Goal: Information Seeking & Learning: Understand process/instructions

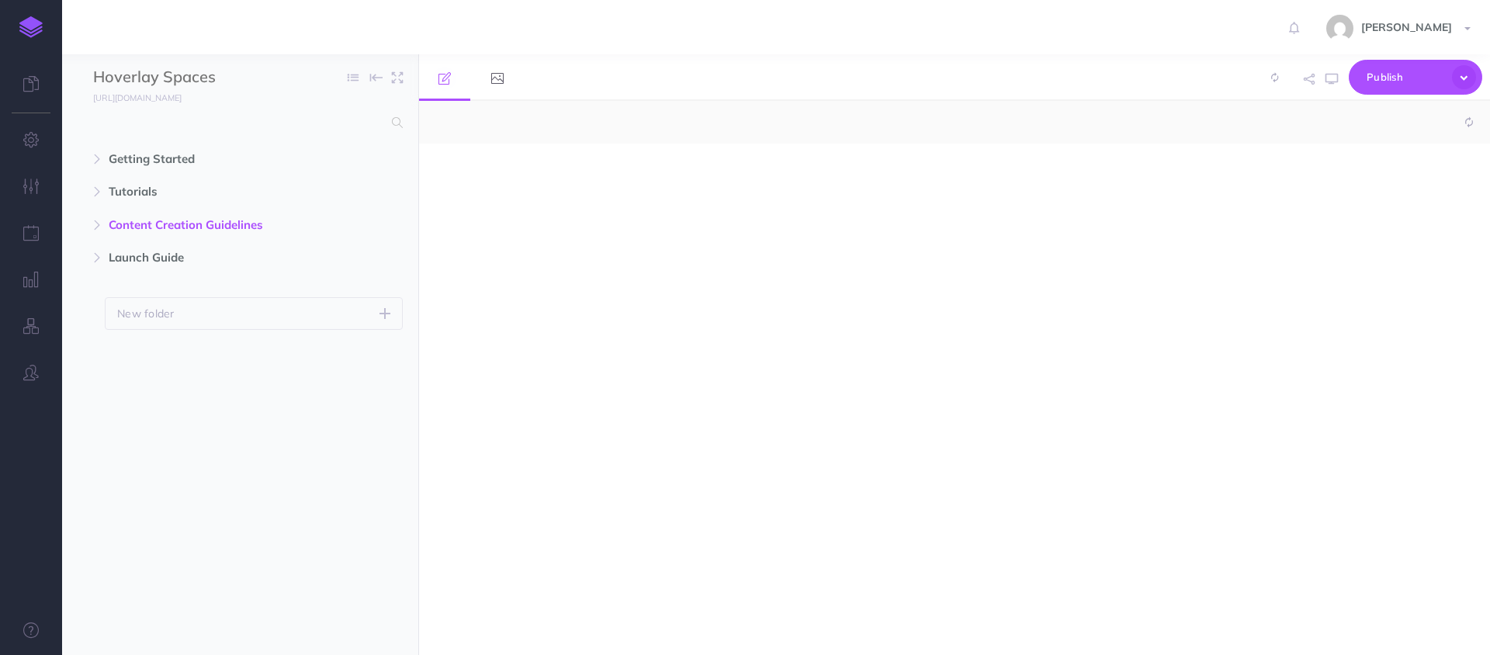
select select "null"
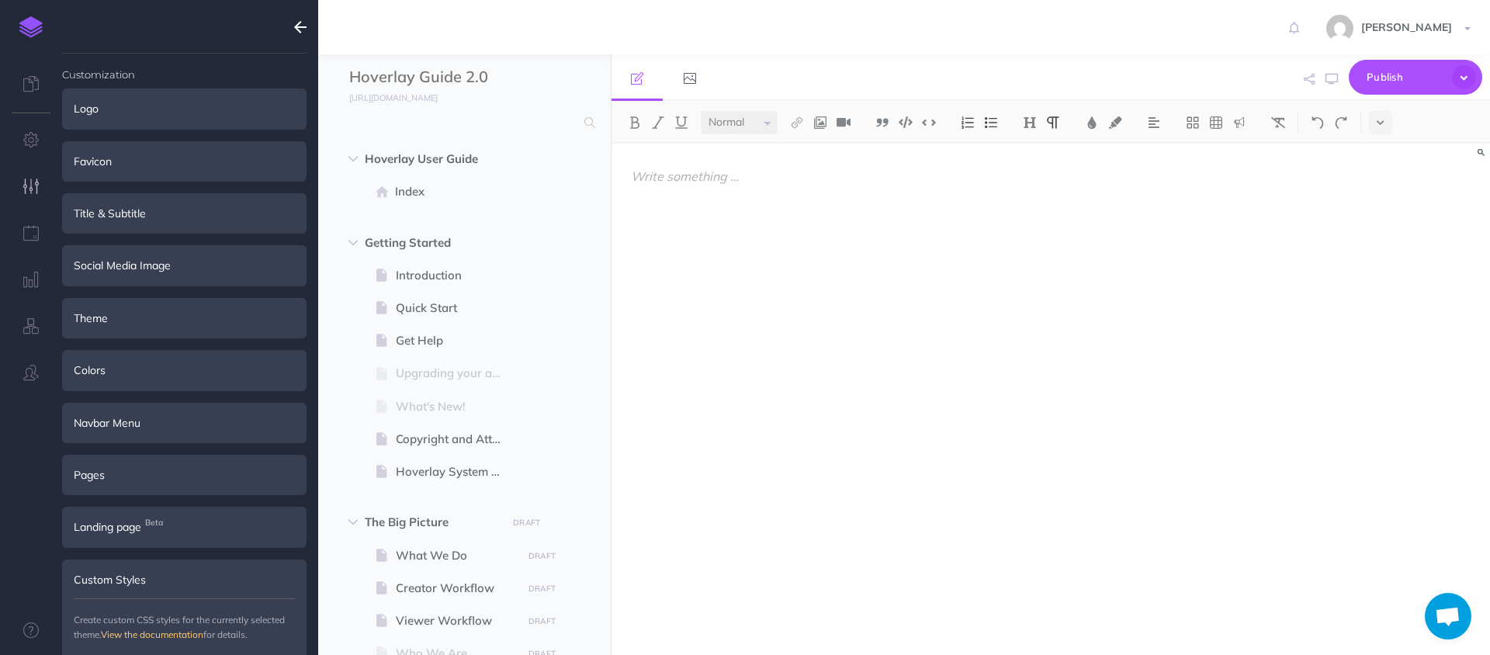
select select "null"
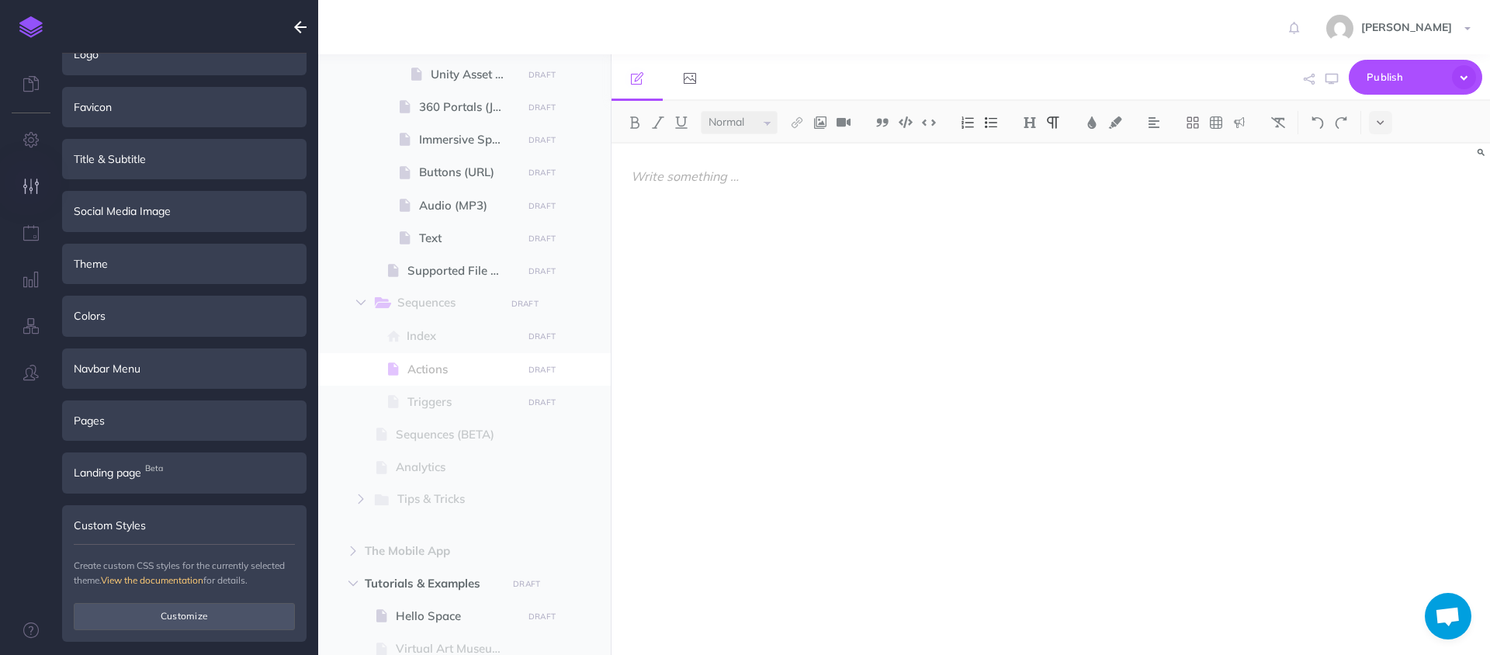
click at [770, 321] on div at bounding box center [918, 392] width 615 height 496
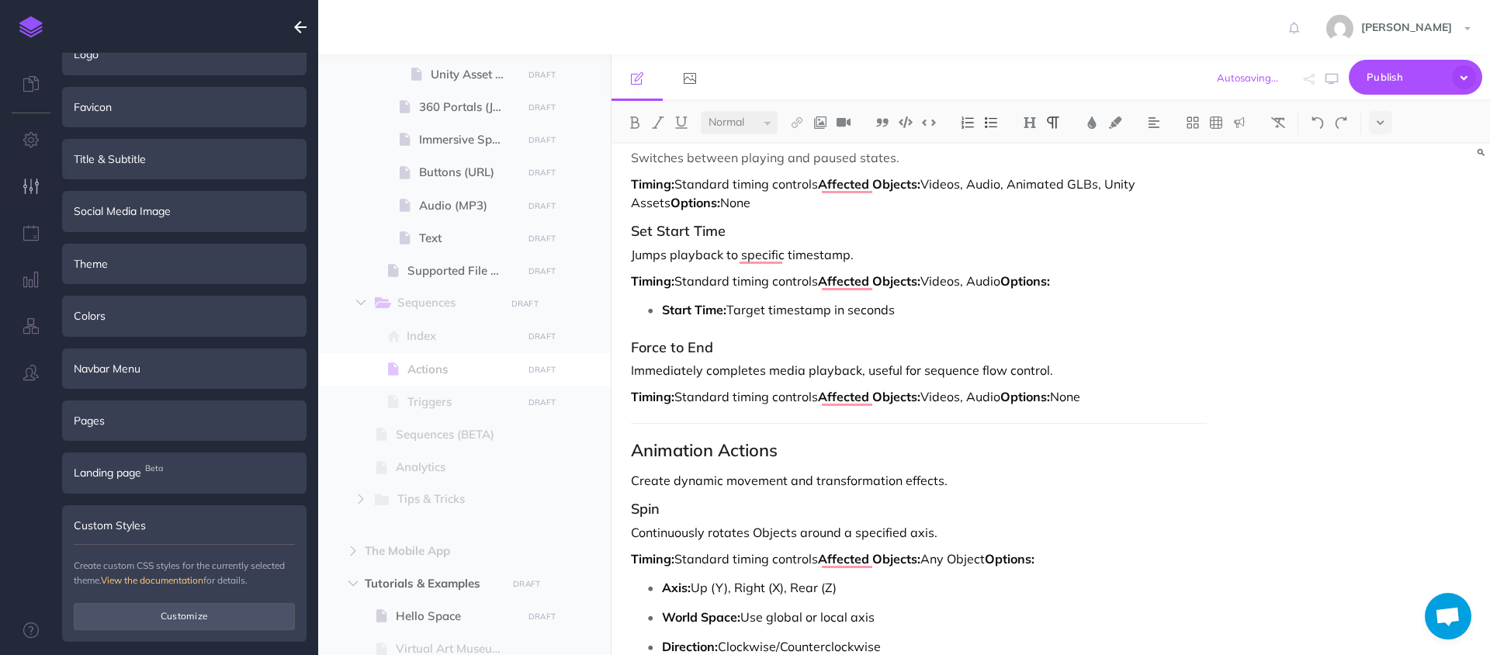
scroll to position [953, 0]
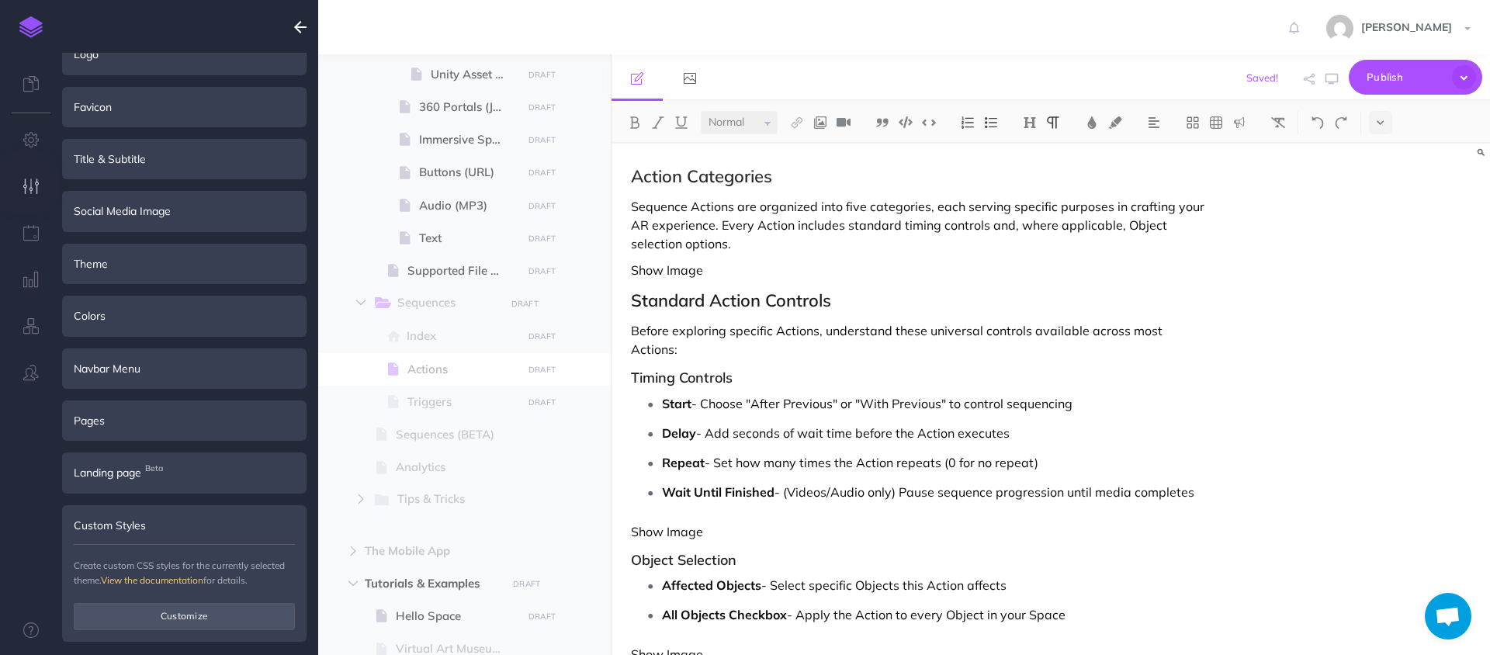
click at [632, 173] on h2 "Action Categories" at bounding box center [919, 176] width 576 height 19
click at [781, 182] on h2 "Action Categories" at bounding box center [919, 176] width 576 height 19
drag, startPoint x: 781, startPoint y: 182, endPoint x: 683, endPoint y: 184, distance: 97.8
click at [683, 184] on h2 "Action Categories" at bounding box center [919, 176] width 576 height 19
drag, startPoint x: 696, startPoint y: 177, endPoint x: 588, endPoint y: 168, distance: 108.2
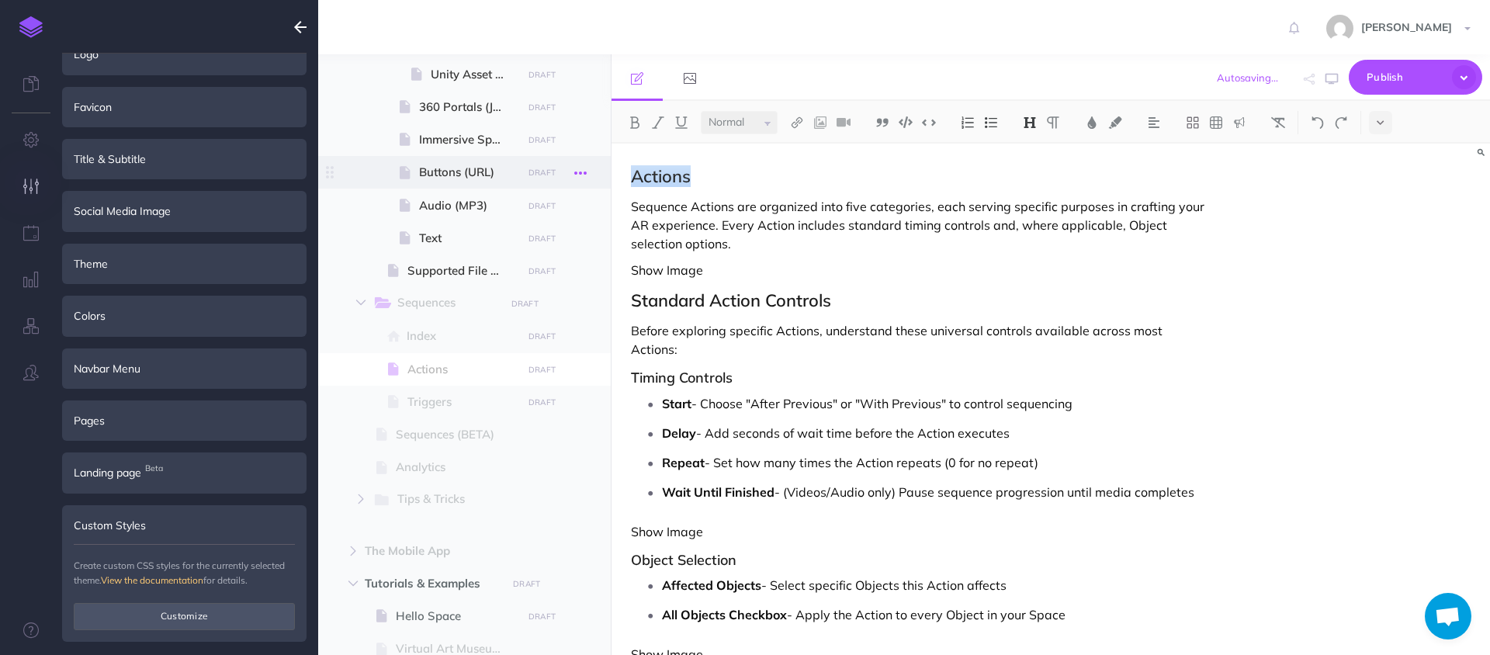
click at [590, 169] on div "Hoverlay Guide 2.0 Collapse all Expand all Expand to root folders [URL][DOMAIN_…" at bounding box center [904, 354] width 1172 height 601
click at [1030, 123] on img at bounding box center [1030, 122] width 14 height 12
click at [1031, 153] on button "H1" at bounding box center [1029, 149] width 23 height 23
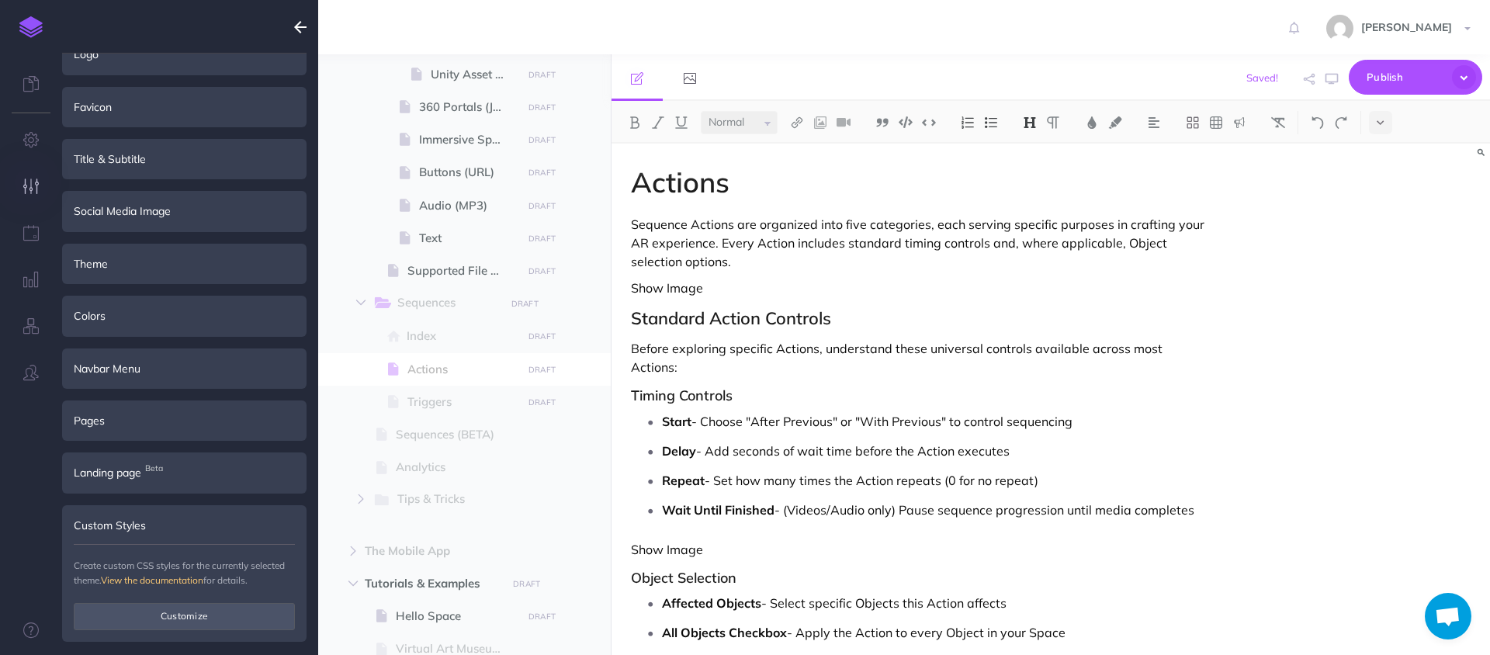
drag, startPoint x: 857, startPoint y: 321, endPoint x: 516, endPoint y: 321, distance: 341.4
click at [516, 321] on div "Hoverlay Guide 2.0 Collapse all Expand all Expand to root folders [URL][DOMAIN_…" at bounding box center [904, 354] width 1172 height 601
click at [1030, 125] on img at bounding box center [1030, 122] width 14 height 12
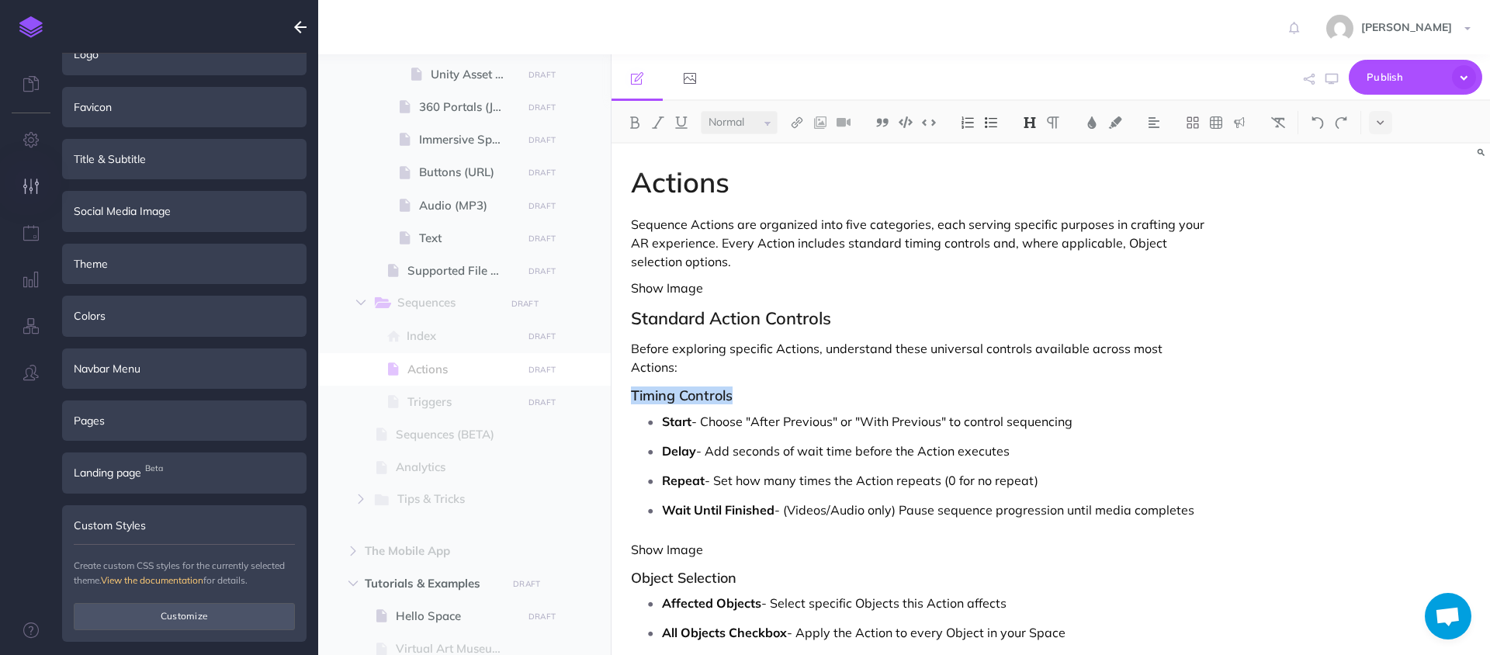
drag, startPoint x: 747, startPoint y: 382, endPoint x: 622, endPoint y: 382, distance: 124.9
click at [1026, 121] on img at bounding box center [1030, 122] width 14 height 12
click at [870, 286] on p "Show Image" at bounding box center [919, 288] width 576 height 19
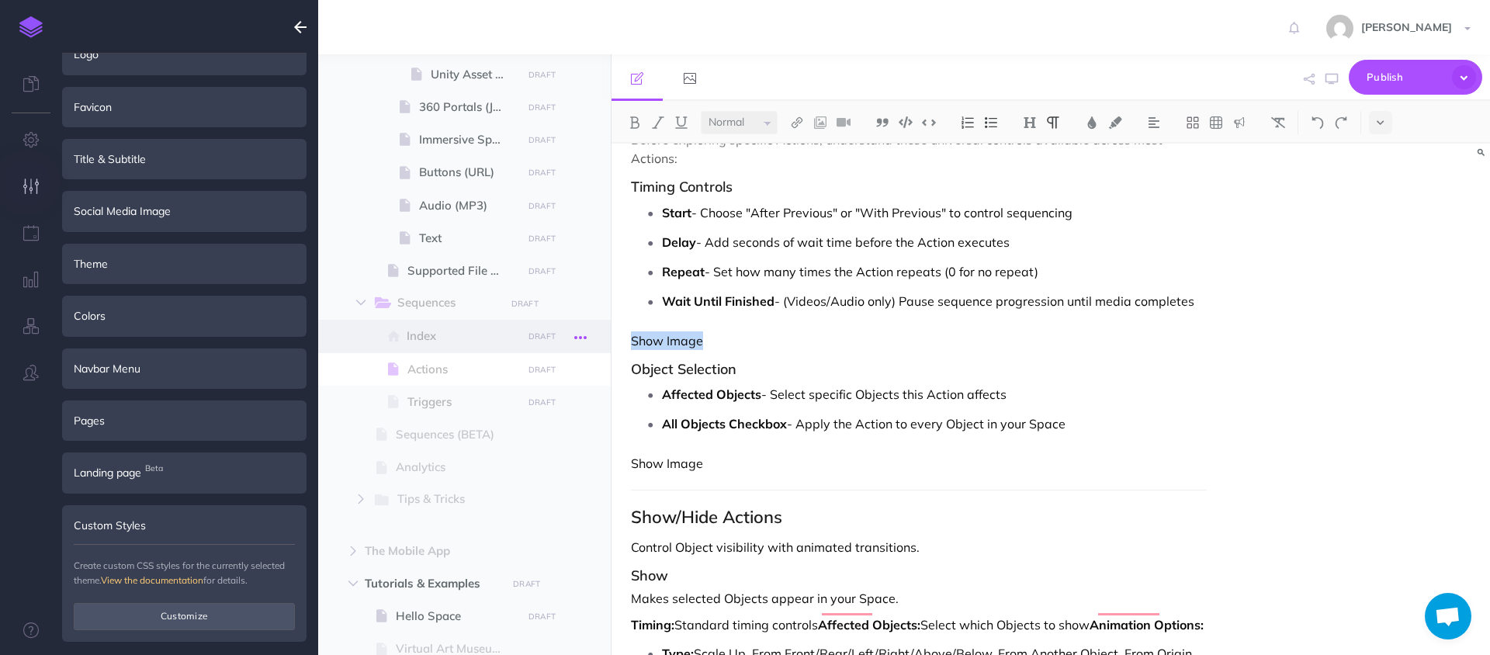
drag, startPoint x: 715, startPoint y: 325, endPoint x: 594, endPoint y: 329, distance: 121.1
click at [595, 329] on div "Hoverlay Guide 2.0 Collapse all Expand all Expand to root folders [URL][DOMAIN_…" at bounding box center [904, 354] width 1172 height 601
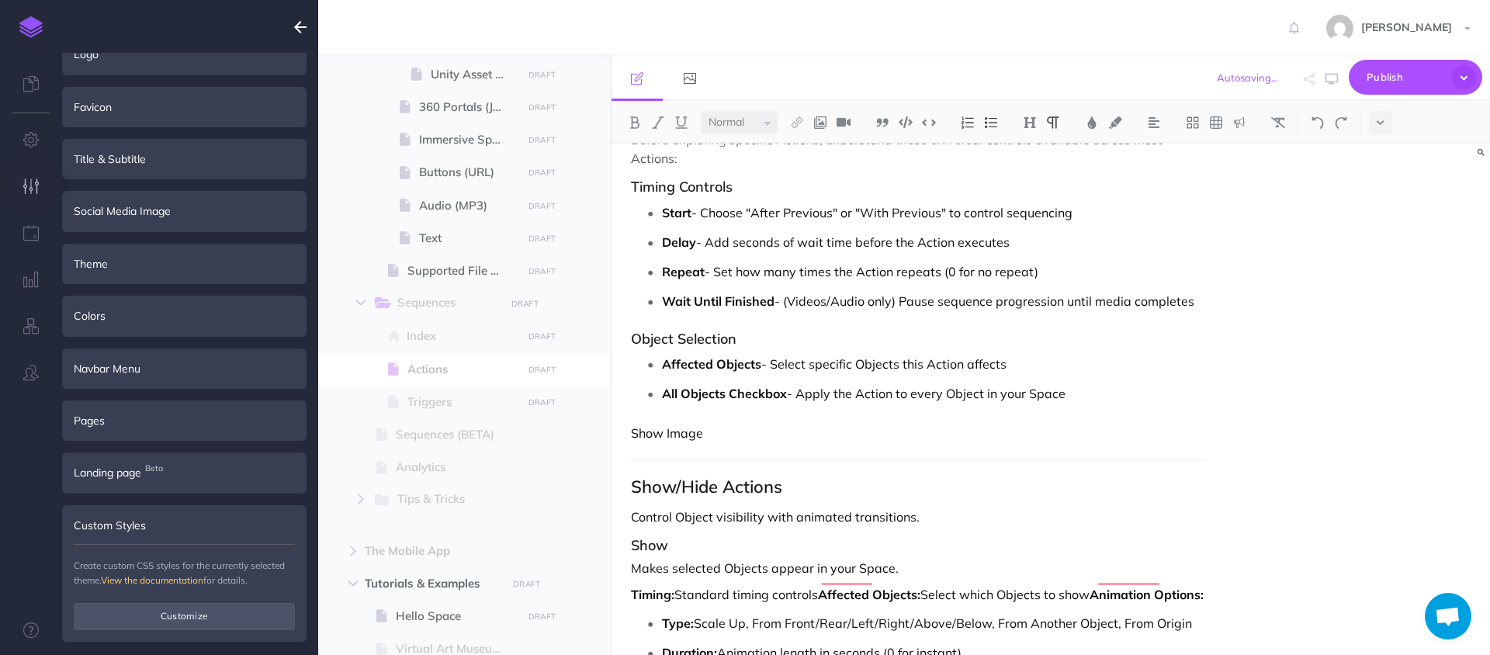
drag, startPoint x: 745, startPoint y: 424, endPoint x: 638, endPoint y: 421, distance: 107.1
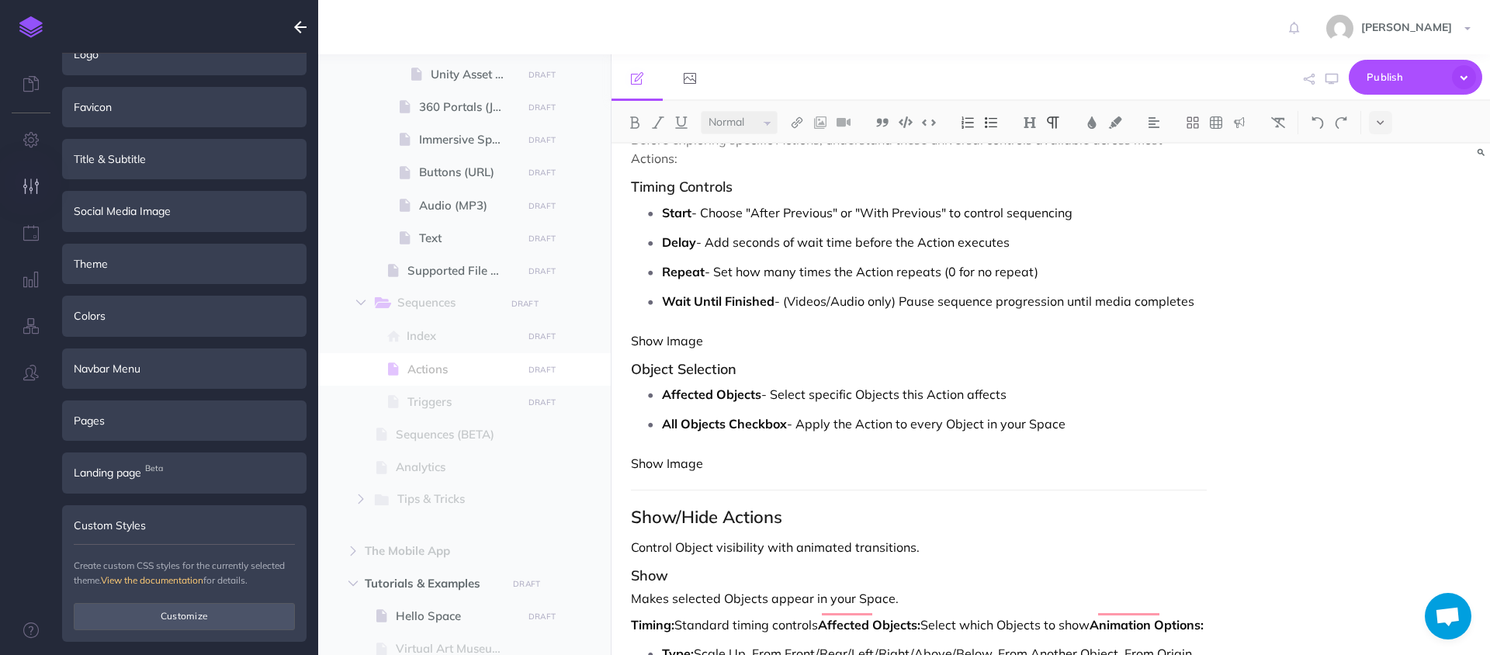
click at [729, 331] on p "Show Image" at bounding box center [919, 340] width 576 height 19
drag, startPoint x: 722, startPoint y: 329, endPoint x: 603, endPoint y: 329, distance: 119.5
click at [603, 329] on div "Hoverlay Guide 2.0 Collapse all Expand all Expand to root folders [URL][DOMAIN_…" at bounding box center [904, 354] width 1172 height 601
click at [777, 331] on p "Show Image" at bounding box center [919, 340] width 576 height 19
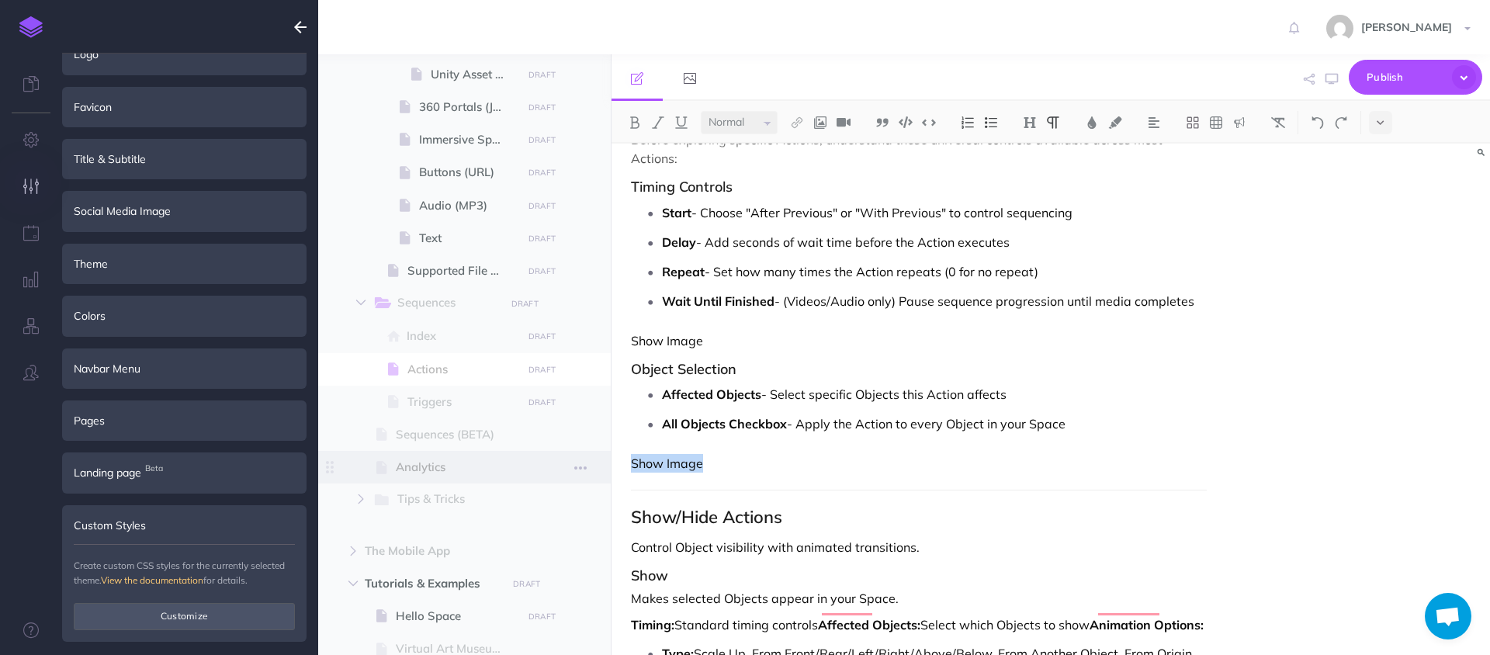
drag, startPoint x: 741, startPoint y: 451, endPoint x: 561, endPoint y: 451, distance: 180.0
click at [561, 451] on div "Hoverlay Guide 2.0 Collapse all Expand all Expand to root folders [URL][DOMAIN_…" at bounding box center [904, 354] width 1172 height 601
click at [1116, 122] on img at bounding box center [1115, 122] width 14 height 12
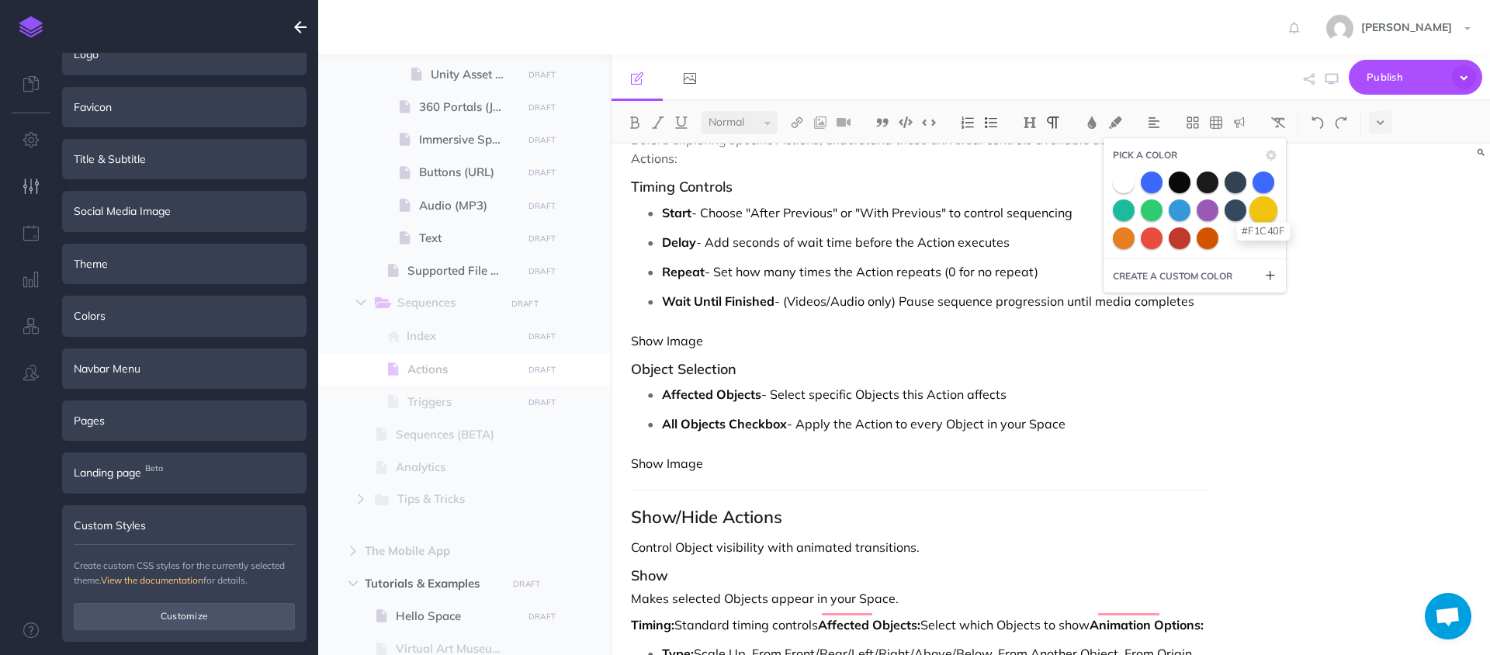
click at [1262, 203] on span at bounding box center [1262, 210] width 28 height 28
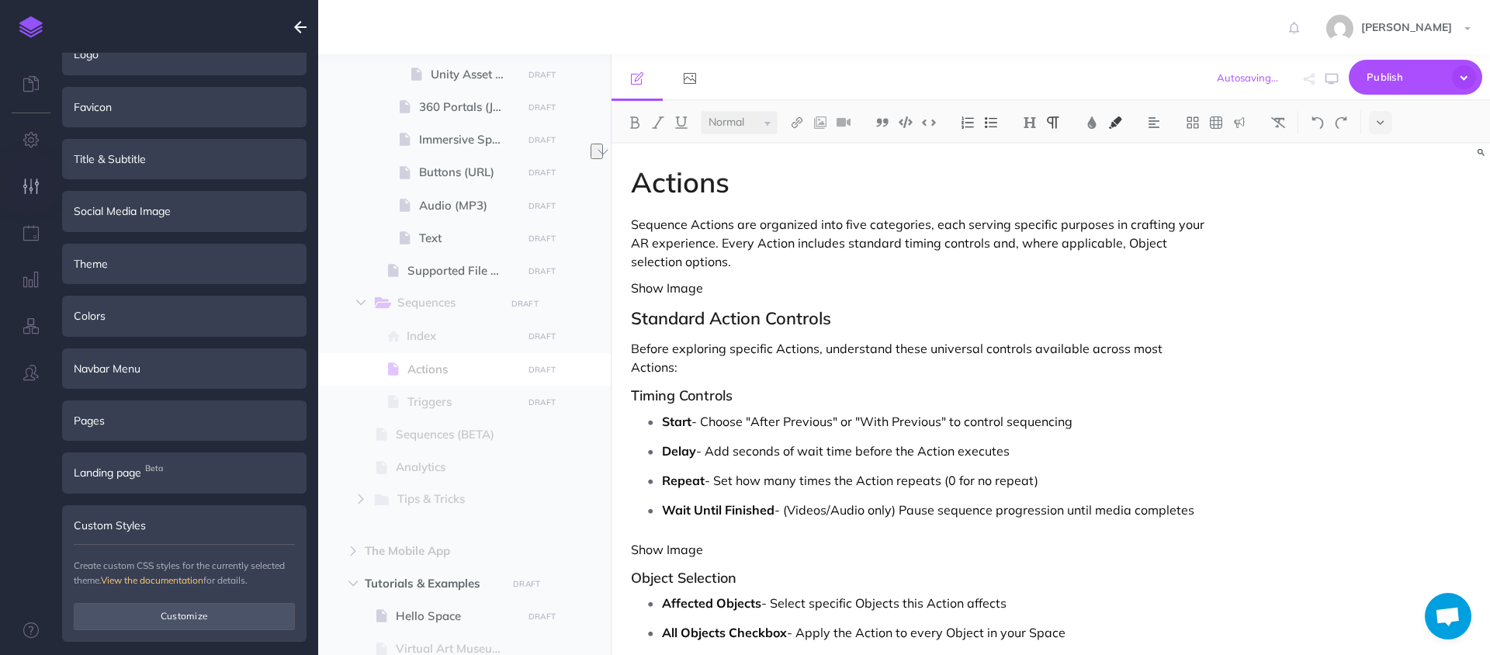
scroll to position [6, 0]
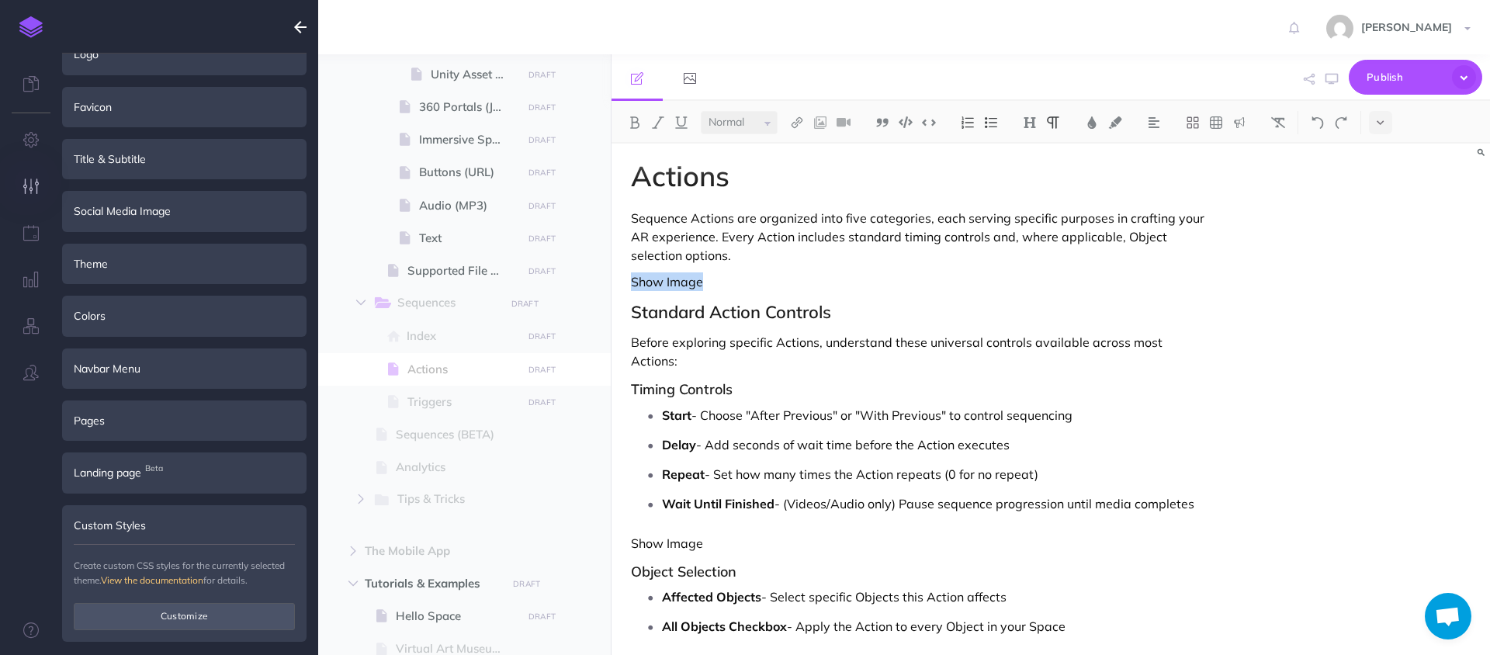
drag, startPoint x: 718, startPoint y: 277, endPoint x: 627, endPoint y: 276, distance: 91.6
click at [303, 16] on button "button" at bounding box center [300, 27] width 36 height 54
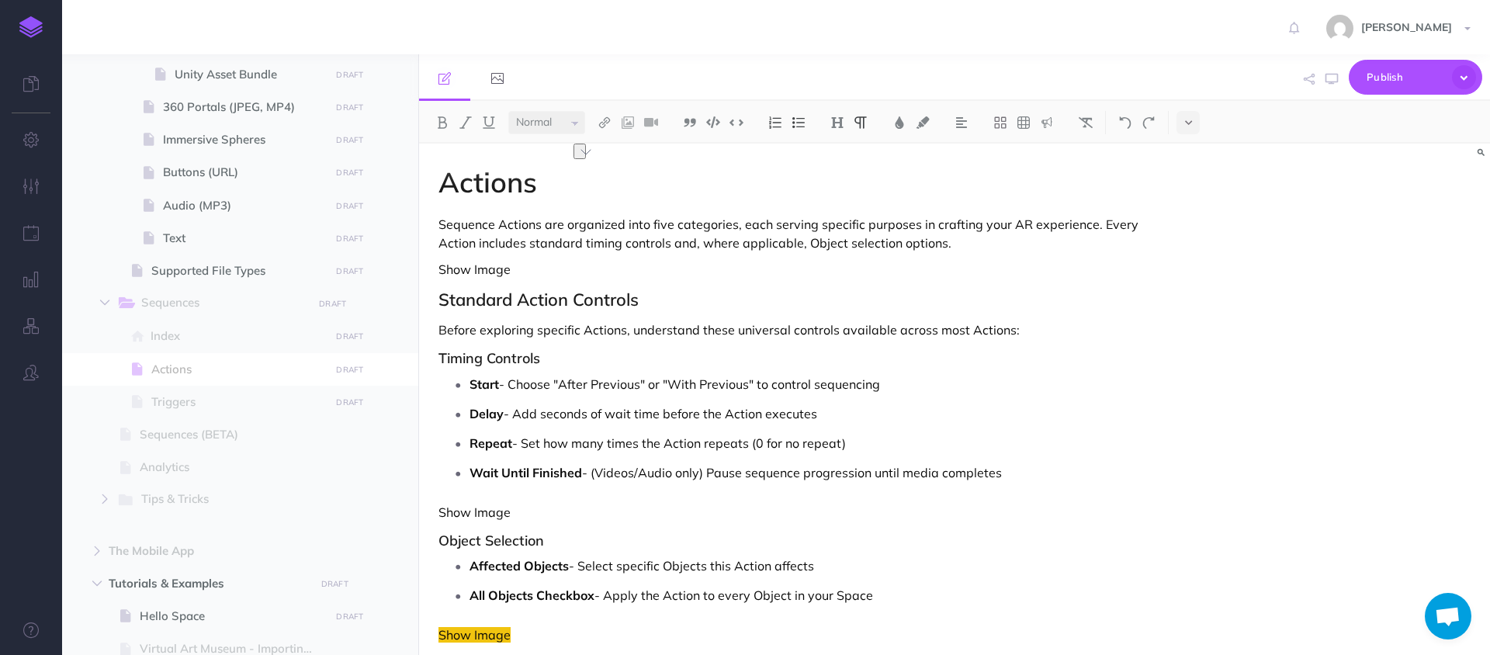
click at [538, 395] on ul "Start - Choose "After Previous" or "With Previous" to control sequencing Delay …" at bounding box center [797, 428] width 703 height 112
drag, startPoint x: 522, startPoint y: 272, endPoint x: 393, endPoint y: 272, distance: 129.6
click at [386, 272] on div "Hoverlay Guide 2.0 Collapse all Expand all Expand to root folders [URL][DOMAIN_…" at bounding box center [776, 354] width 1428 height 601
click at [926, 128] on img at bounding box center [923, 122] width 14 height 12
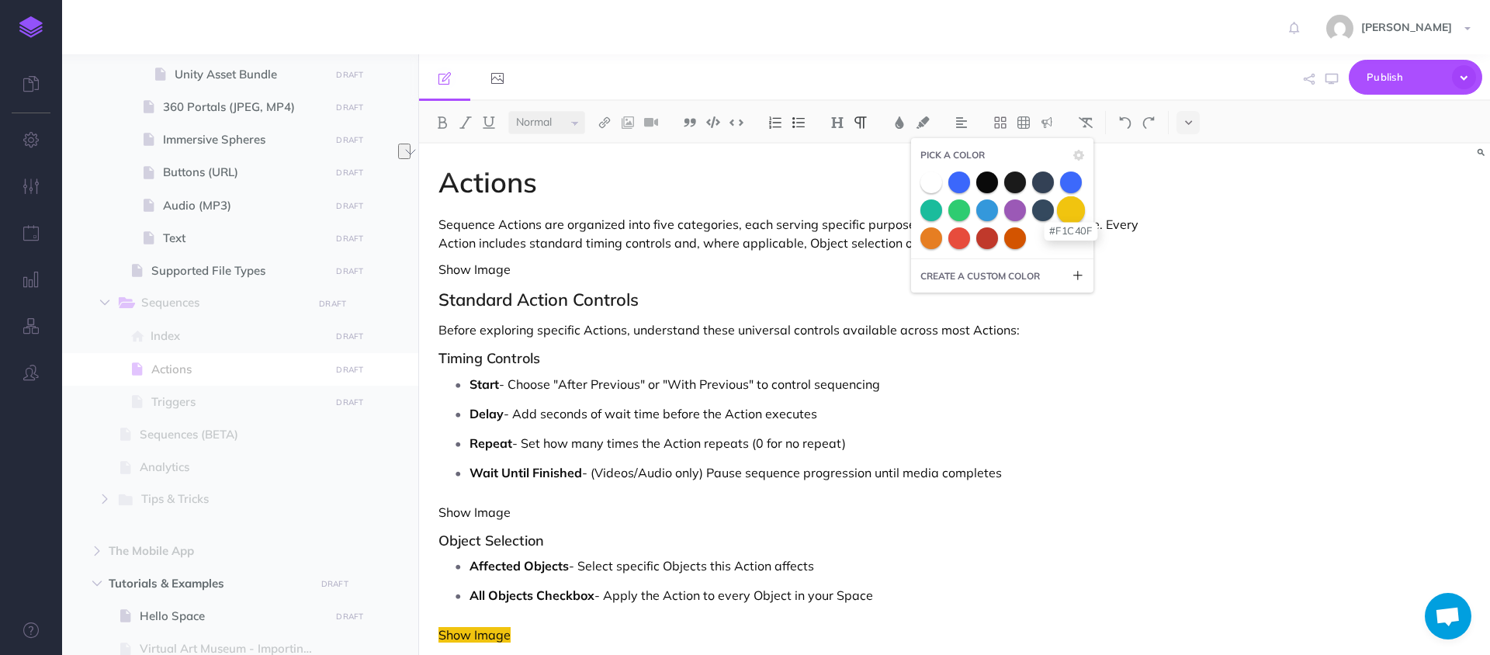
click at [1083, 213] on span at bounding box center [1071, 210] width 28 height 28
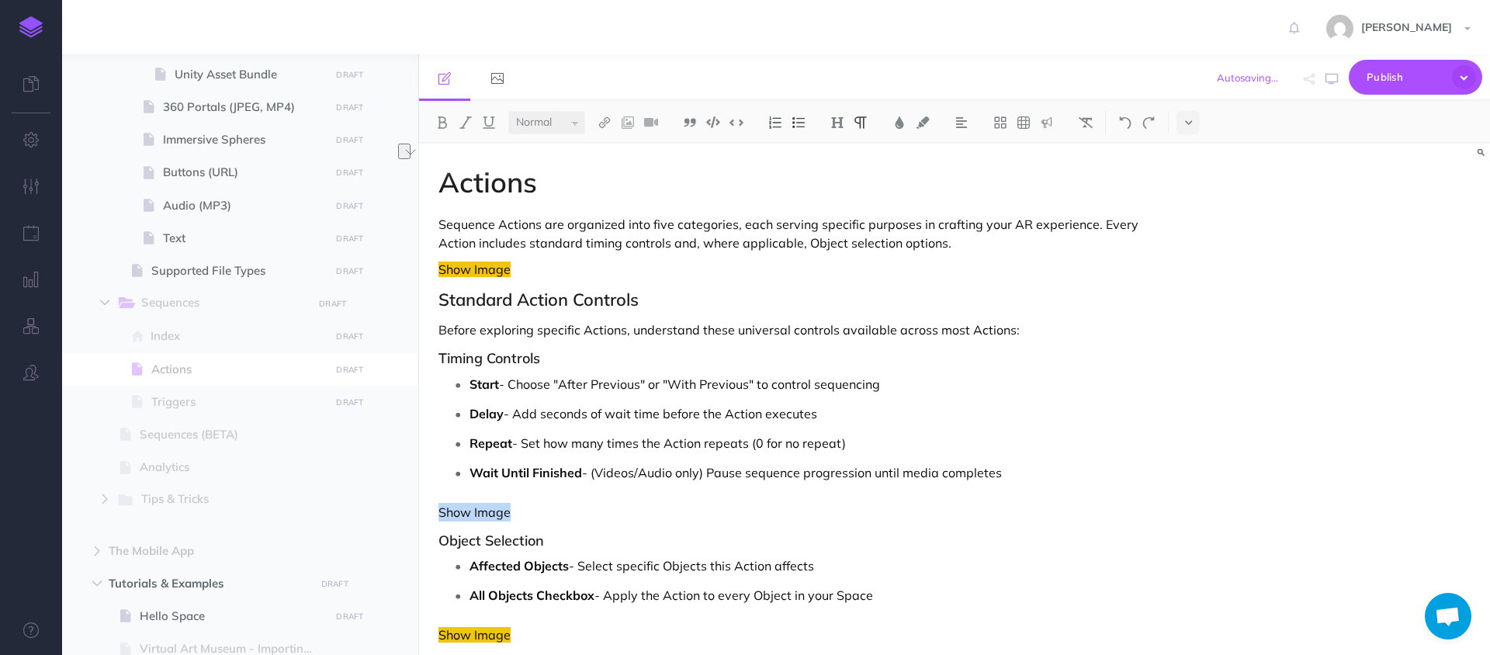
drag, startPoint x: 540, startPoint y: 519, endPoint x: 396, endPoint y: 519, distance: 143.5
click at [396, 519] on div "Hoverlay Guide 2.0 Collapse all Expand all Expand to root folders [URL][DOMAIN_…" at bounding box center [776, 354] width 1428 height 601
click at [924, 121] on img at bounding box center [923, 122] width 14 height 12
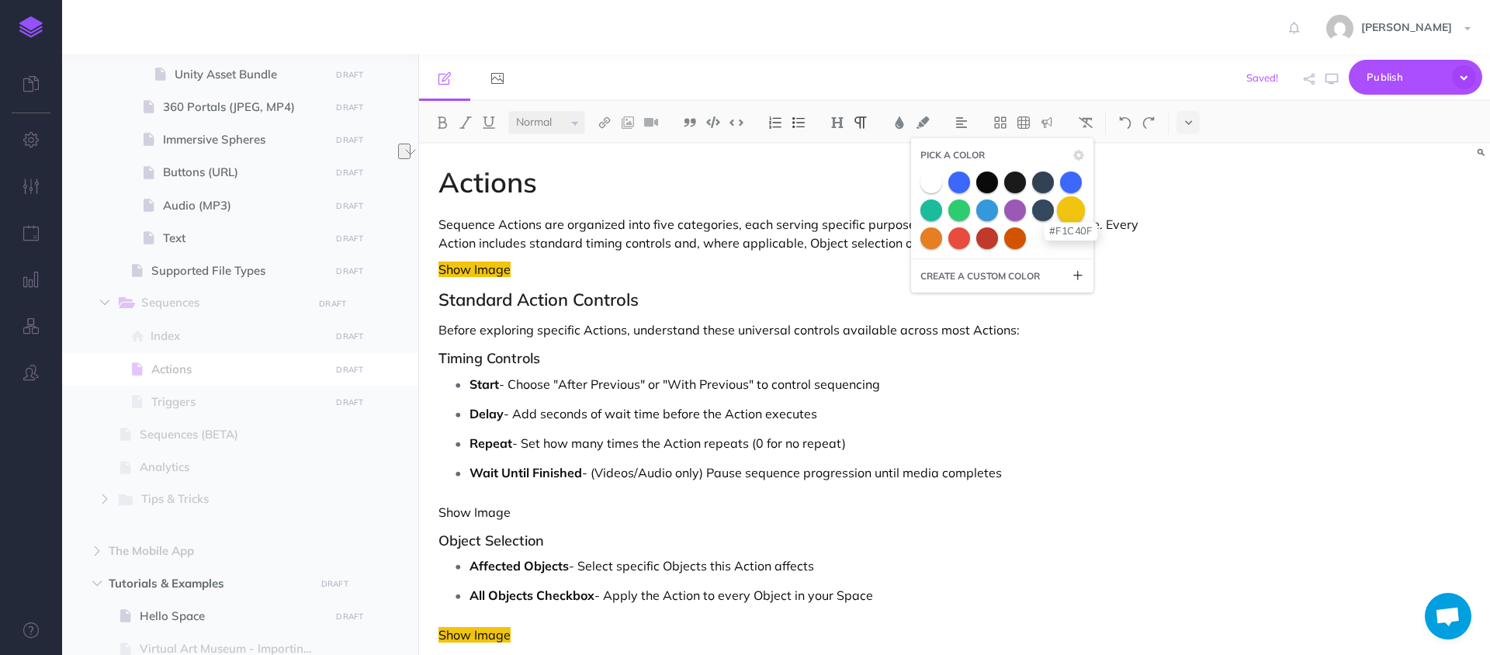
click at [1078, 213] on span at bounding box center [1071, 210] width 28 height 28
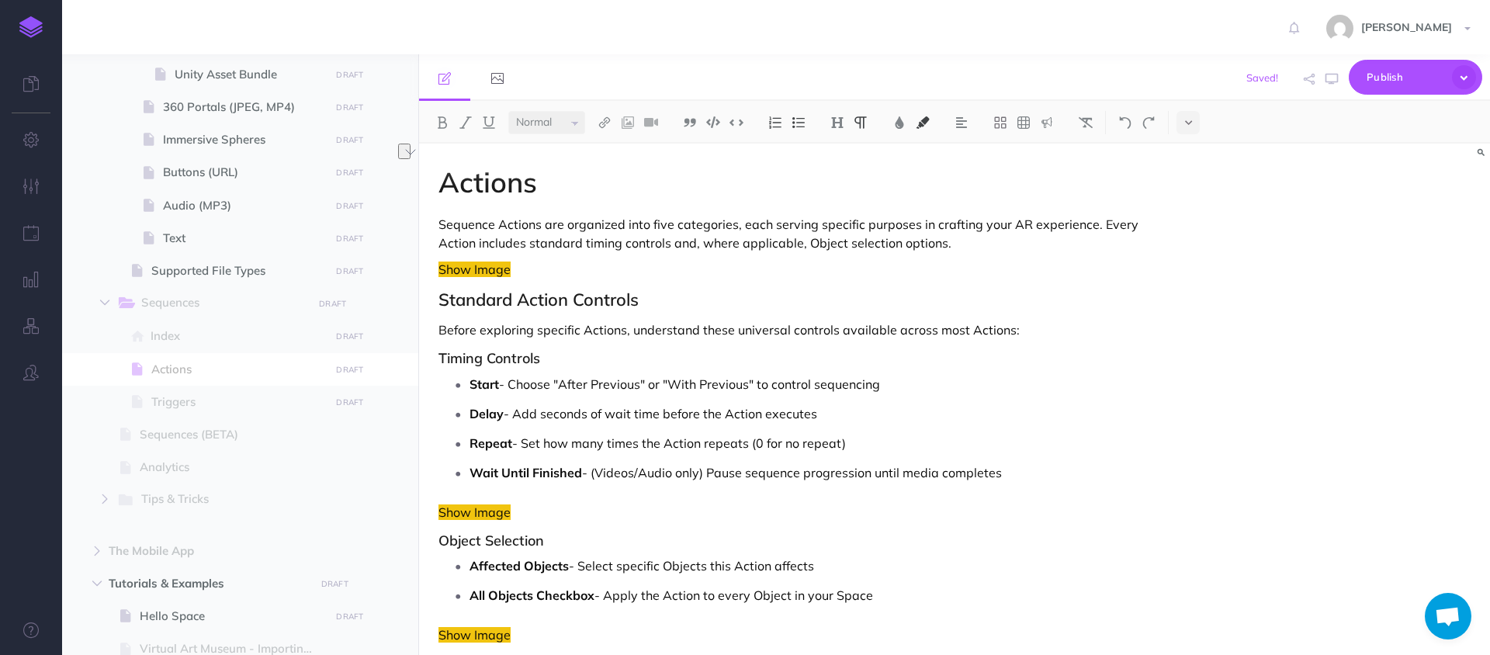
click at [839, 387] on p "Start - Choose "After Previous" or "With Previous" to control sequencing" at bounding box center [809, 383] width 680 height 23
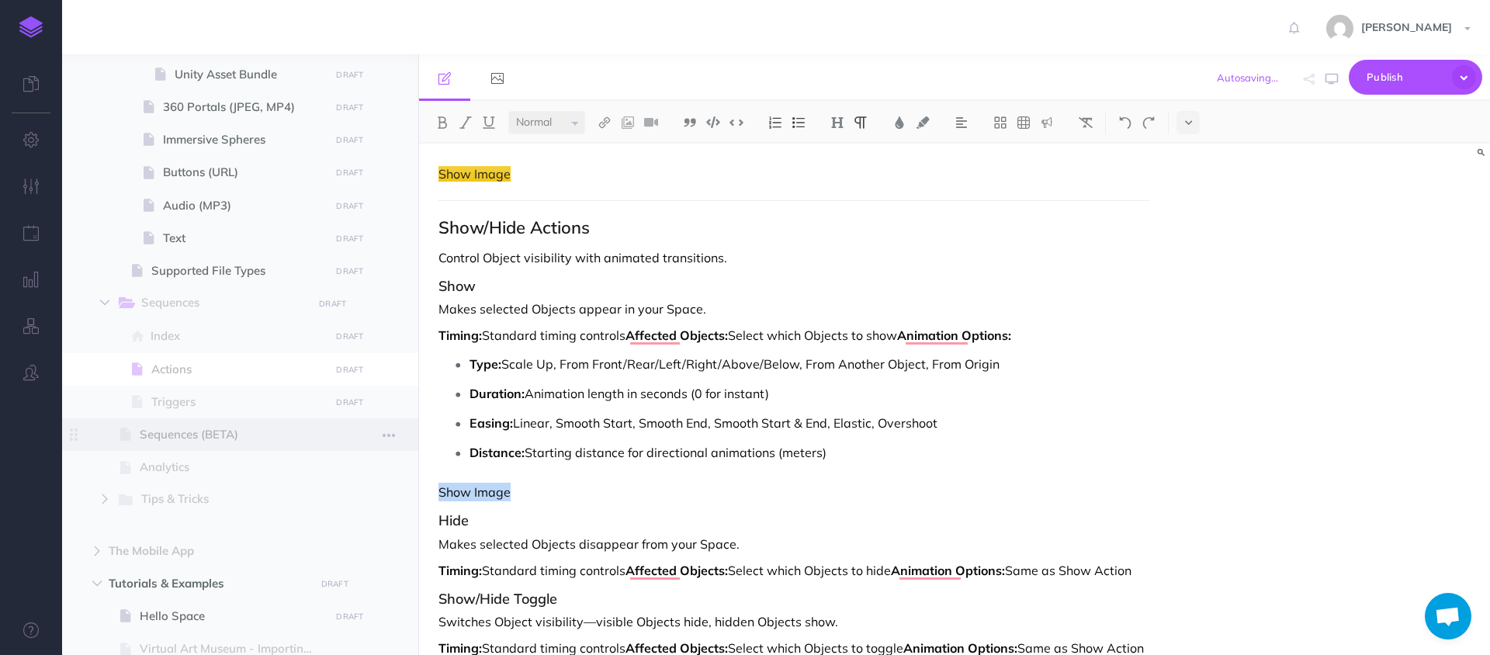
drag, startPoint x: 524, startPoint y: 493, endPoint x: 402, endPoint y: 433, distance: 136.7
click at [369, 493] on div "Hoverlay Guide 2.0 Collapse all Expand all Expand to root folders [URL][DOMAIN_…" at bounding box center [776, 354] width 1428 height 601
click at [918, 116] on img at bounding box center [923, 122] width 14 height 12
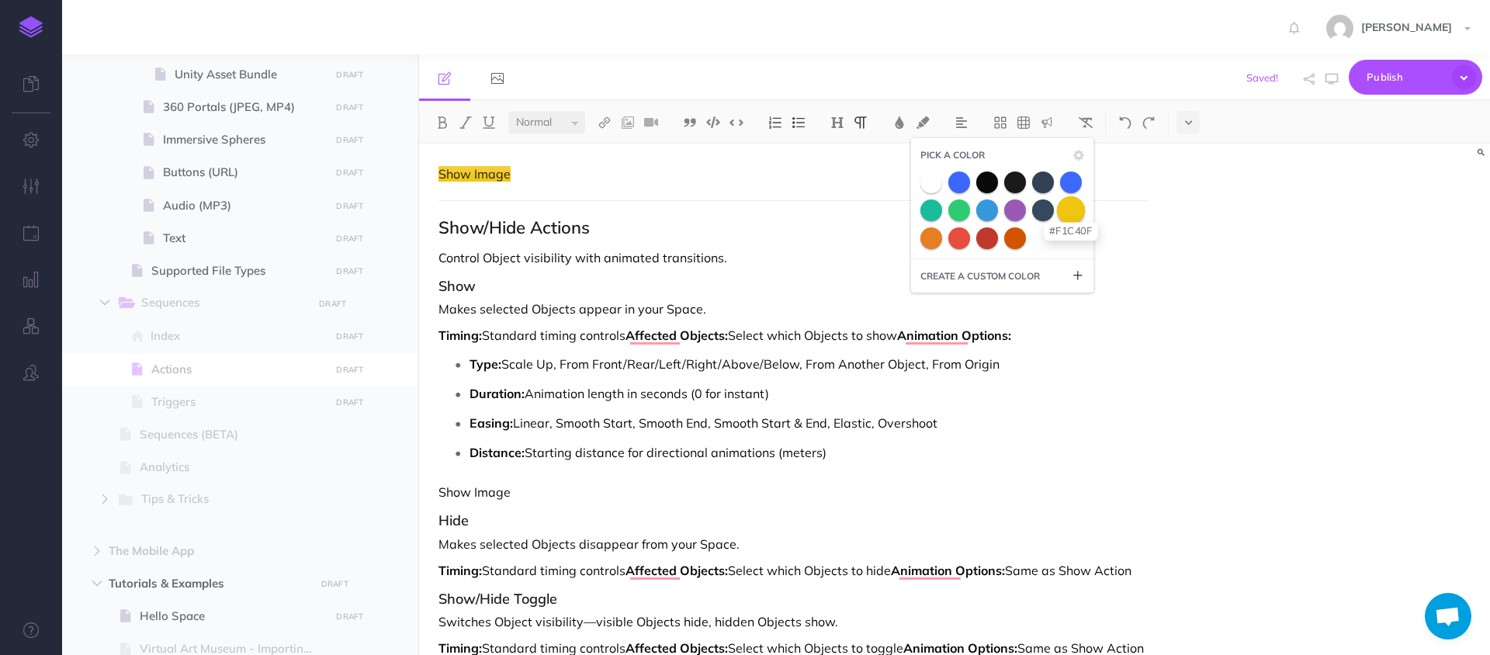
click at [1074, 209] on span at bounding box center [1071, 210] width 28 height 28
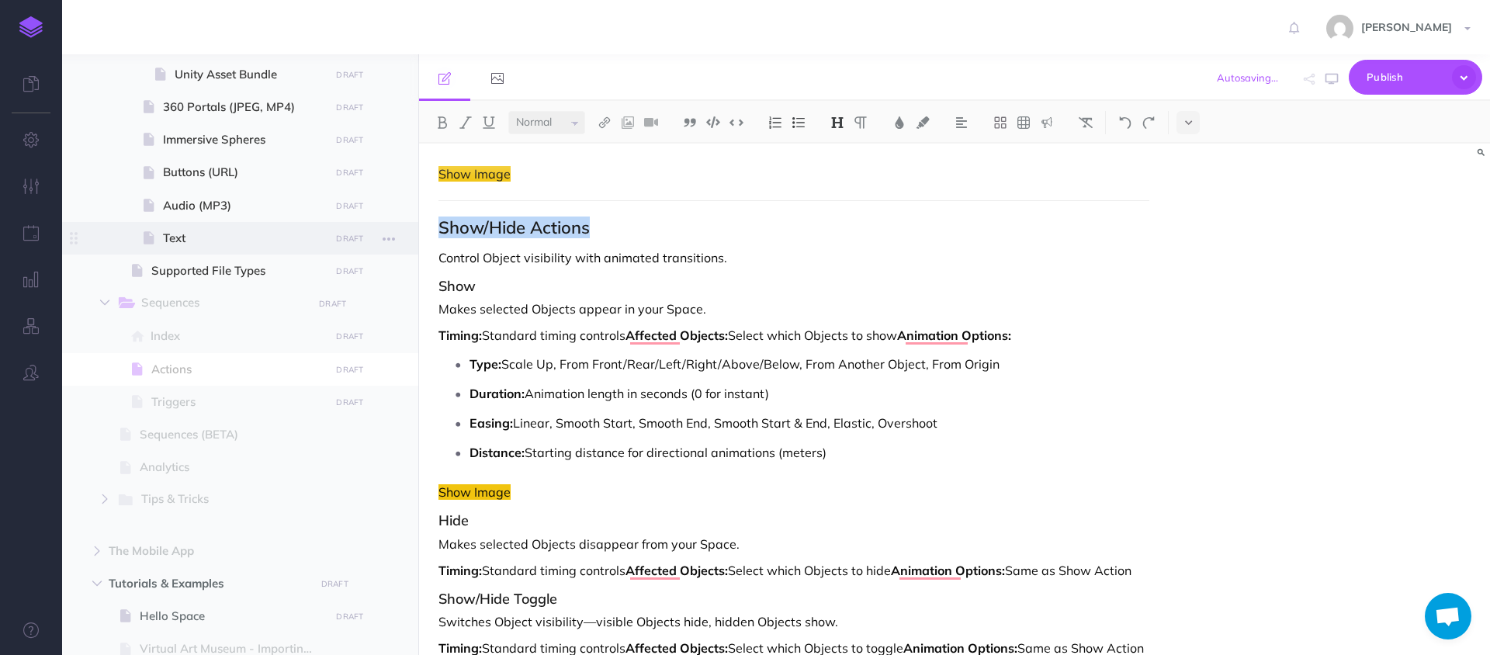
drag, startPoint x: 616, startPoint y: 228, endPoint x: 403, endPoint y: 227, distance: 212.6
click at [403, 227] on div "Hoverlay Guide 2.0 Collapse all Expand all Expand to root folders [URL][DOMAIN_…" at bounding box center [776, 354] width 1428 height 601
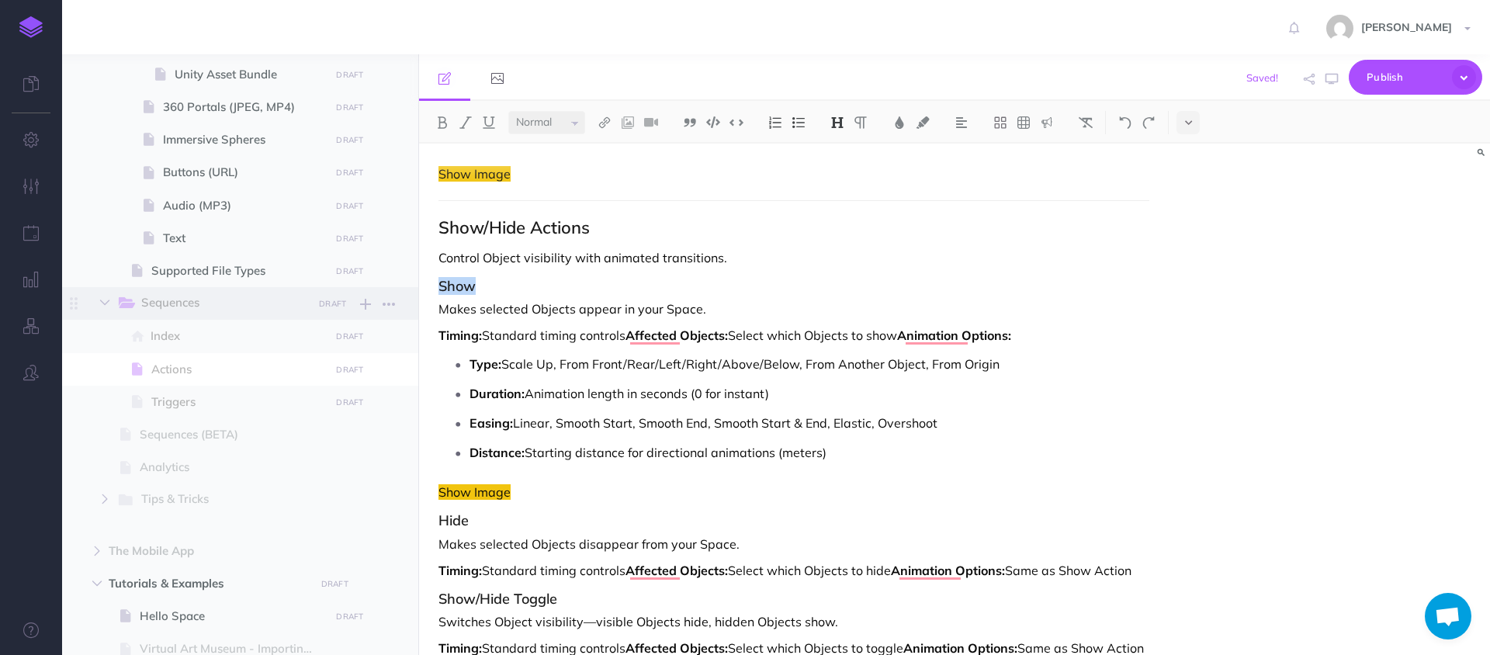
drag, startPoint x: 485, startPoint y: 293, endPoint x: 408, endPoint y: 290, distance: 76.8
click at [408, 290] on div "Hoverlay Guide 2.0 Collapse all Expand all Expand to root folders [URL][DOMAIN_…" at bounding box center [776, 354] width 1428 height 601
click at [528, 328] on p "Timing: Standard timing controls Affected Objects: Select which Objects to show…" at bounding box center [793, 335] width 711 height 19
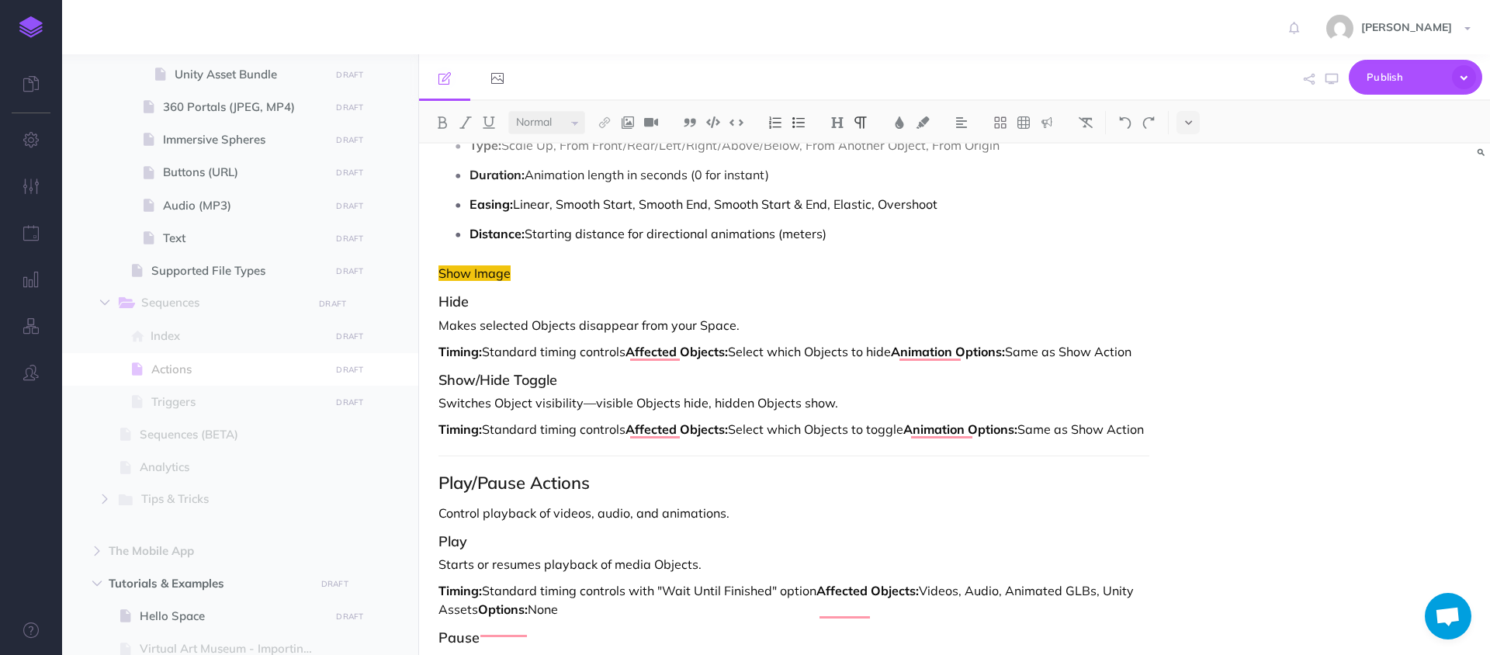
click at [507, 299] on h3 "Hide" at bounding box center [793, 302] width 711 height 16
click at [526, 278] on p "Show Image" at bounding box center [793, 273] width 711 height 19
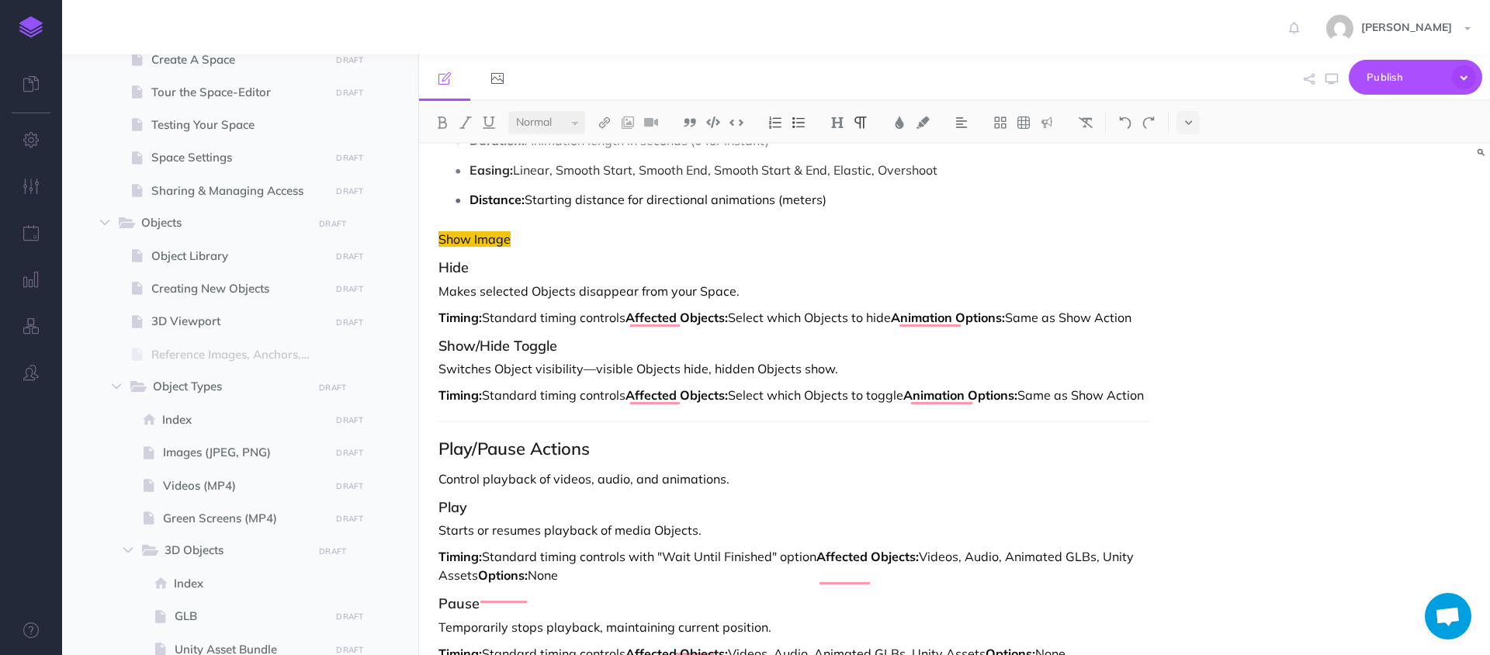
click at [610, 458] on h2 "Play/Pause Actions" at bounding box center [793, 448] width 711 height 19
drag, startPoint x: 608, startPoint y: 471, endPoint x: 373, endPoint y: 471, distance: 235.1
click at [360, 471] on div "Hoverlay Guide 2.0 Collapse all Expand all Expand to root folders [URL][DOMAIN_…" at bounding box center [776, 354] width 1428 height 601
click at [675, 458] on h2 "Play/Pause Actions" at bounding box center [793, 448] width 711 height 19
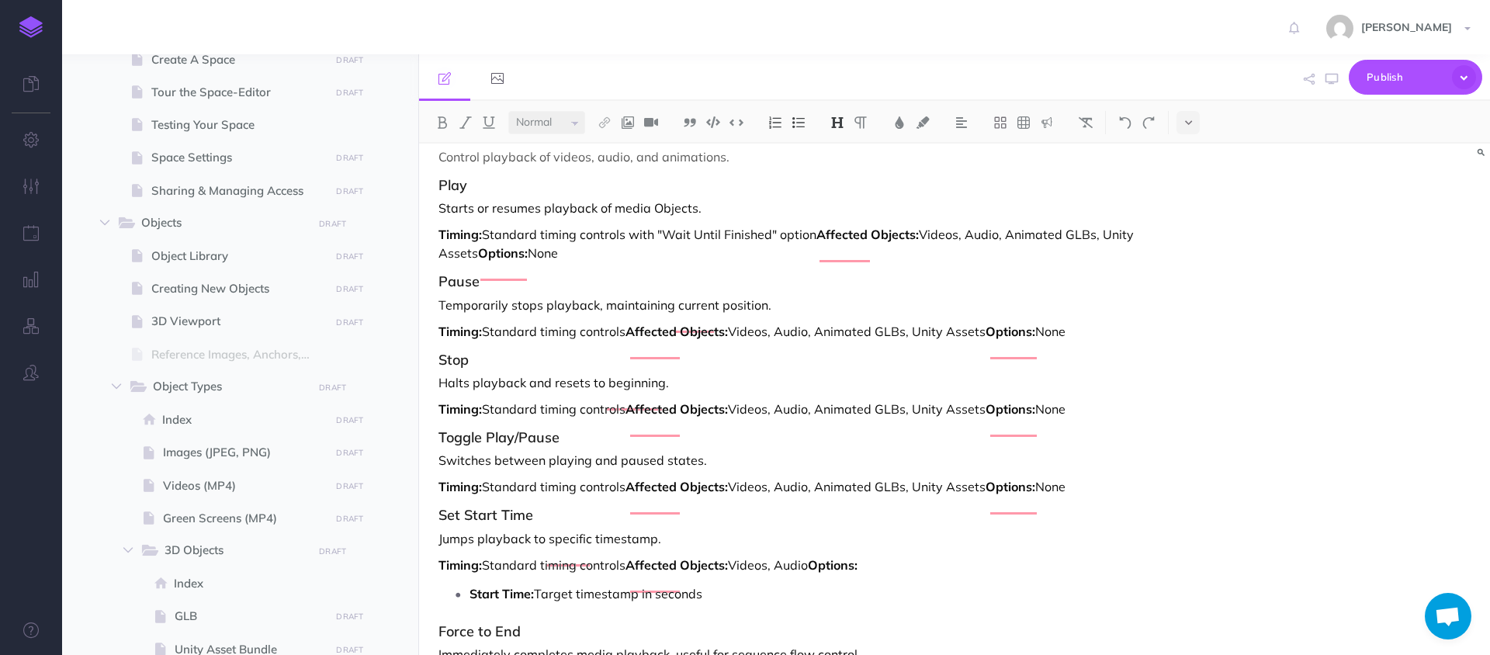
click at [486, 193] on h3 "Play" at bounding box center [793, 186] width 711 height 16
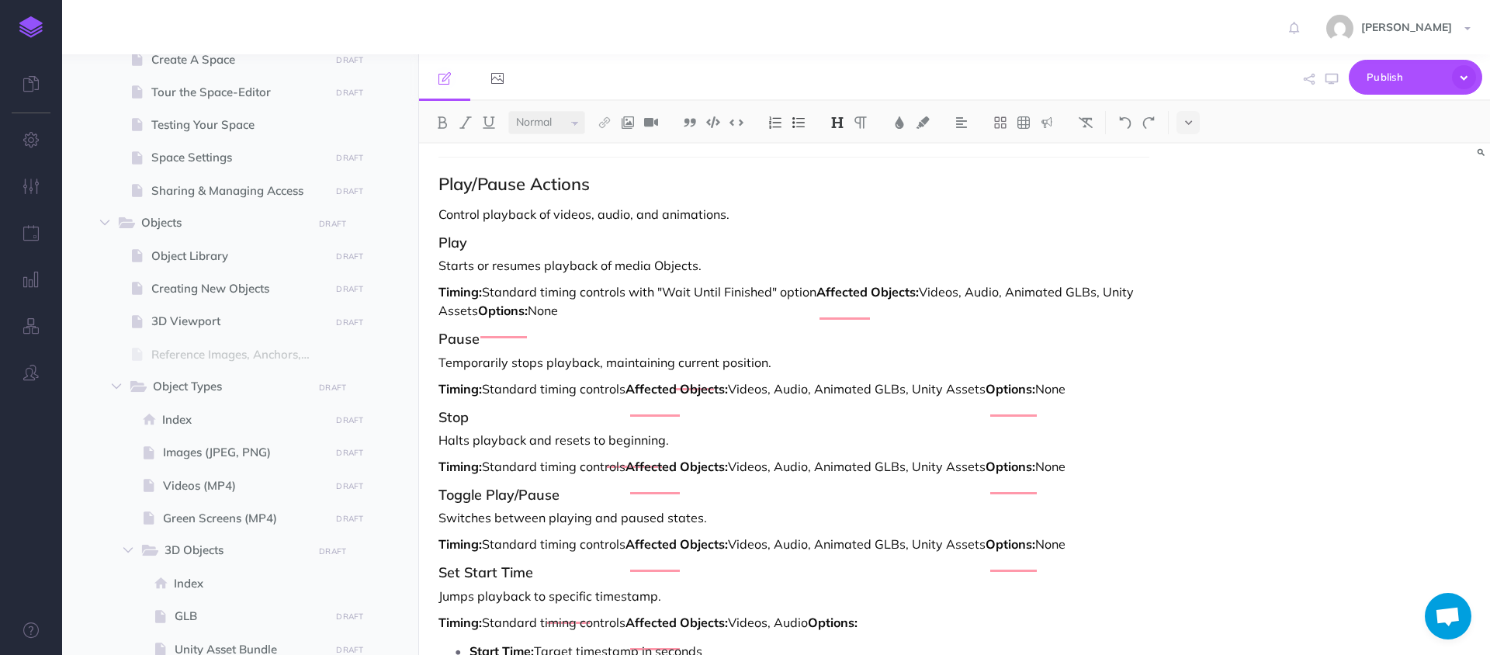
click at [445, 251] on h3 "Play" at bounding box center [793, 243] width 711 height 16
click at [479, 251] on h3 "Play" at bounding box center [793, 243] width 711 height 16
click at [486, 347] on h3 "Pause" at bounding box center [793, 339] width 711 height 16
click at [486, 425] on h3 "Stop" at bounding box center [793, 418] width 711 height 16
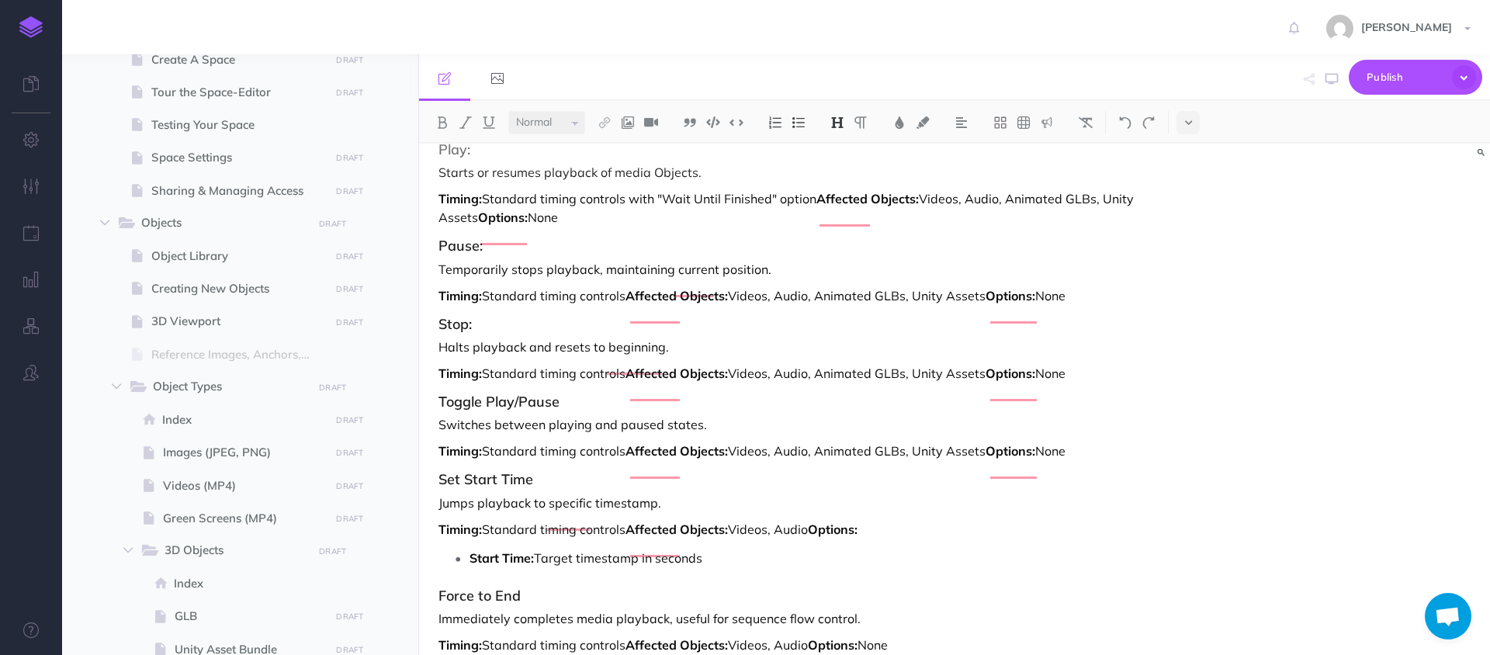
click at [583, 410] on h3 "Toggle Play/Pause" at bounding box center [793, 402] width 711 height 16
click at [551, 487] on h3 "Set Start Time" at bounding box center [793, 480] width 711 height 16
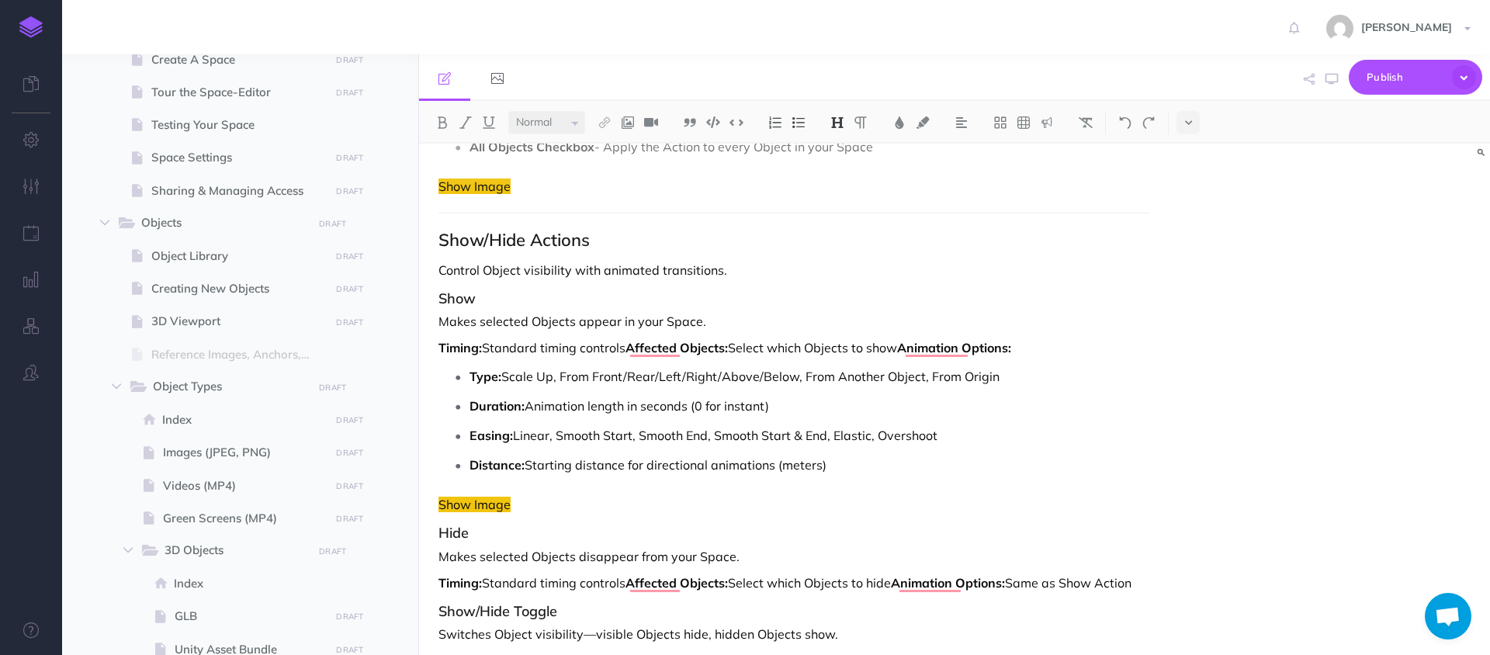
click at [489, 303] on h3 "Show" at bounding box center [793, 299] width 711 height 16
click at [470, 540] on h3 "Hide" at bounding box center [793, 533] width 711 height 16
click at [572, 608] on h3 "Show/Hide Toggle" at bounding box center [793, 612] width 711 height 16
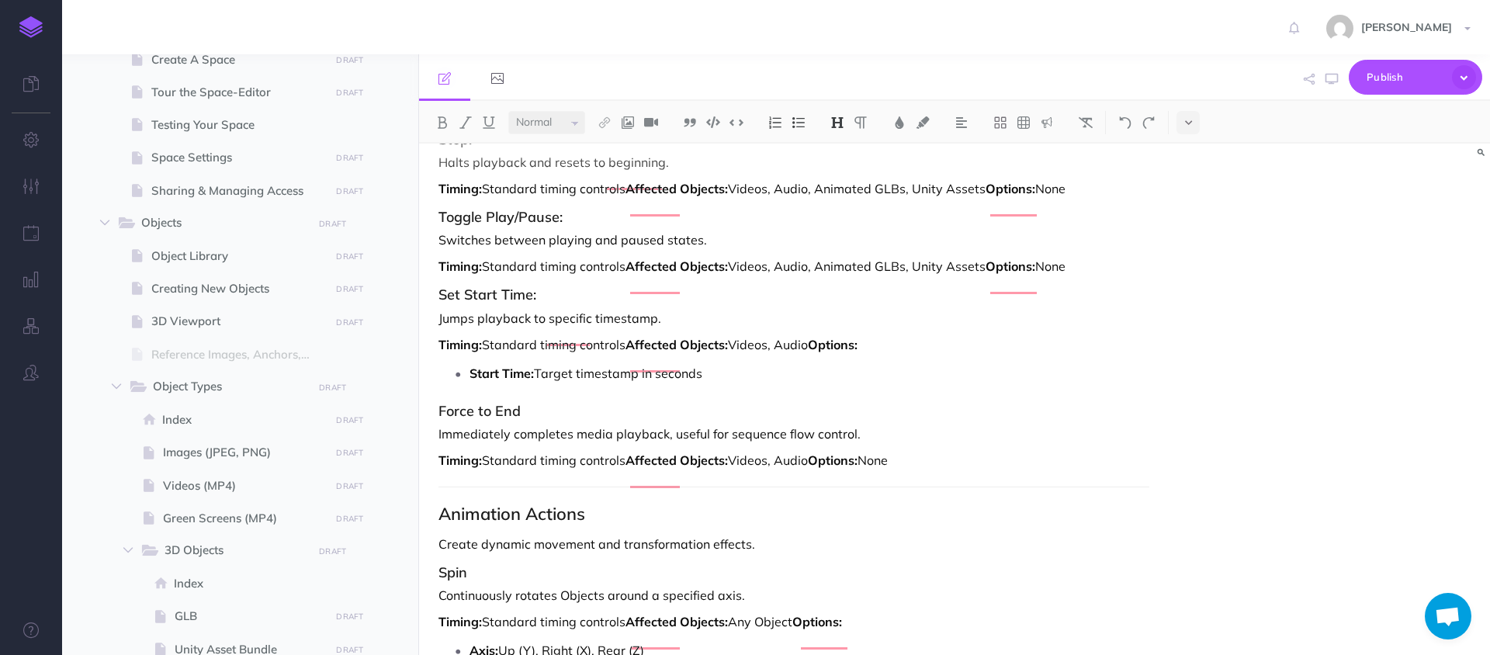
click at [570, 419] on h3 "Force to End" at bounding box center [793, 411] width 711 height 16
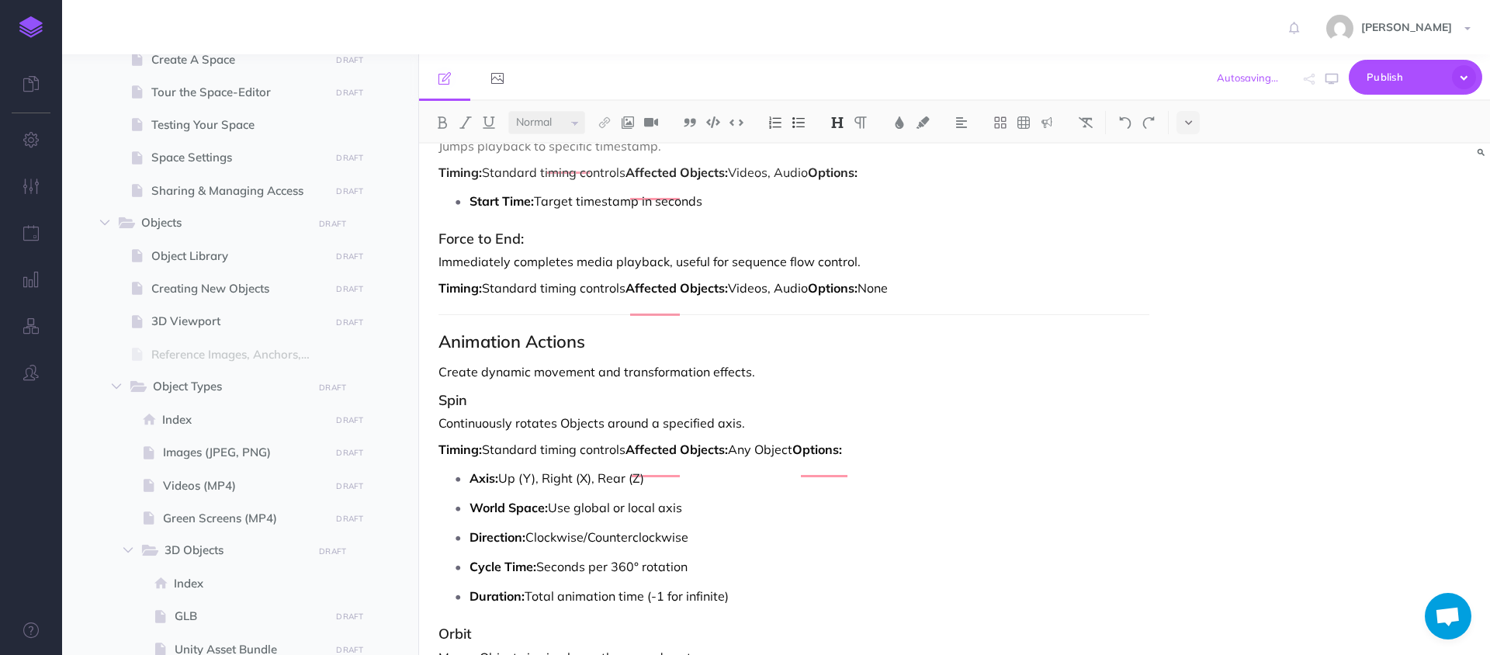
click at [569, 408] on h3 "Spin" at bounding box center [793, 401] width 711 height 16
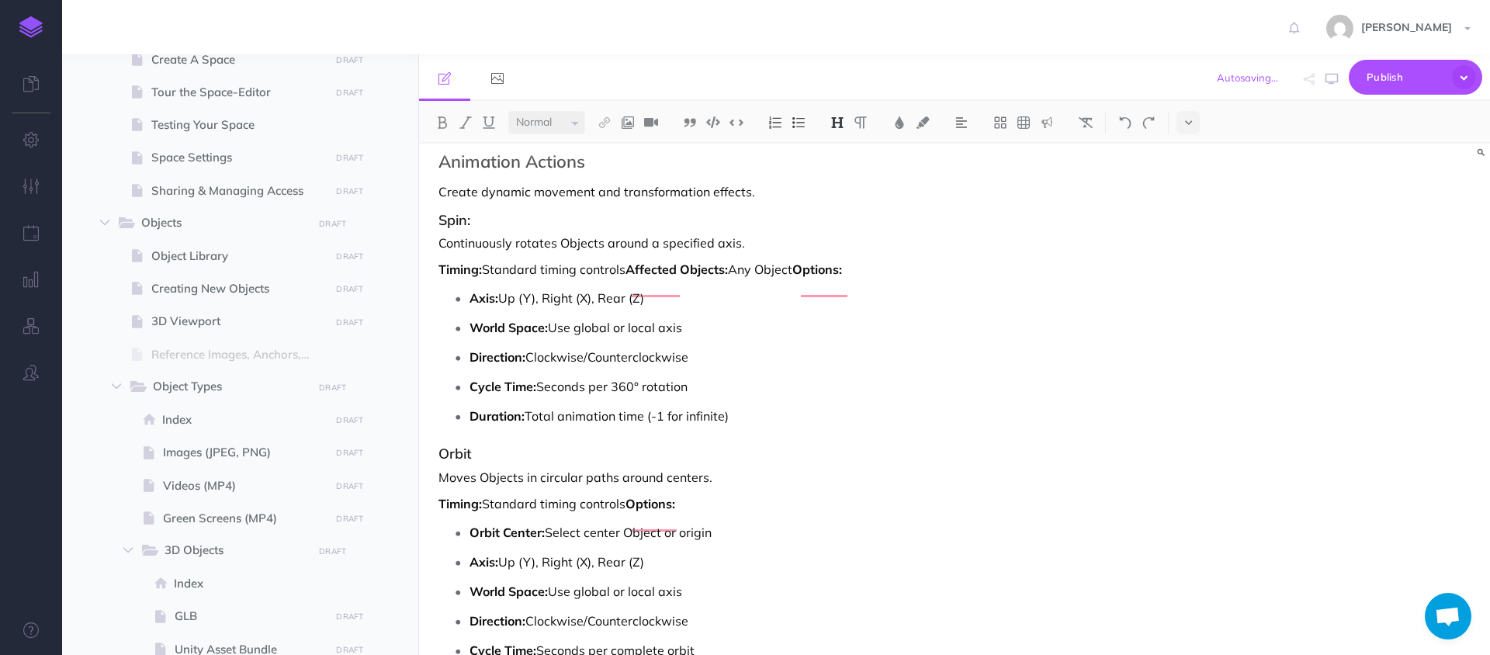
click at [511, 462] on h3 "Orbit" at bounding box center [793, 454] width 711 height 16
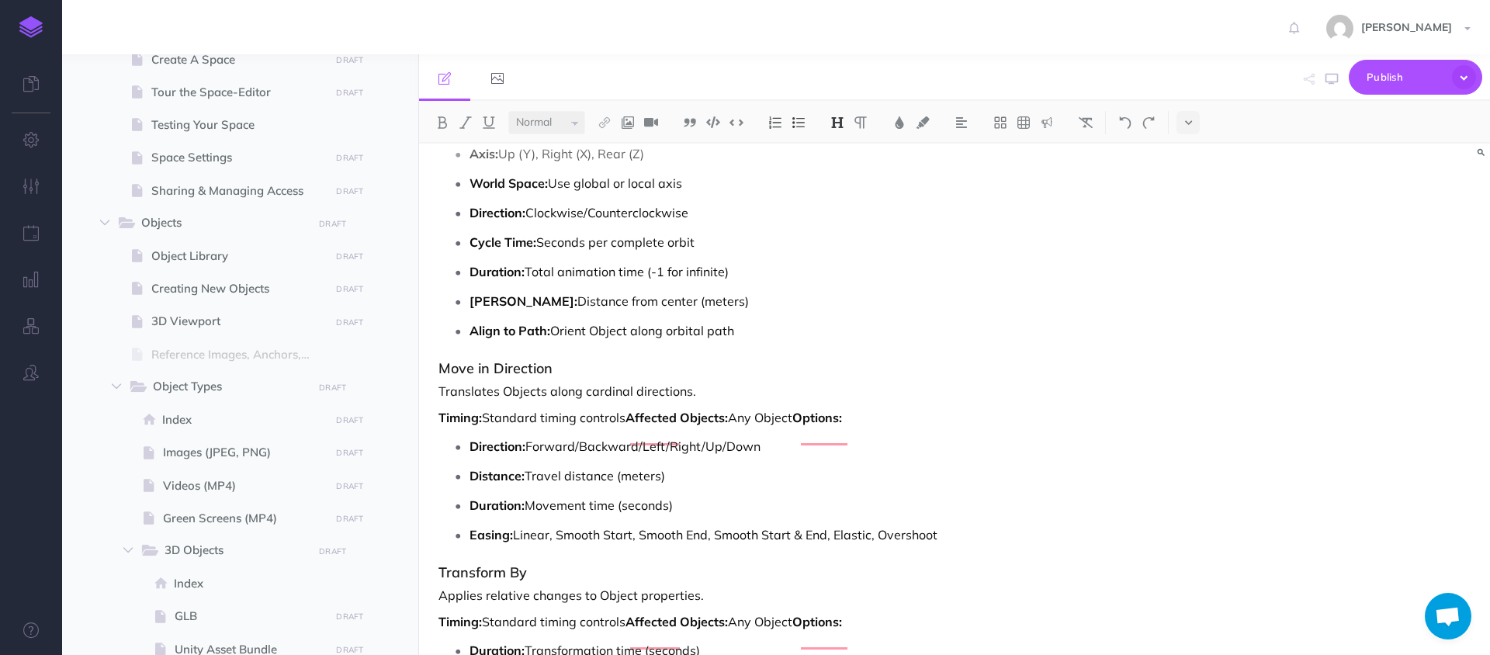
click at [559, 376] on h3 "Move in Direction" at bounding box center [793, 369] width 711 height 16
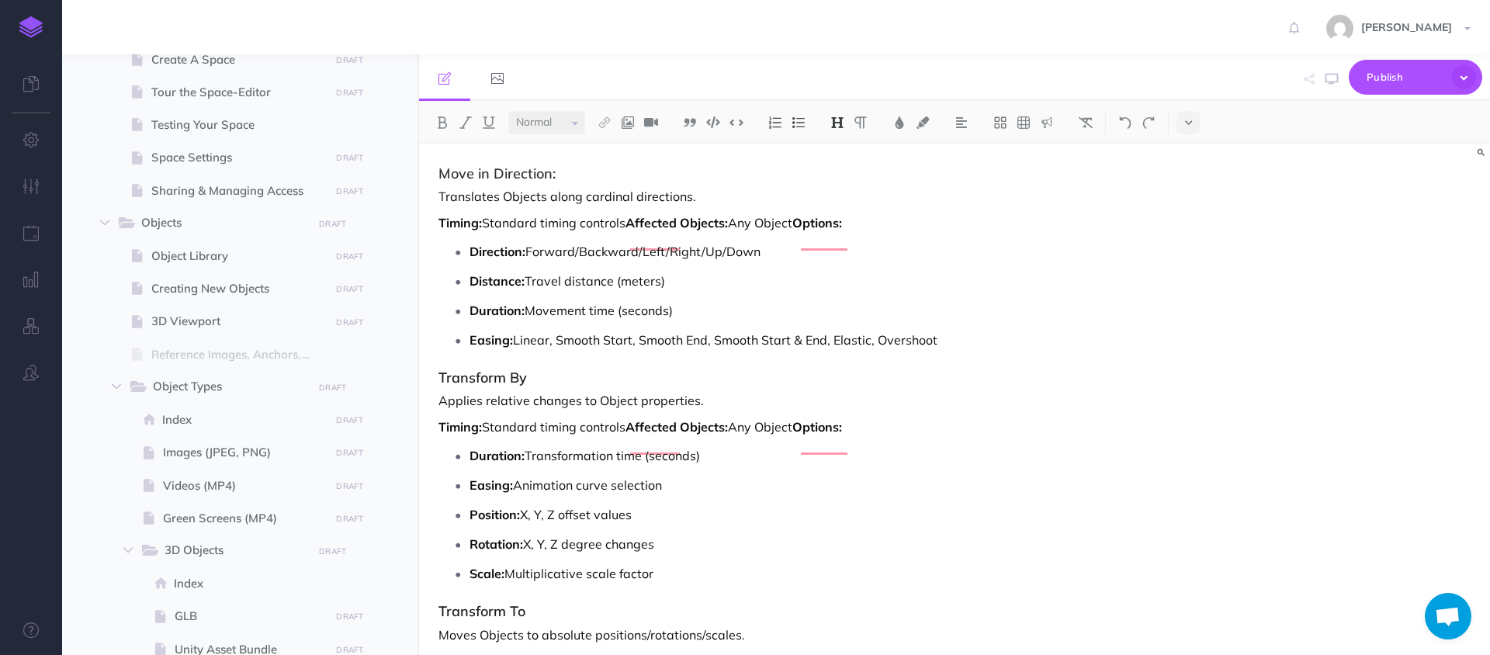
click at [546, 386] on h3 "Transform By" at bounding box center [793, 378] width 711 height 16
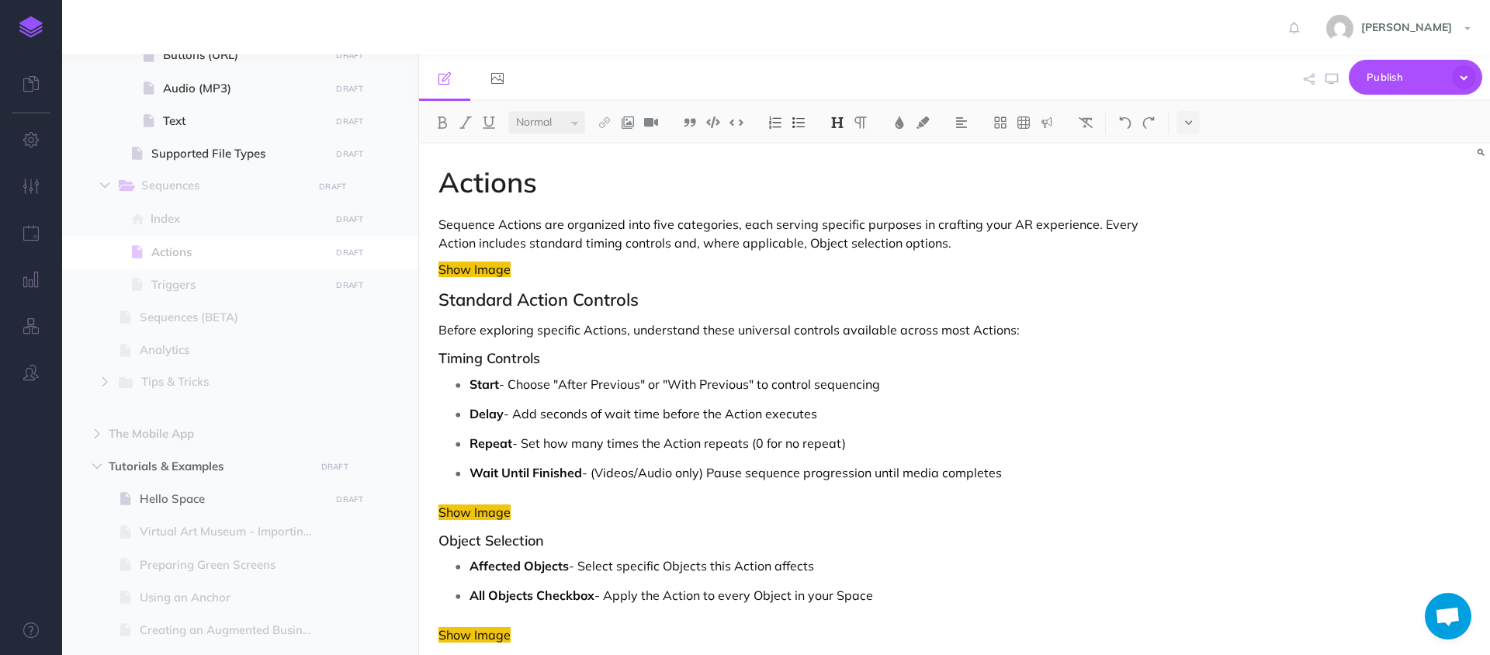
scroll to position [1536, 0]
click at [186, 213] on span "Index" at bounding box center [238, 215] width 175 height 19
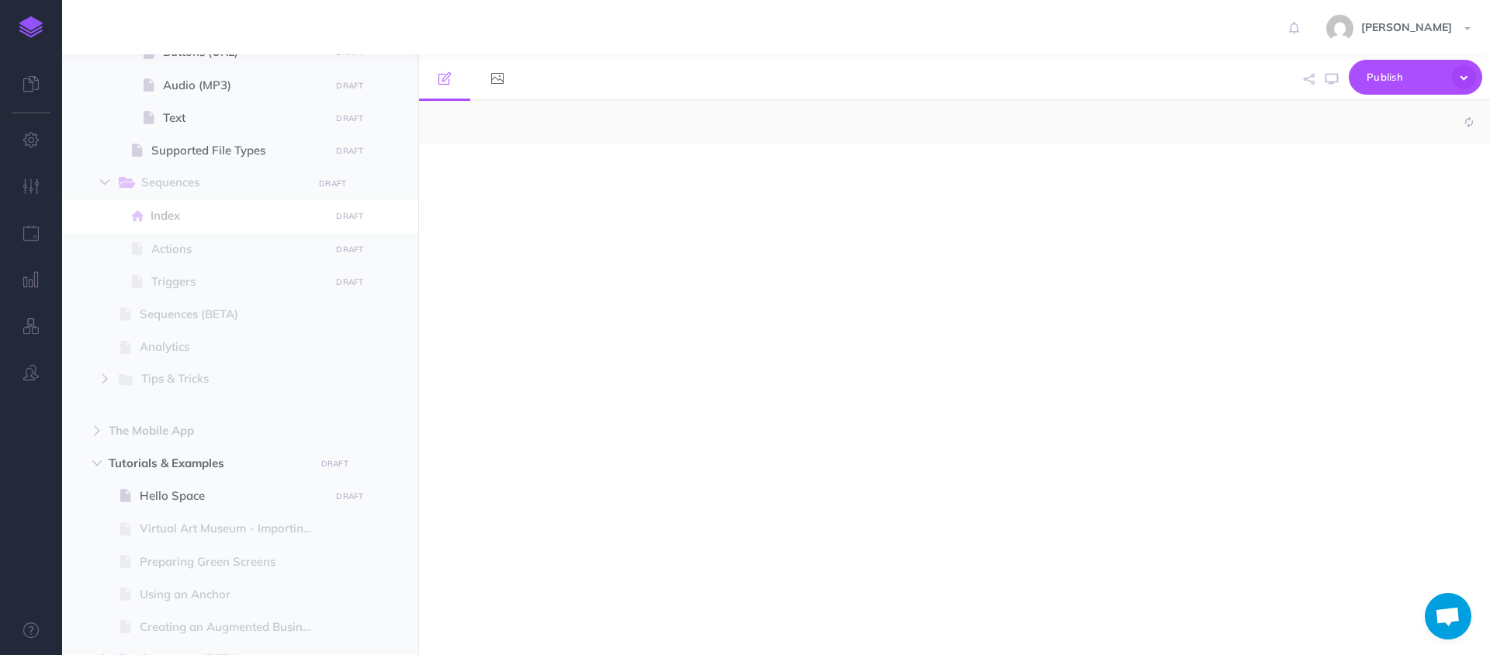
select select "null"
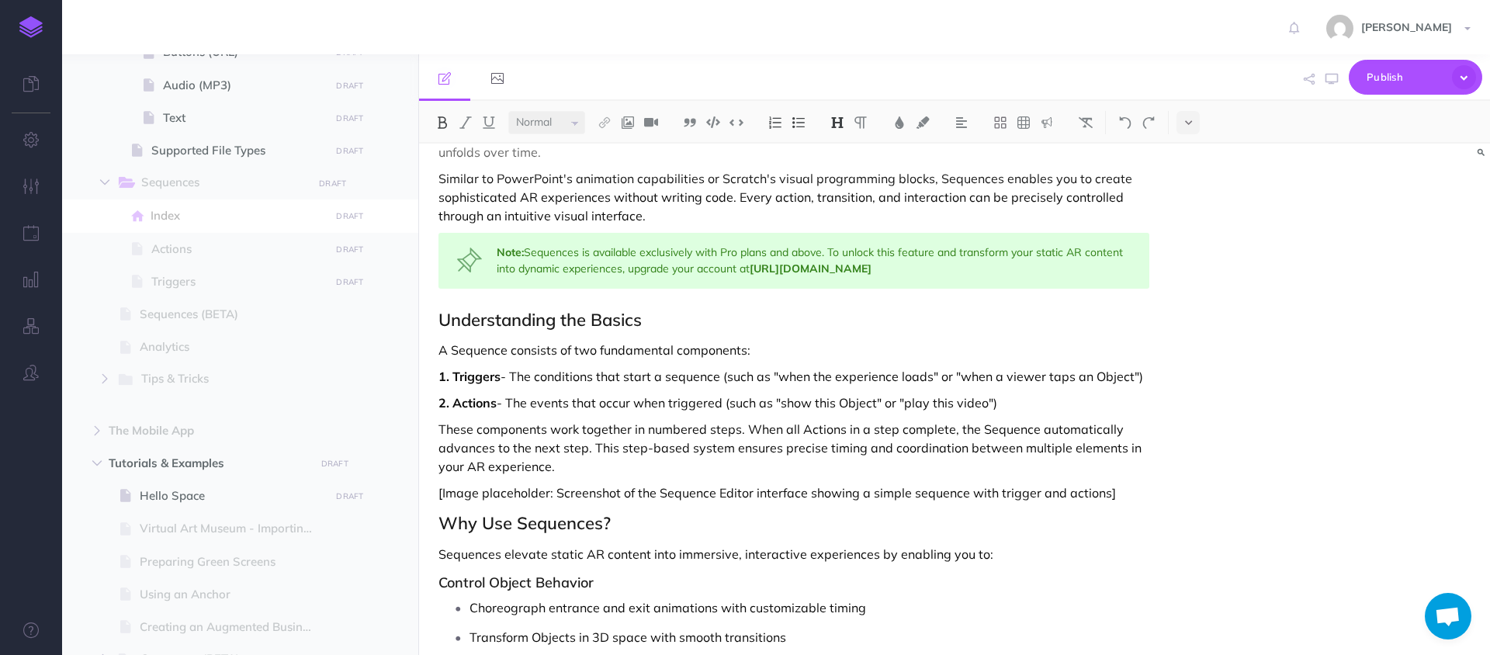
scroll to position [169, 0]
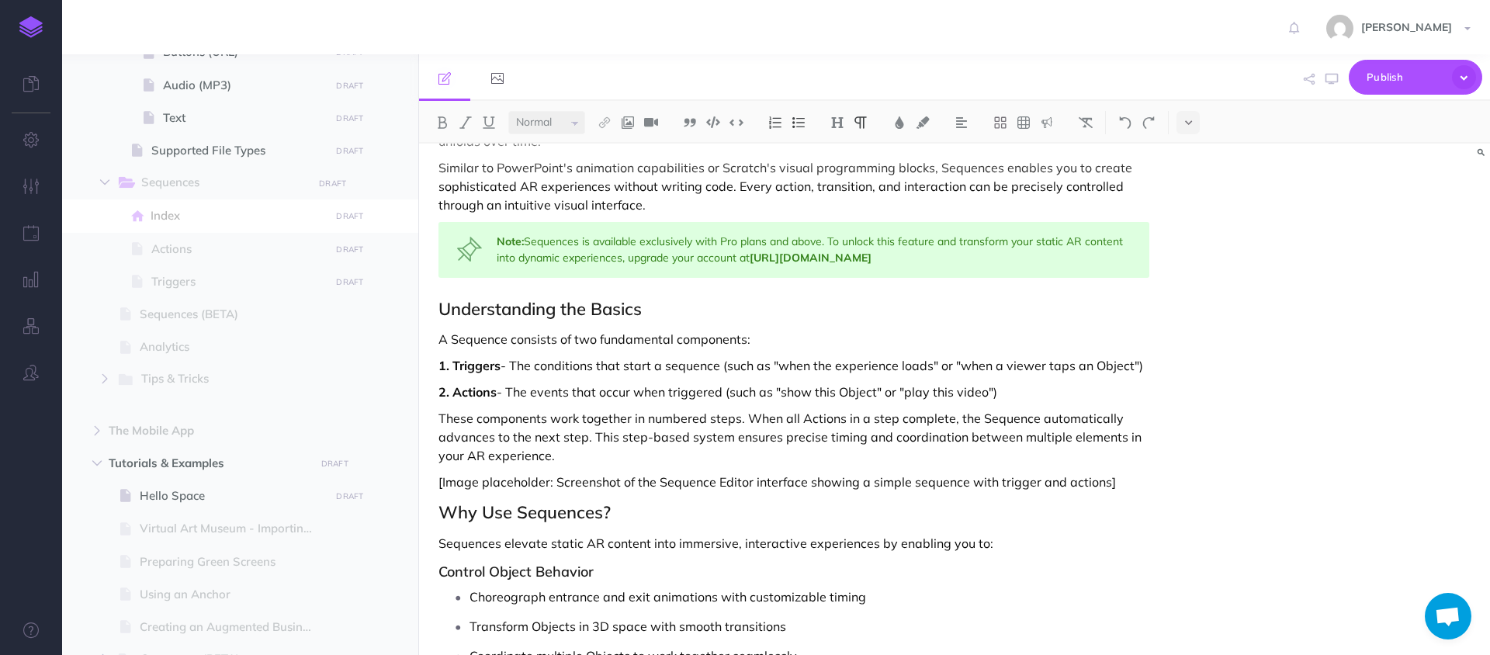
click at [665, 393] on p "2. Actions - The events that occur when triggered (such as "show this Object" o…" at bounding box center [793, 392] width 711 height 19
click at [695, 393] on p "2. Actions - The events that occur when the sequence triggered (such as "show t…" at bounding box center [793, 392] width 711 height 19
click at [784, 440] on p "These components work together in numbered steps. When all Actions in a step co…" at bounding box center [793, 437] width 711 height 56
click at [762, 391] on p "2. Actions - The events that occur when the Sequenceis triggered (such as "show…" at bounding box center [793, 392] width 711 height 19
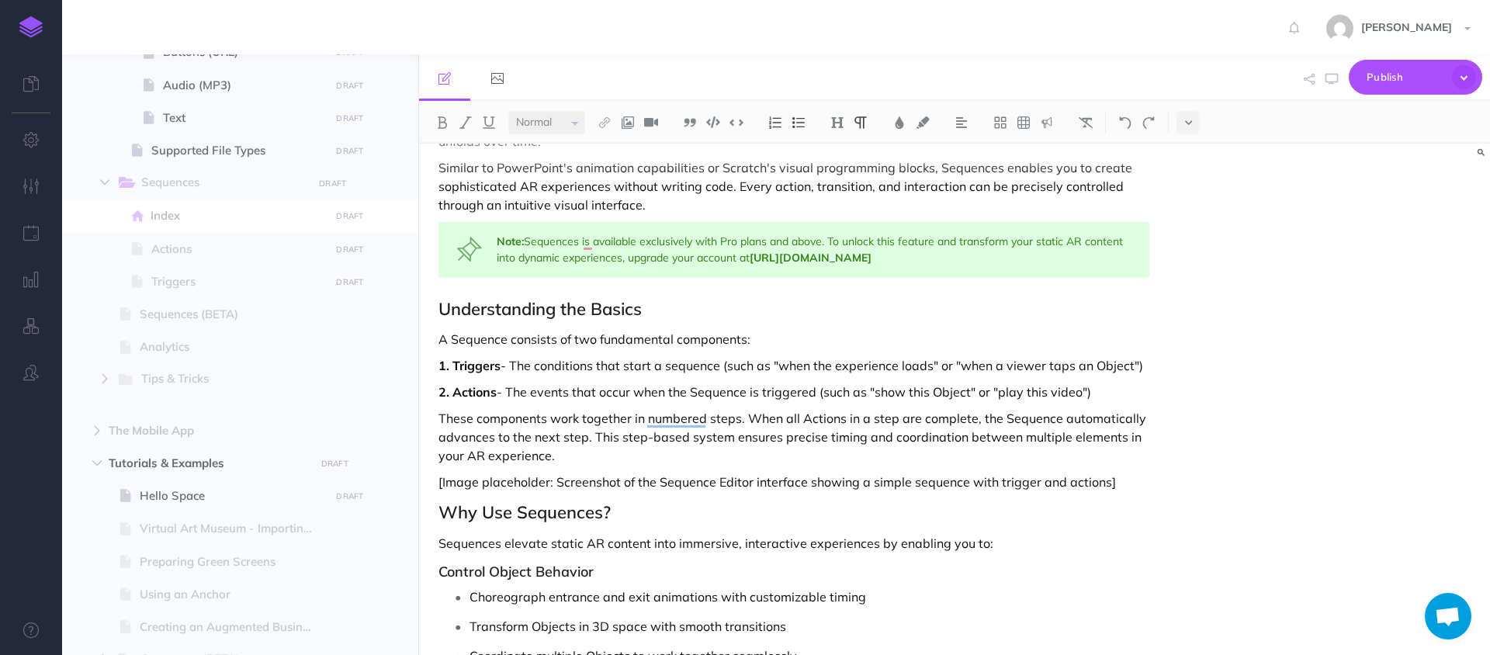
click at [641, 465] on p "These components work together in numbered steps. When all Actions in a step ar…" at bounding box center [793, 437] width 711 height 56
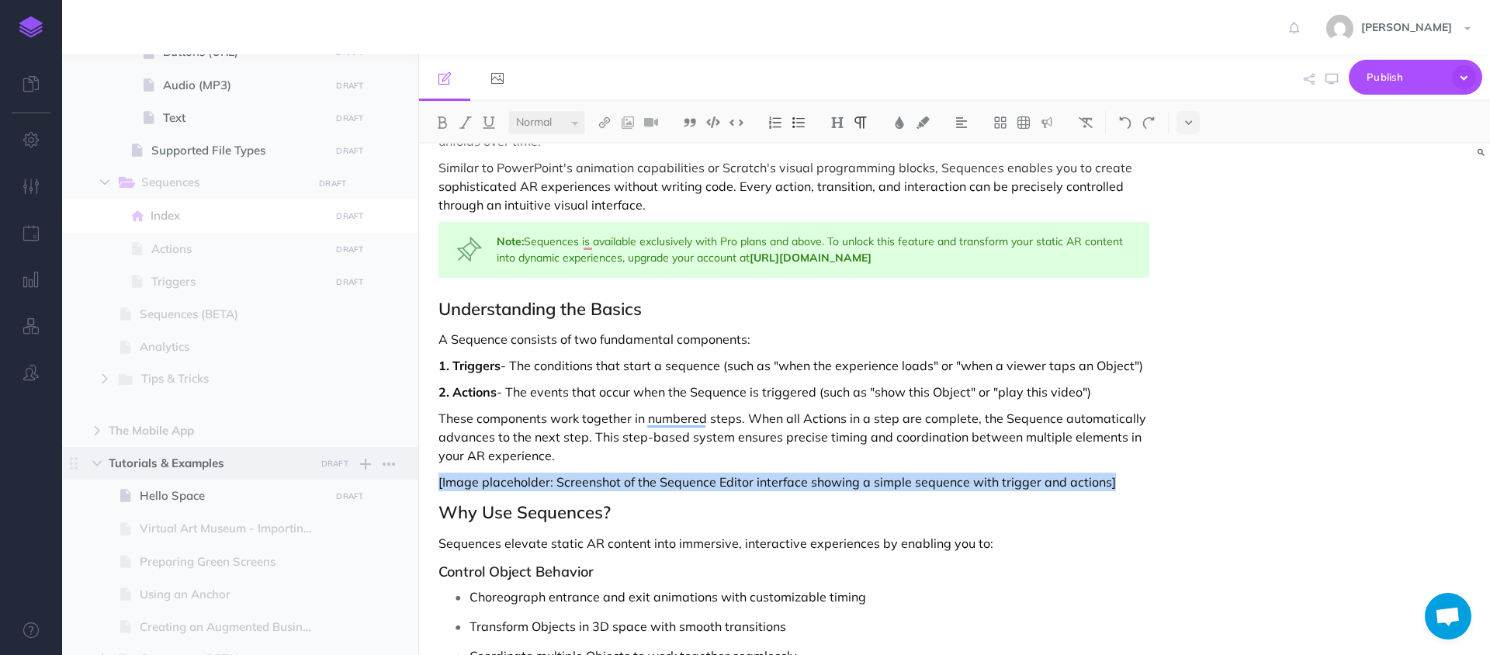
drag, startPoint x: 1130, startPoint y: 483, endPoint x: 348, endPoint y: 478, distance: 782.1
click at [348, 478] on div "Hoverlay Guide 2.0 Collapse all Expand all Expand to root folders [URL][DOMAIN_…" at bounding box center [776, 354] width 1428 height 601
click at [928, 117] on img at bounding box center [923, 122] width 14 height 12
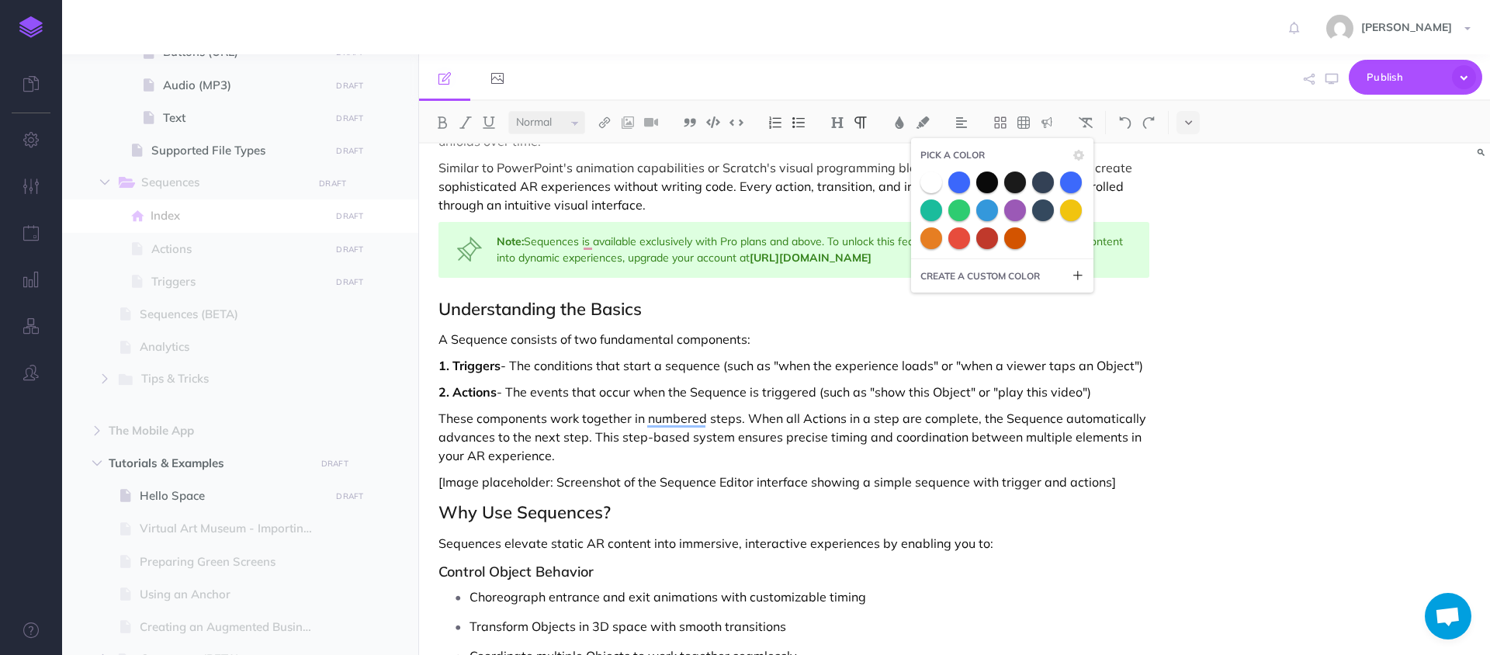
click at [1069, 215] on span at bounding box center [1071, 210] width 22 height 22
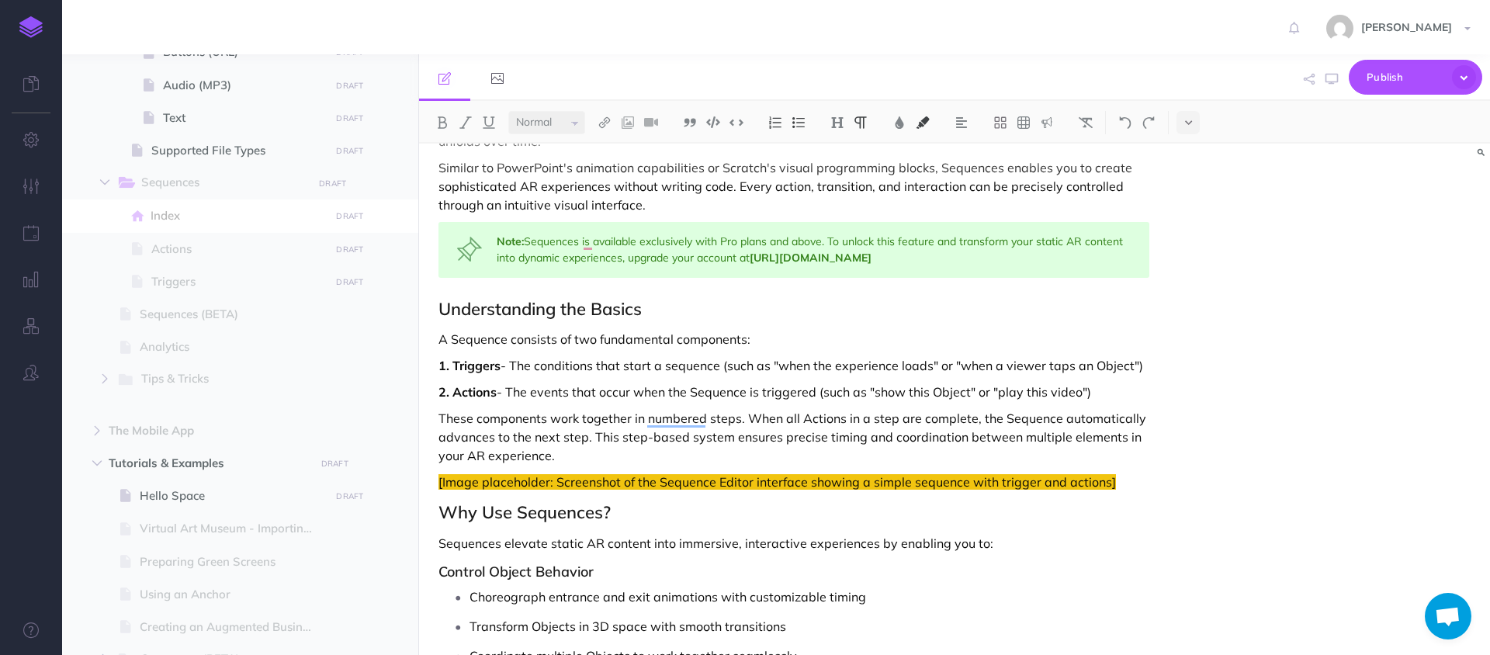
click at [760, 445] on p "These components work together in numbered steps. When all Actions in a step ar…" at bounding box center [793, 437] width 711 height 56
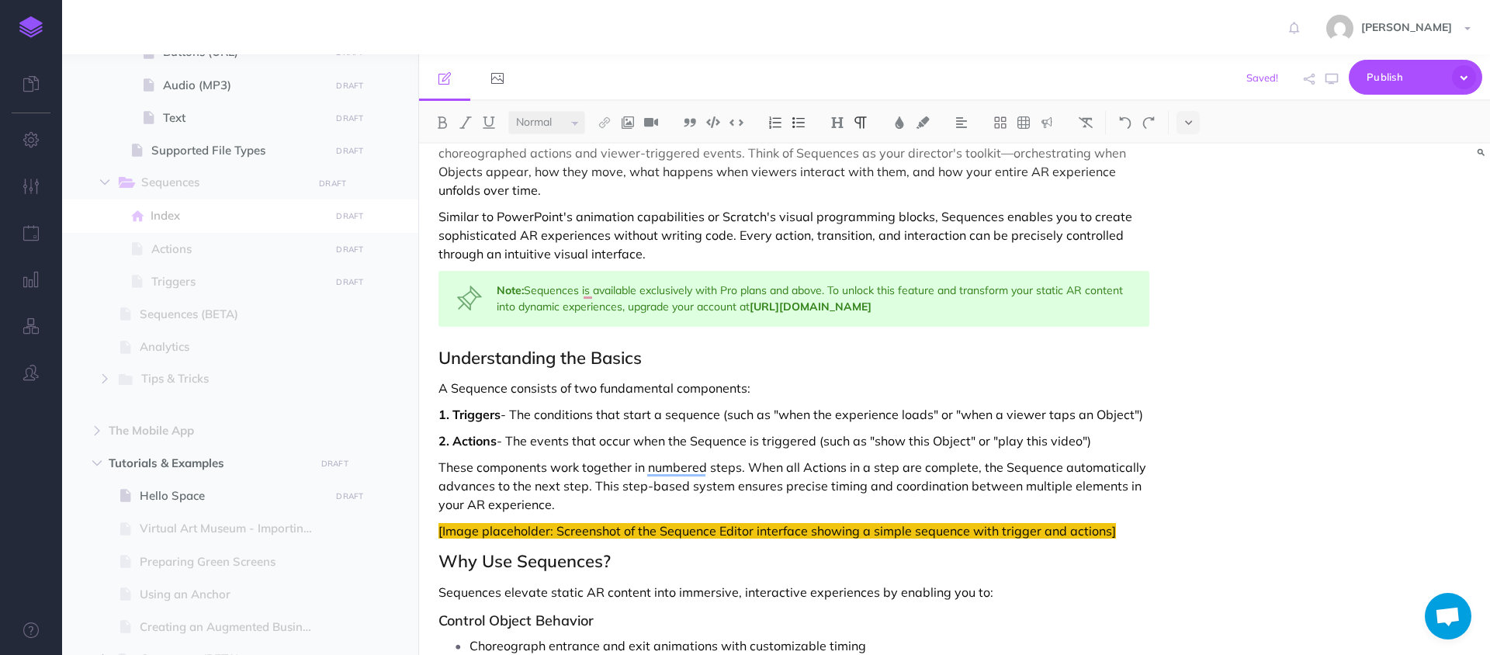
scroll to position [99, 0]
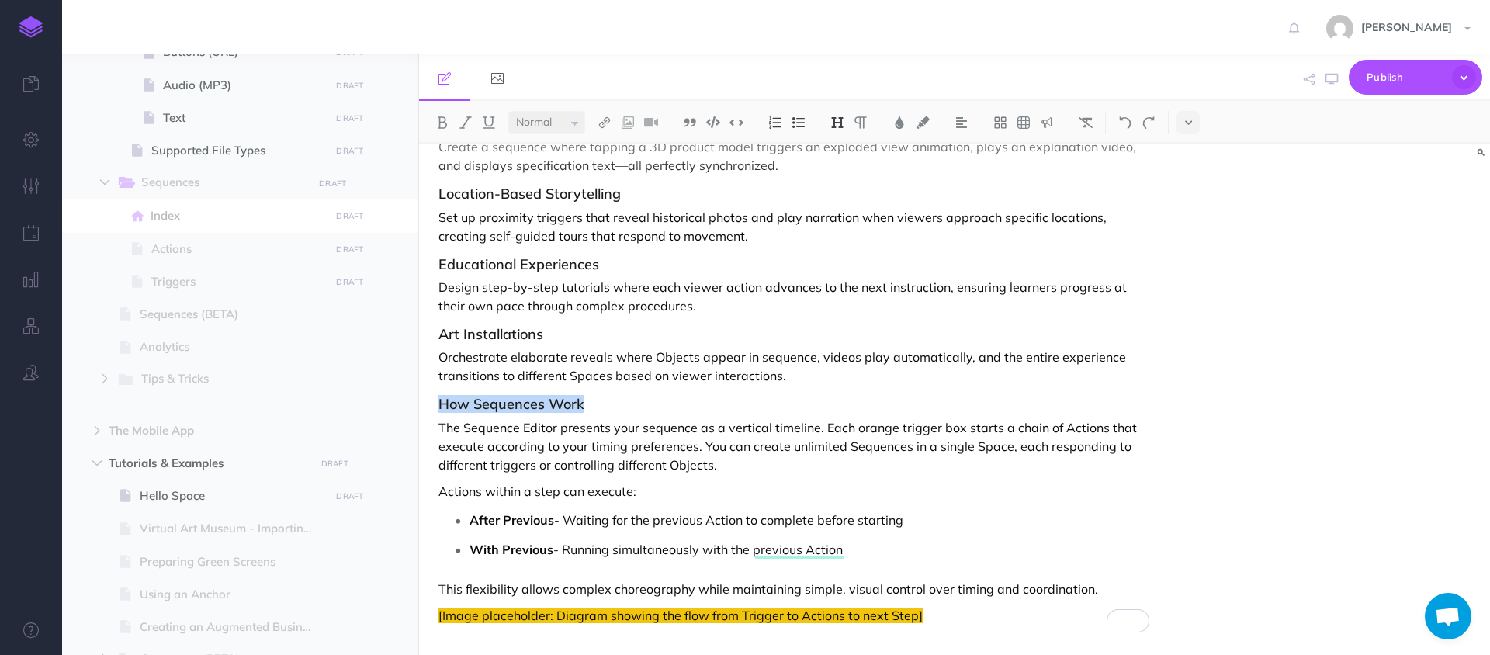
drag, startPoint x: 590, startPoint y: 408, endPoint x: 351, endPoint y: 405, distance: 239.8
click at [351, 405] on div "Hoverlay Guide 2.0 Collapse all Expand all Expand to root folders [URL][DOMAIN_…" at bounding box center [776, 354] width 1428 height 601
click at [842, 113] on button at bounding box center [837, 122] width 23 height 23
click at [845, 175] on button "H2" at bounding box center [837, 172] width 23 height 23
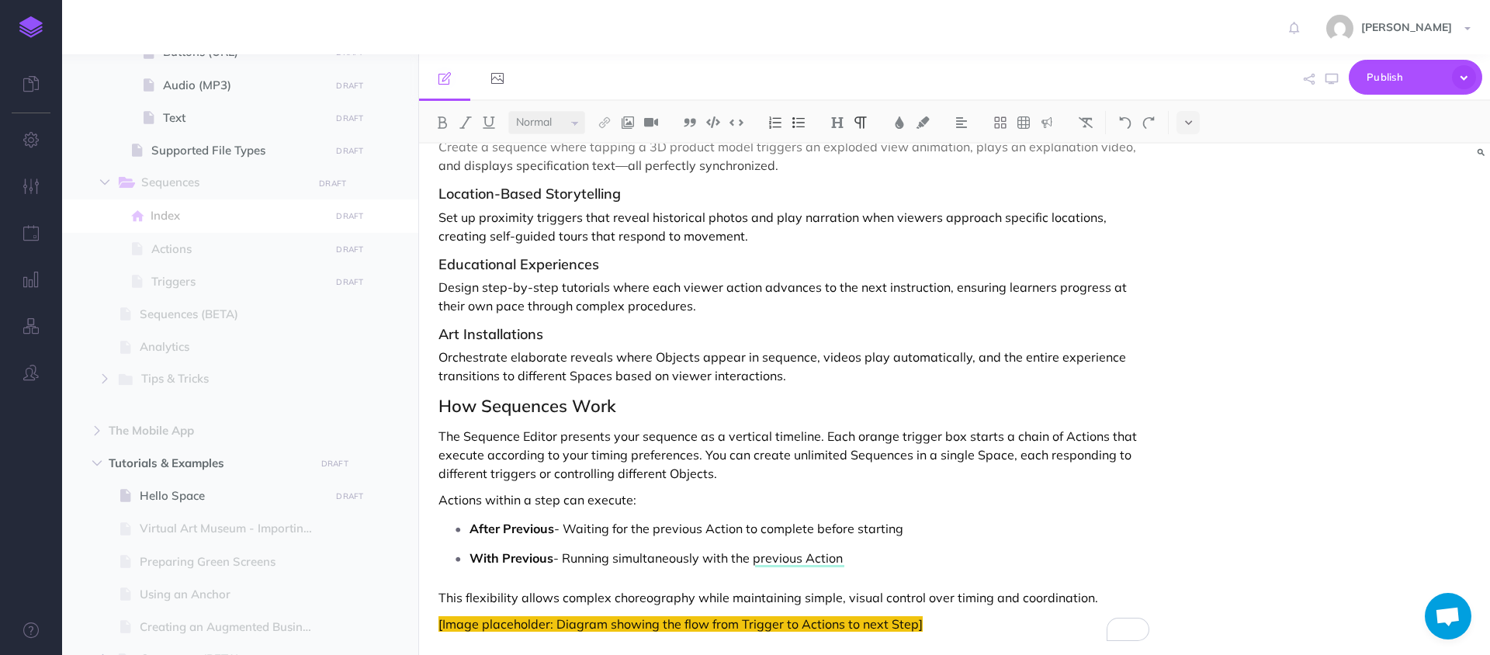
click at [730, 437] on p "The Sequence Editor presents your sequence as a vertical timeline. Each orange …" at bounding box center [793, 455] width 711 height 56
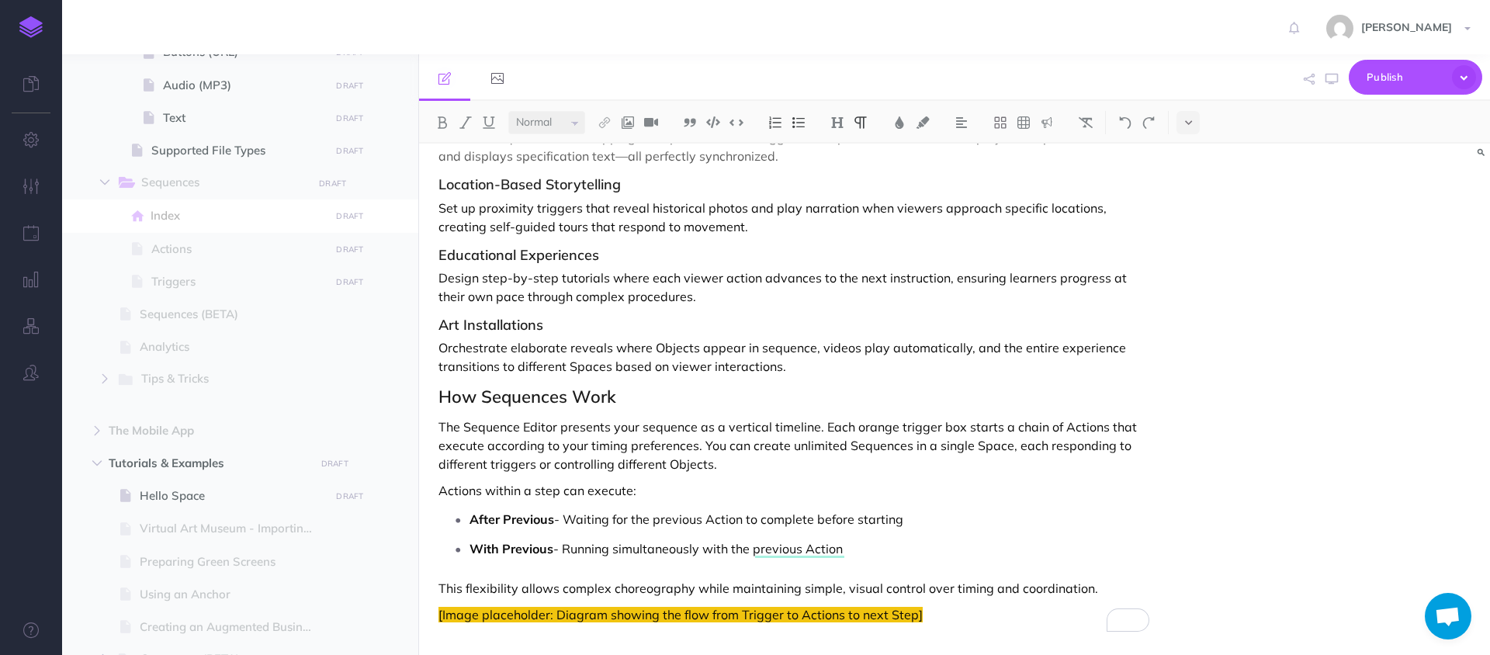
scroll to position [0, 0]
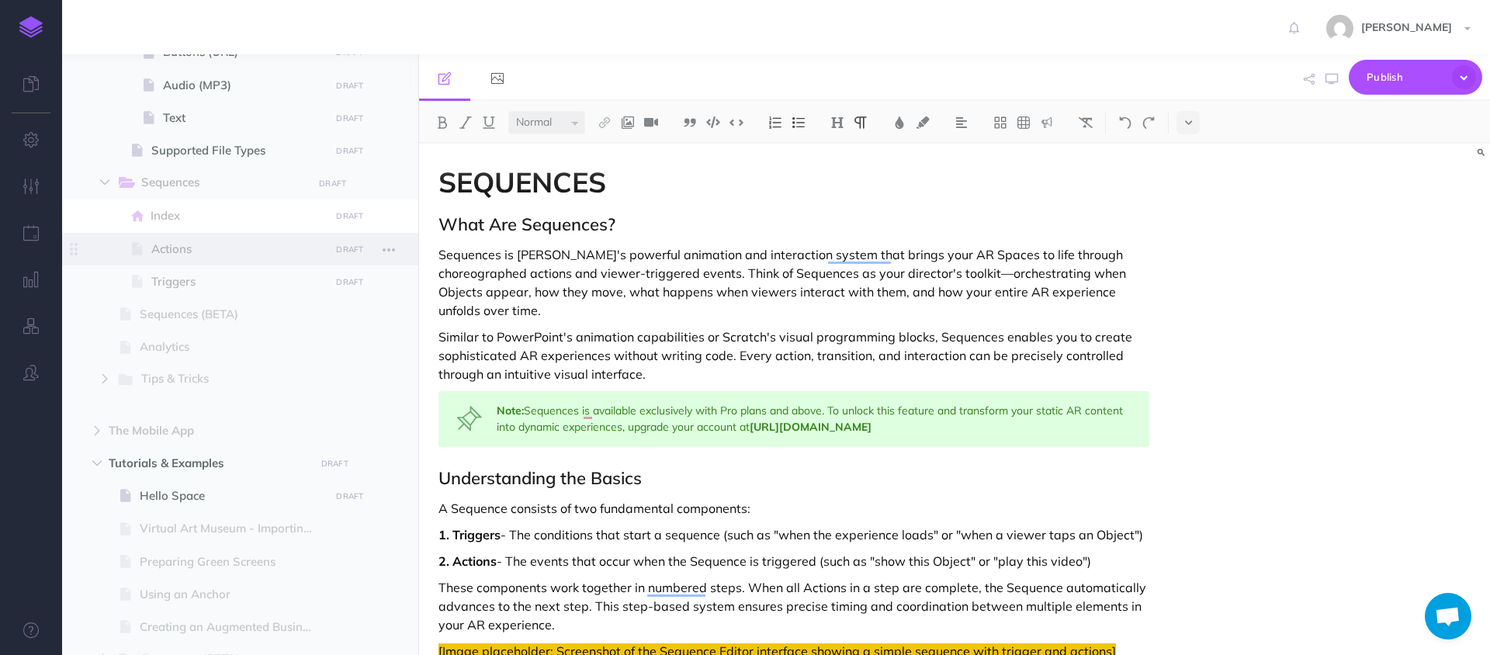
click at [208, 248] on span "Actions" at bounding box center [238, 249] width 174 height 19
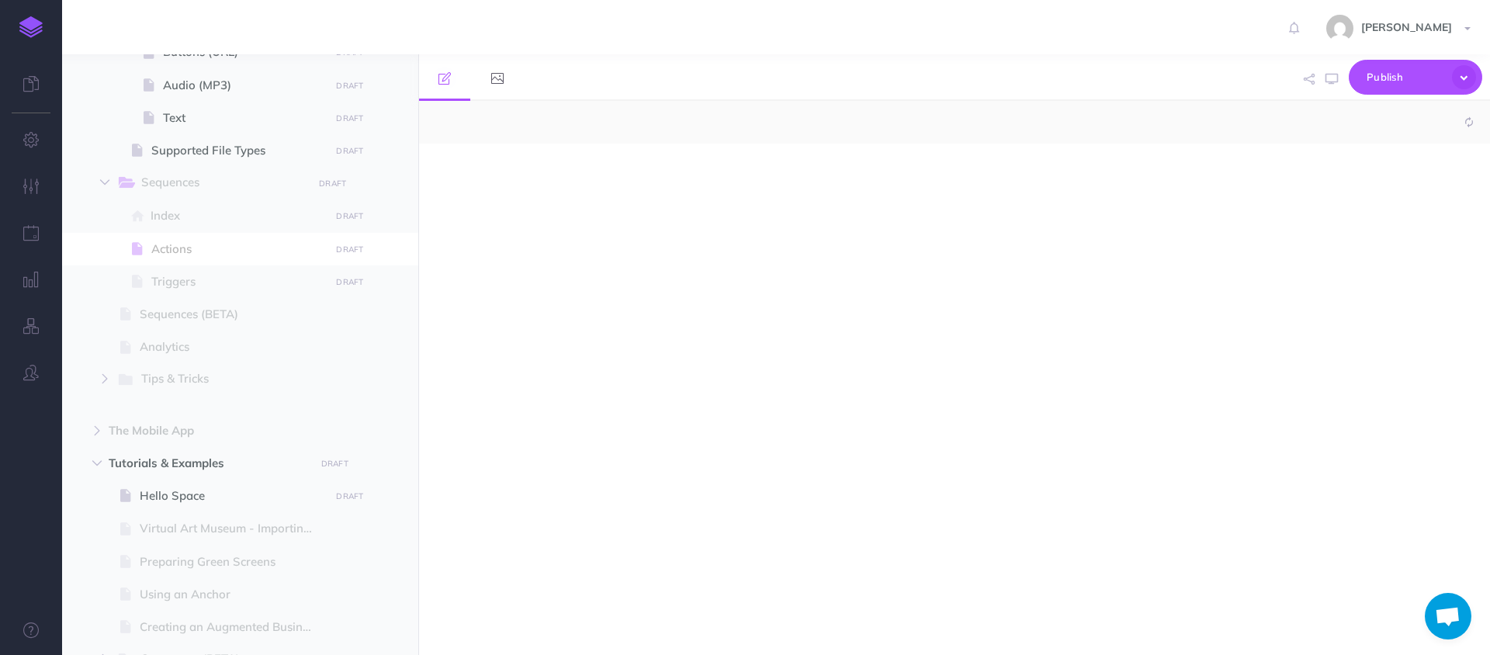
select select "null"
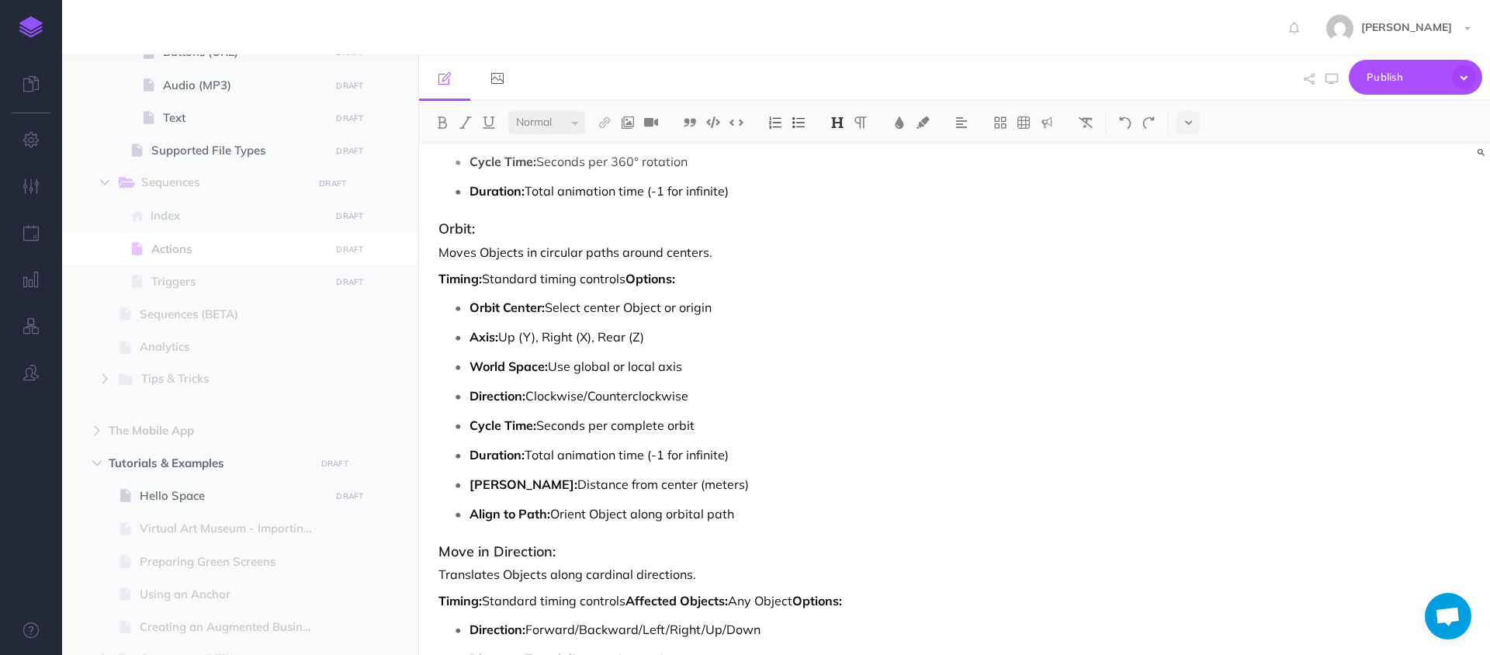
scroll to position [1823, 0]
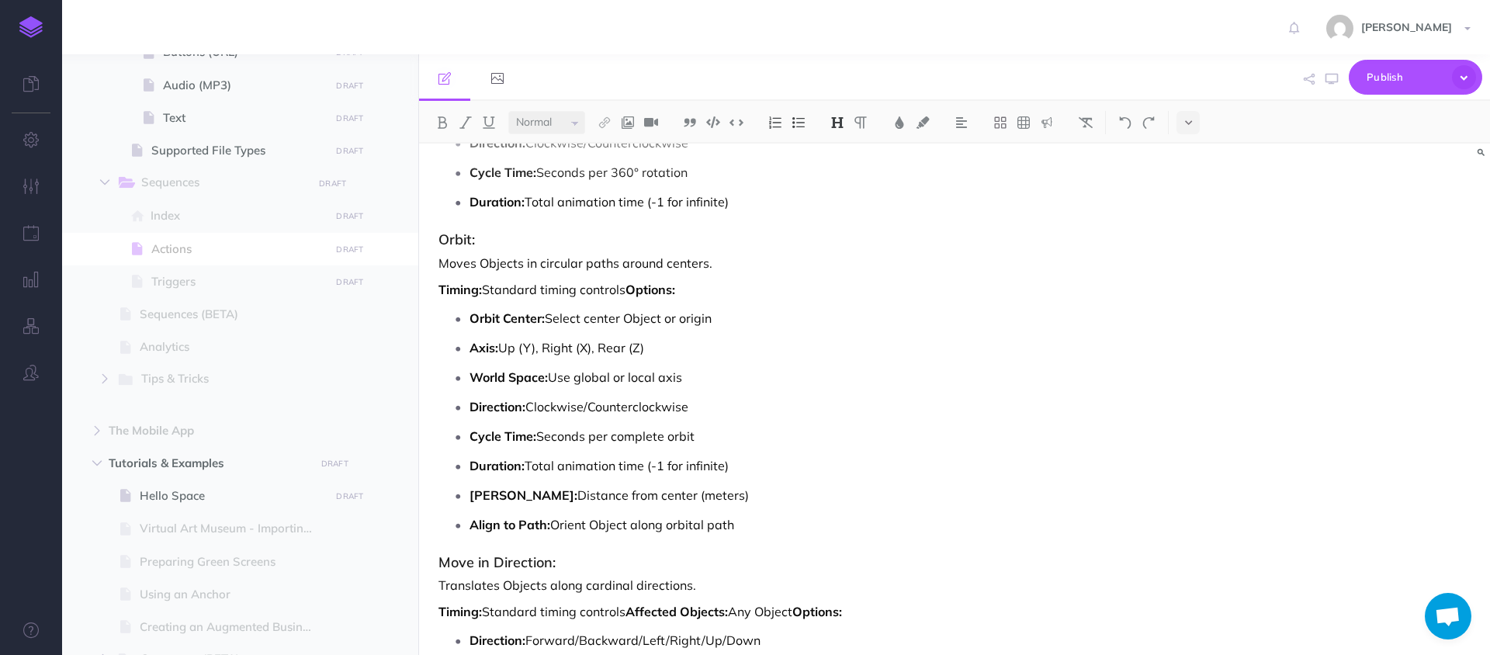
click at [628, 299] on p "Timing: Standard timing controls Options:" at bounding box center [793, 289] width 711 height 19
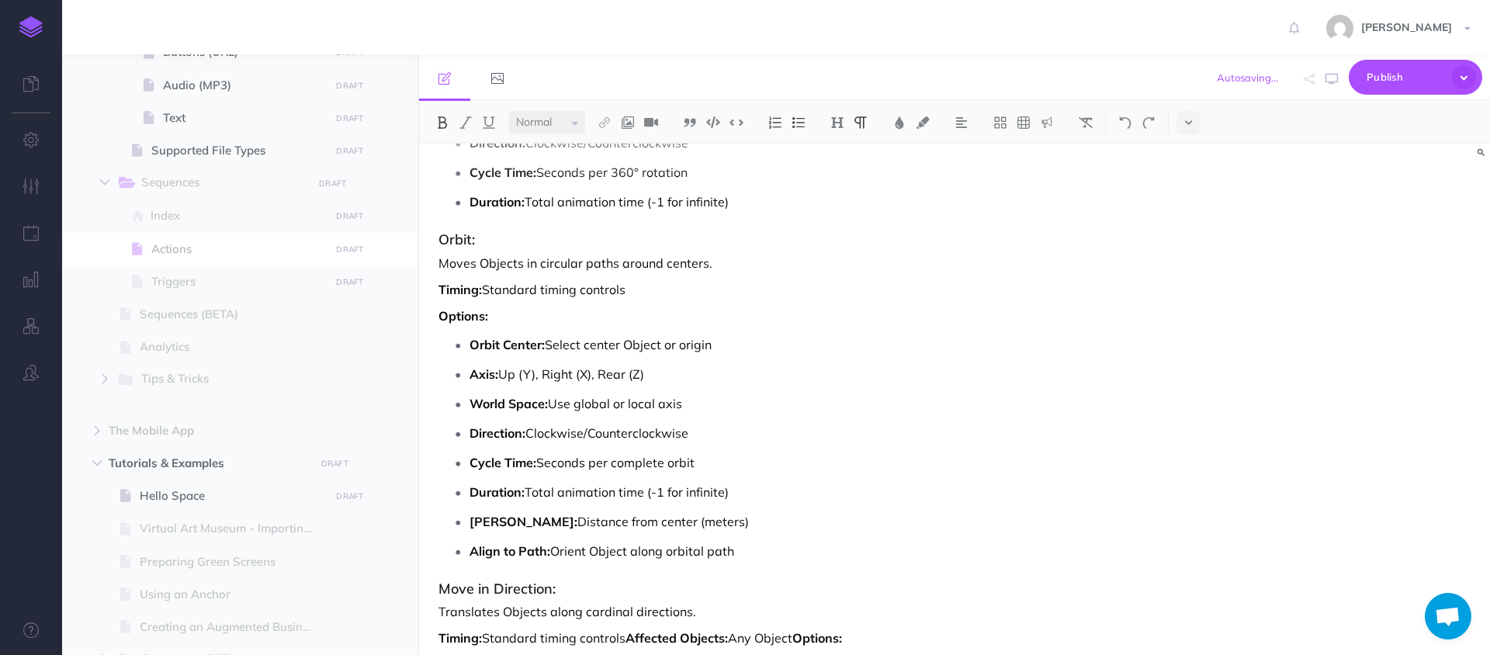
click at [483, 299] on p "Timing: Standard timing controls" at bounding box center [793, 289] width 711 height 19
click at [439, 297] on strong "Timing:" at bounding box center [459, 290] width 43 height 16
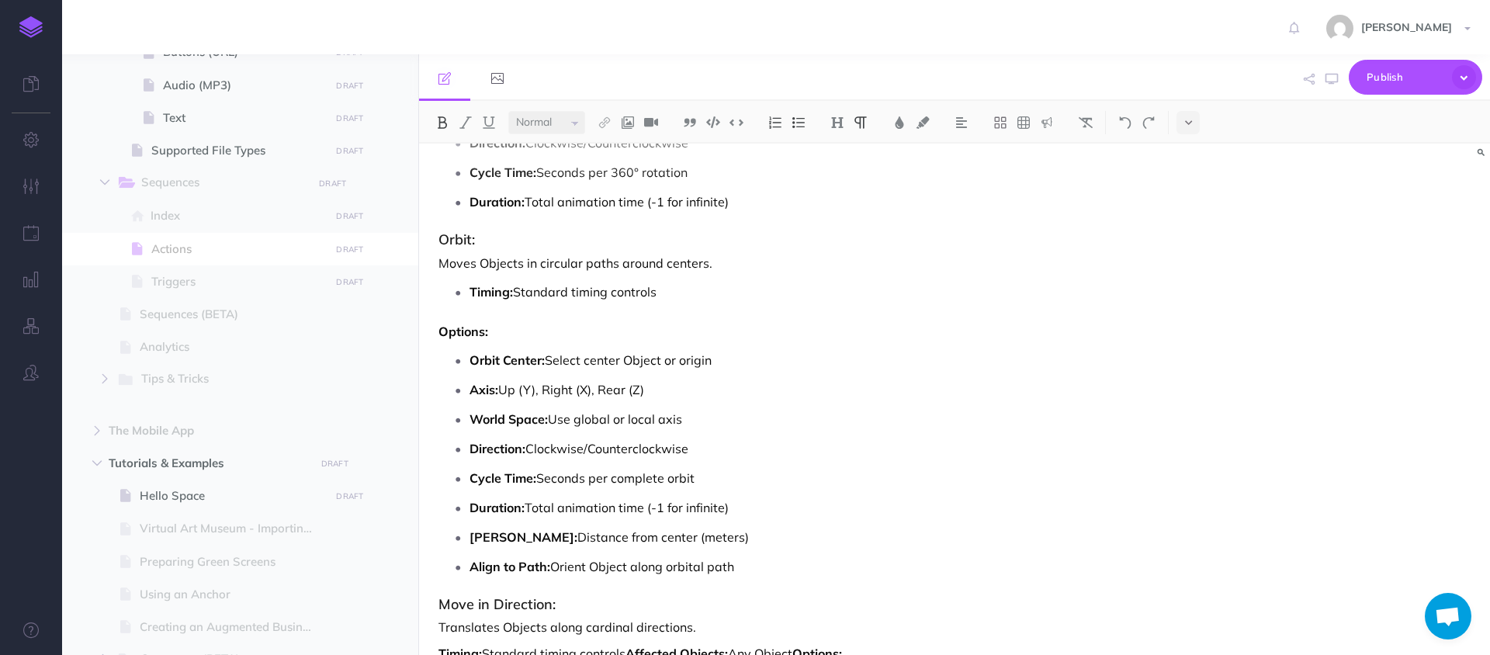
click at [471, 371] on strong "Orbit Center:" at bounding box center [506, 363] width 75 height 16
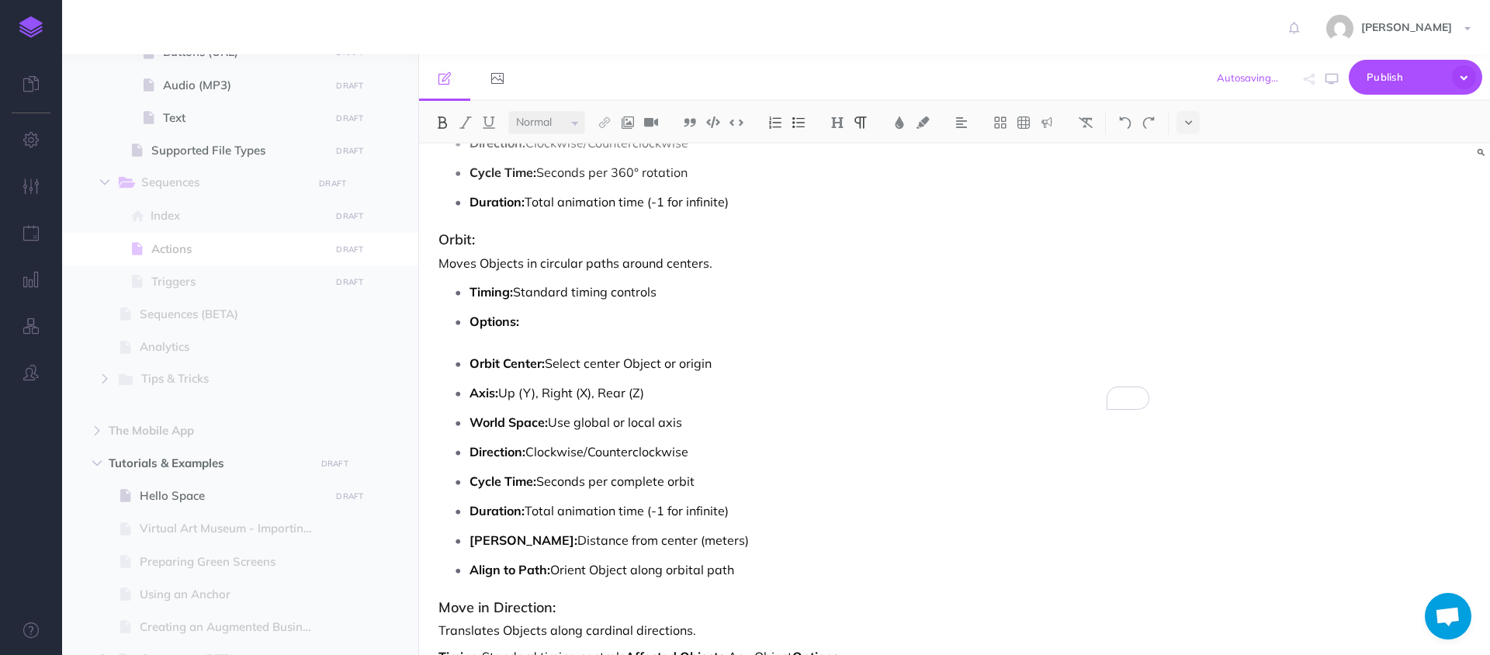
click at [470, 371] on strong "Orbit Center:" at bounding box center [506, 363] width 75 height 16
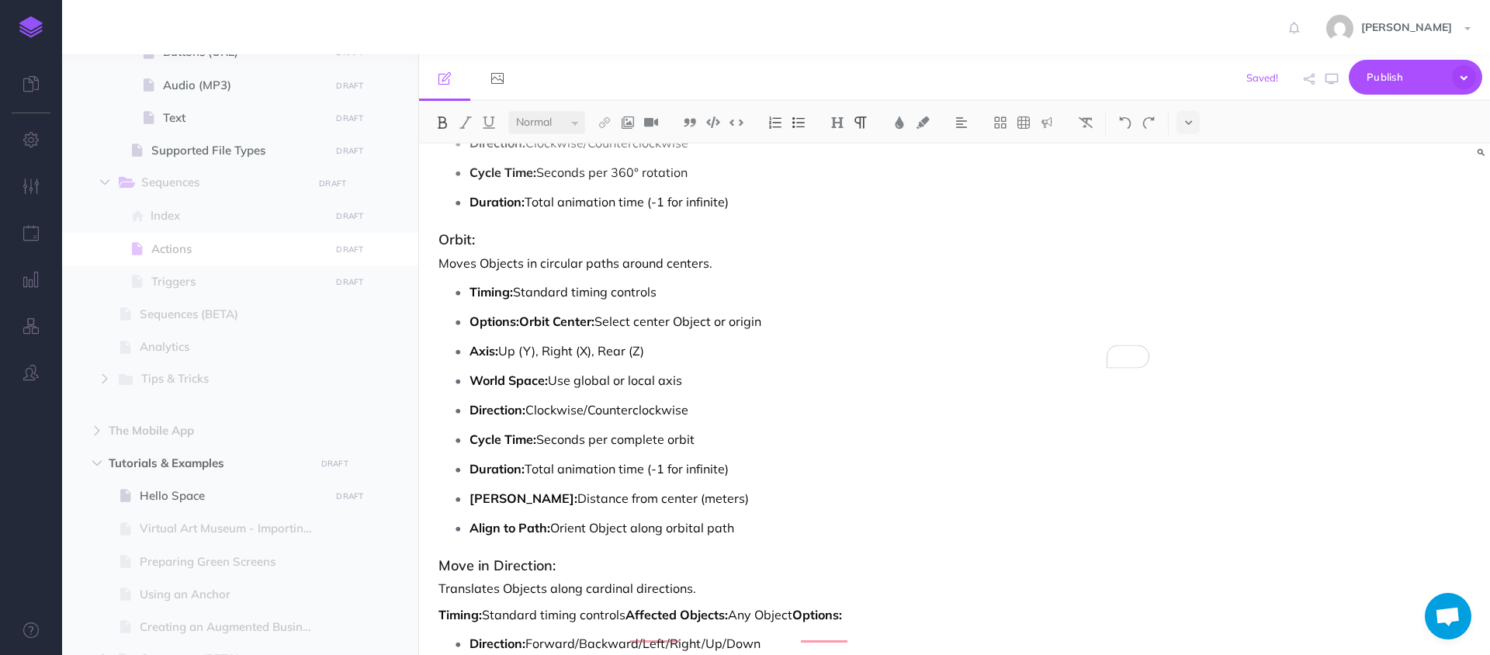
scroll to position [4685, 0]
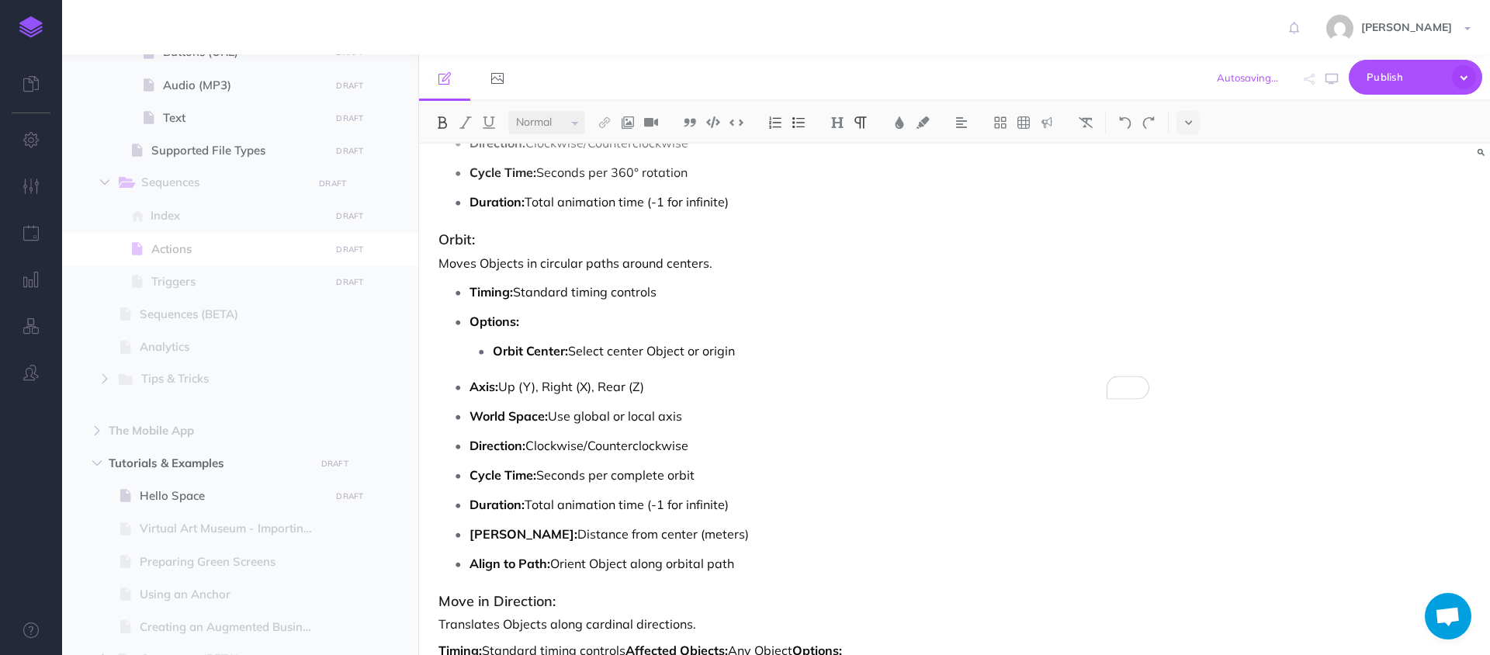
click at [470, 394] on strong "Axis:" at bounding box center [483, 387] width 29 height 16
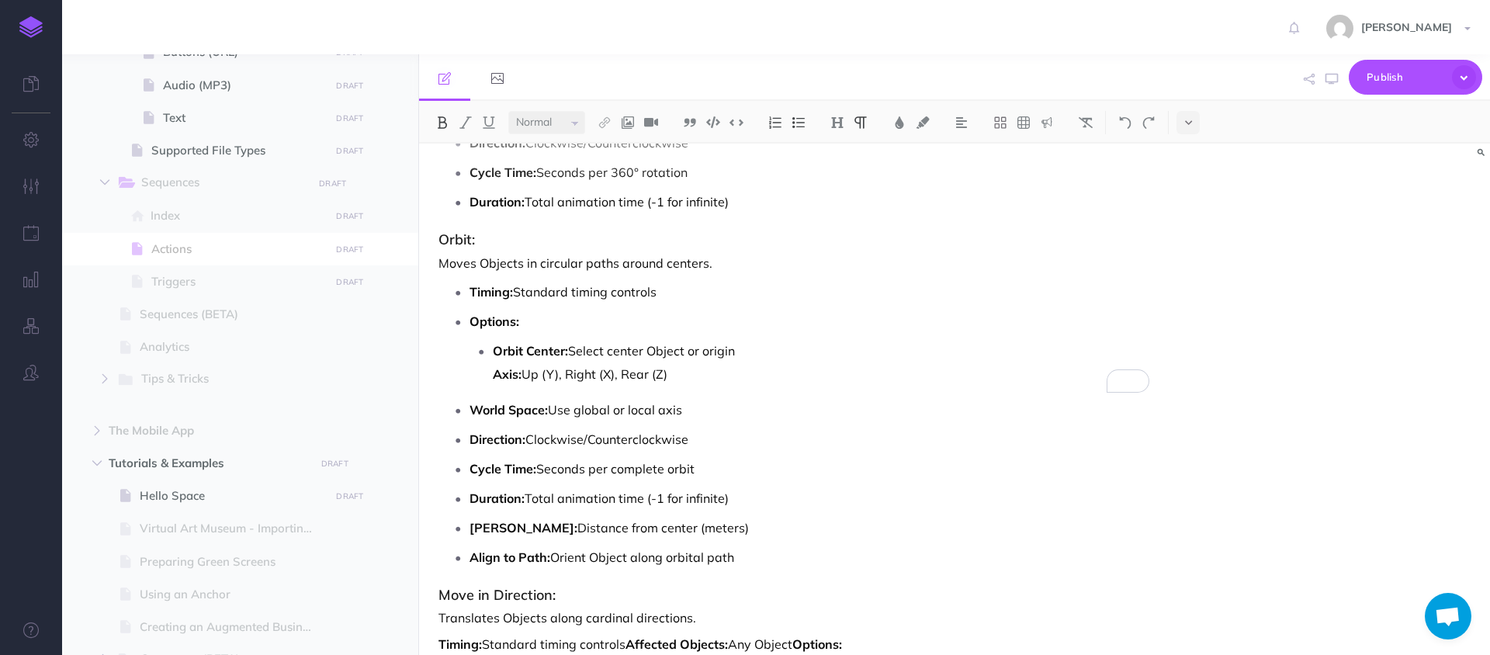
scroll to position [4687, 0]
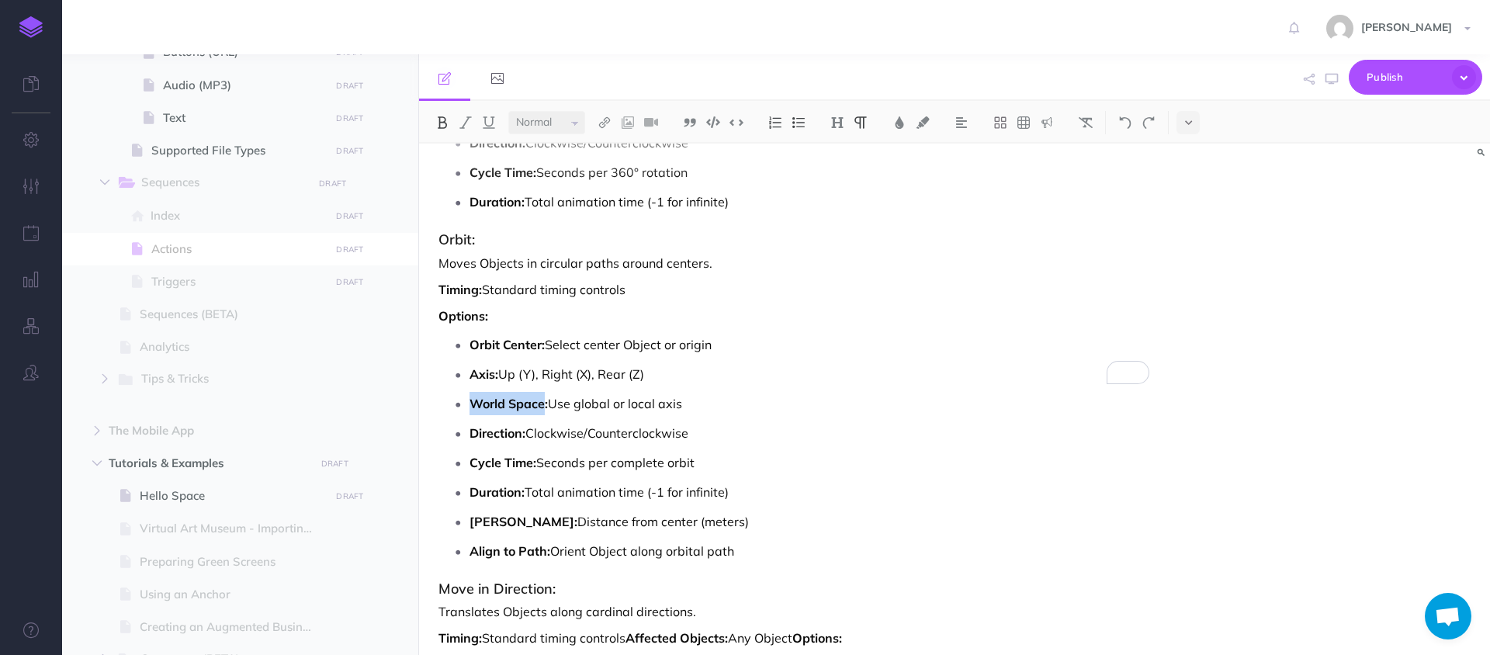
drag, startPoint x: 545, startPoint y: 423, endPoint x: 471, endPoint y: 426, distance: 74.5
click at [471, 411] on strong "World Space:" at bounding box center [508, 404] width 78 height 16
click at [733, 504] on p "Duration: Total animation time (-1 for infinite)" at bounding box center [809, 491] width 680 height 23
click at [687, 325] on p "Options:" at bounding box center [793, 315] width 711 height 19
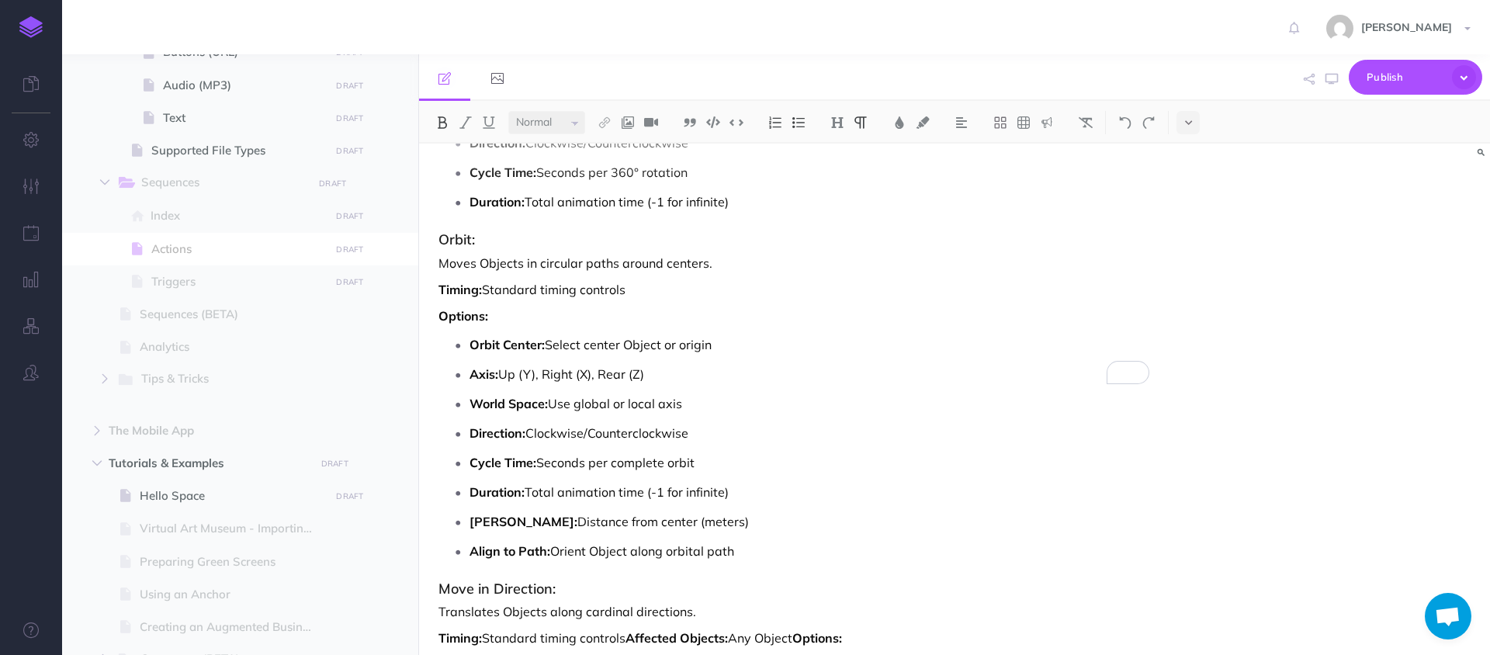
click at [708, 272] on p "Moves Objects in circular paths around centers." at bounding box center [793, 263] width 711 height 19
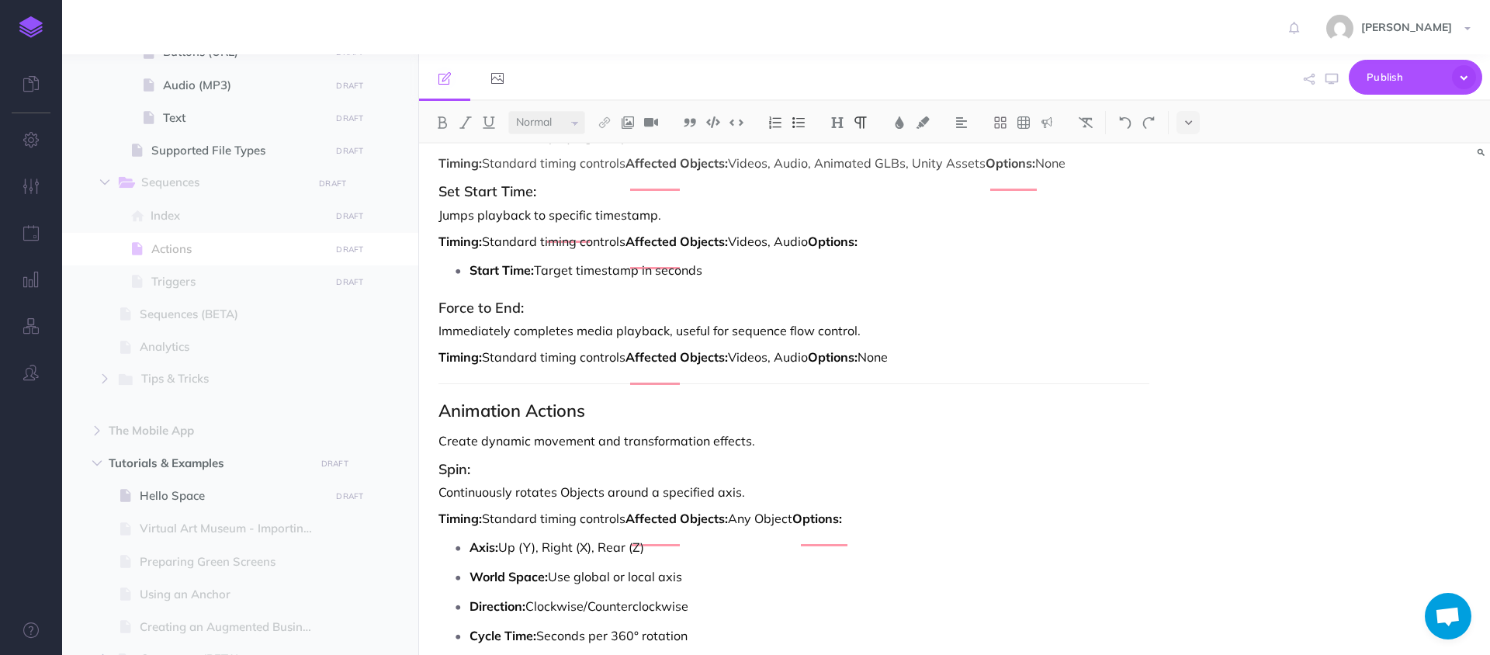
scroll to position [2114, 0]
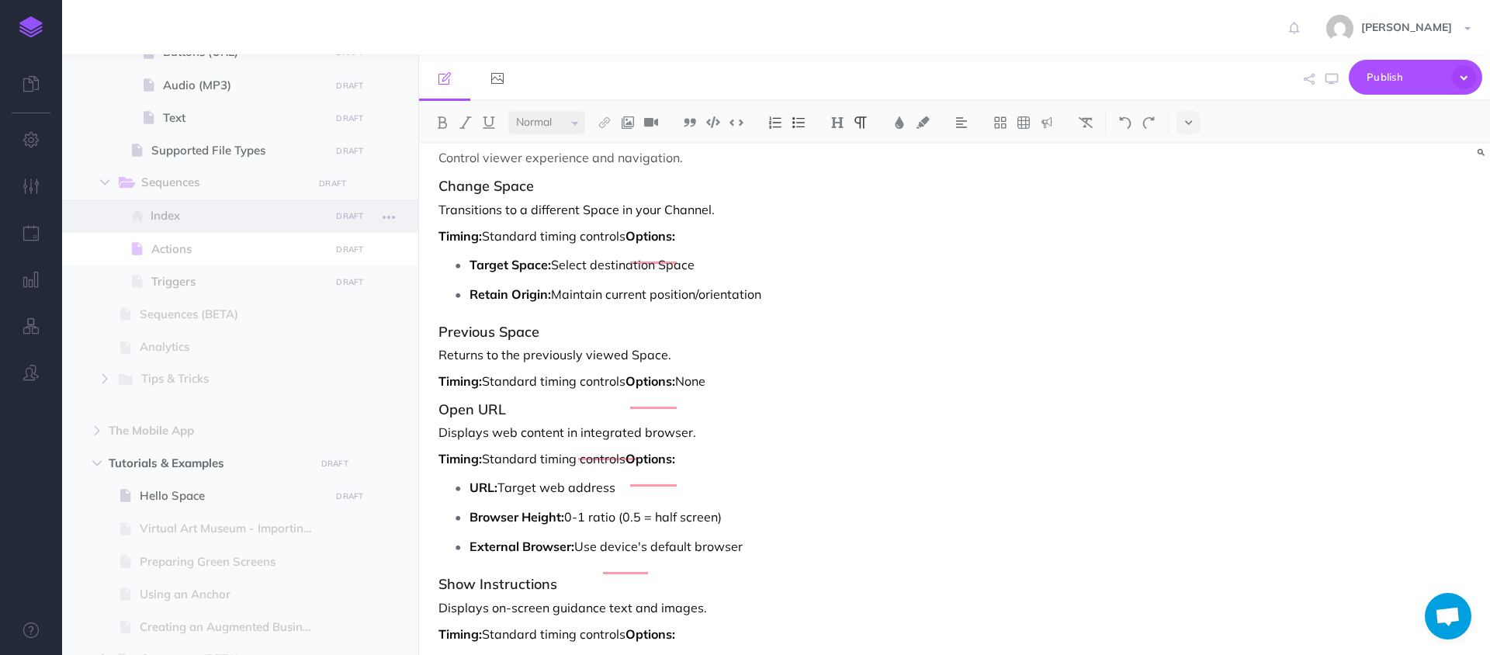
click at [160, 213] on span "Index" at bounding box center [238, 215] width 175 height 19
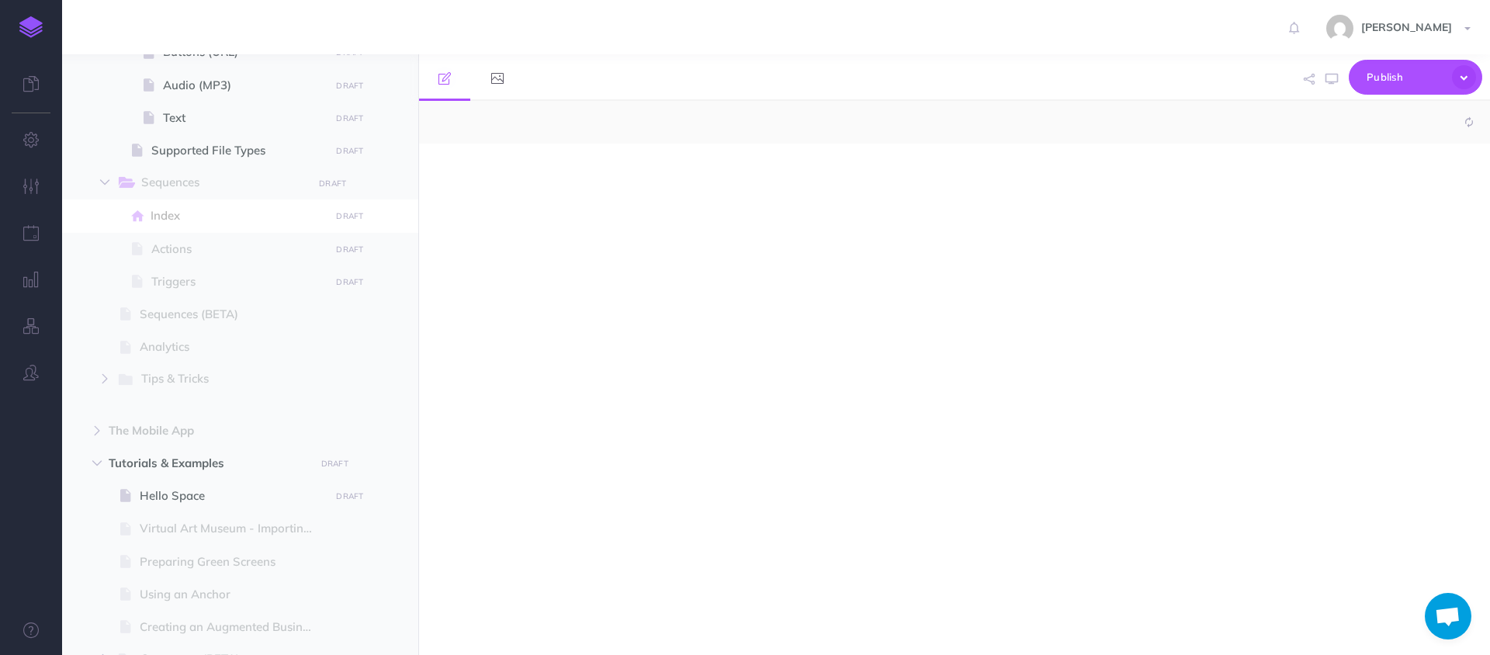
select select "null"
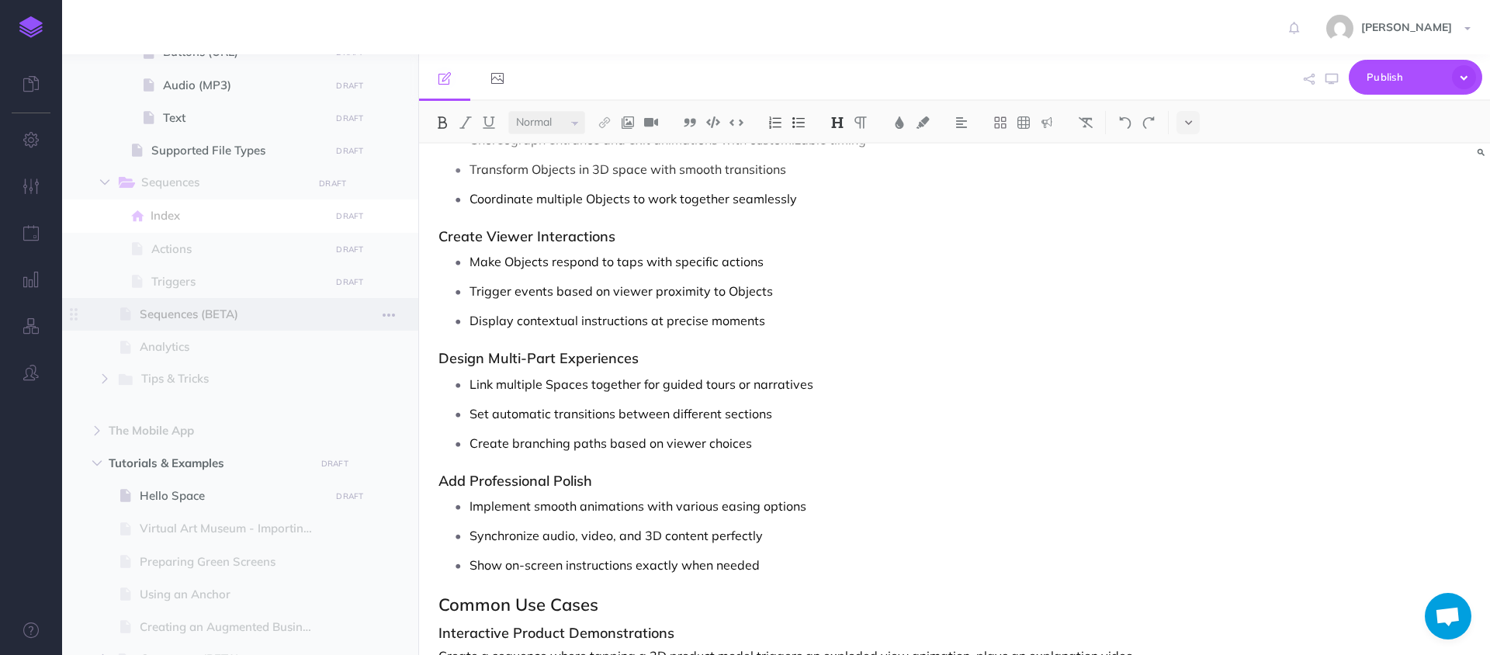
scroll to position [515, 0]
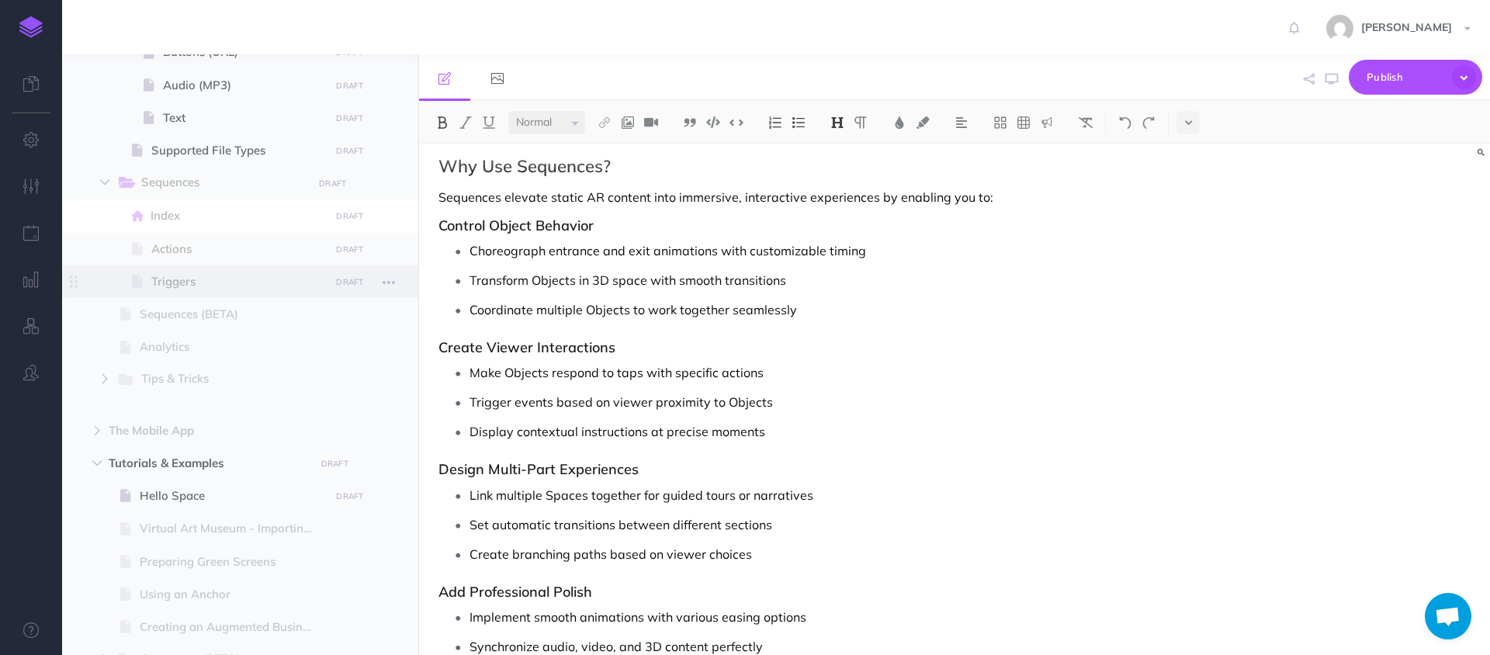
click at [254, 285] on span "Triggers" at bounding box center [238, 281] width 174 height 19
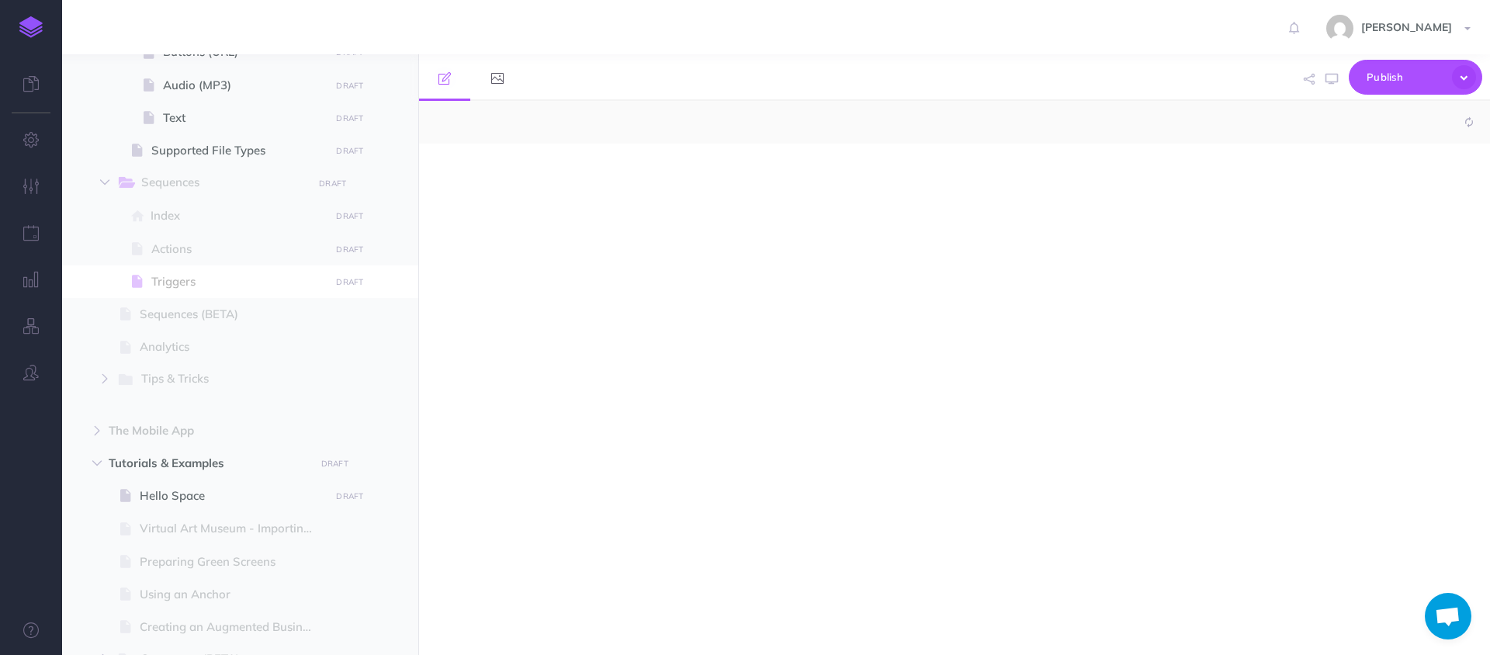
select select "null"
click at [572, 503] on div "To enrich screen reader interactions, please activate Accessibility in Grammarl…" at bounding box center [793, 392] width 749 height 496
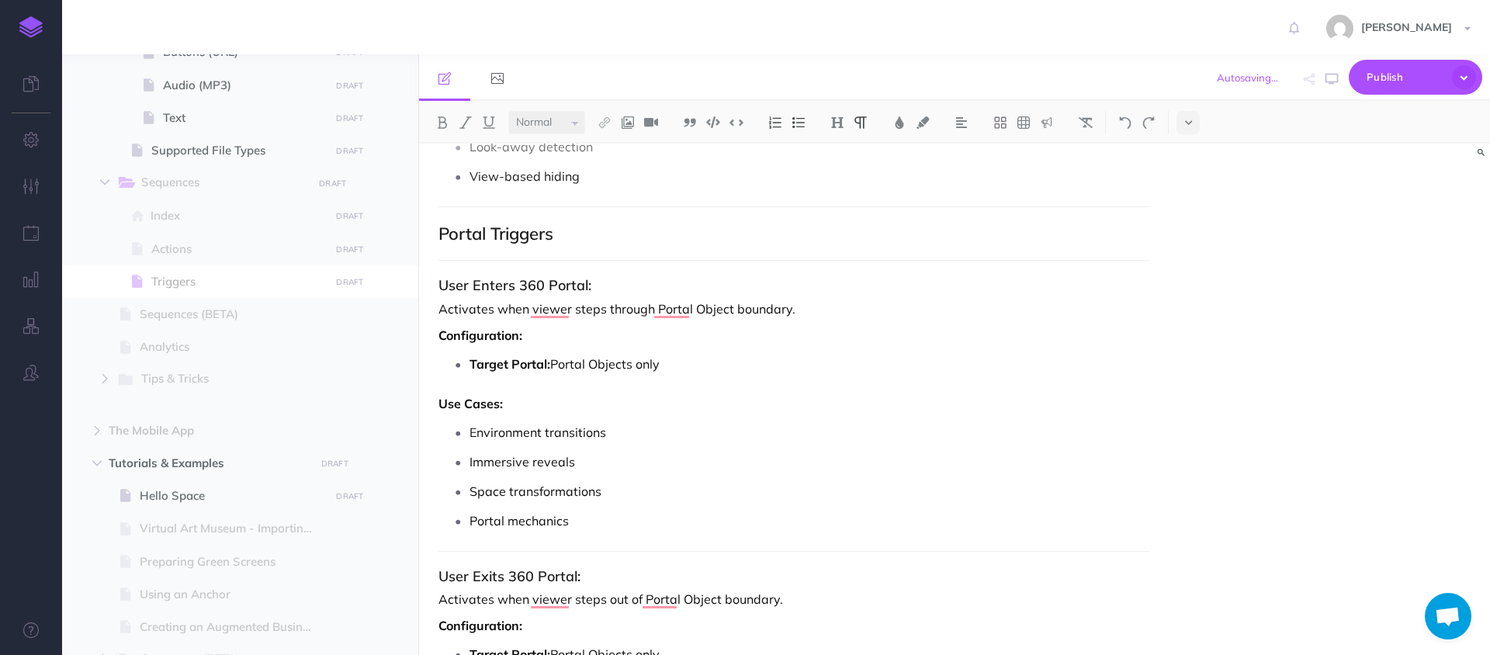
scroll to position [4289, 0]
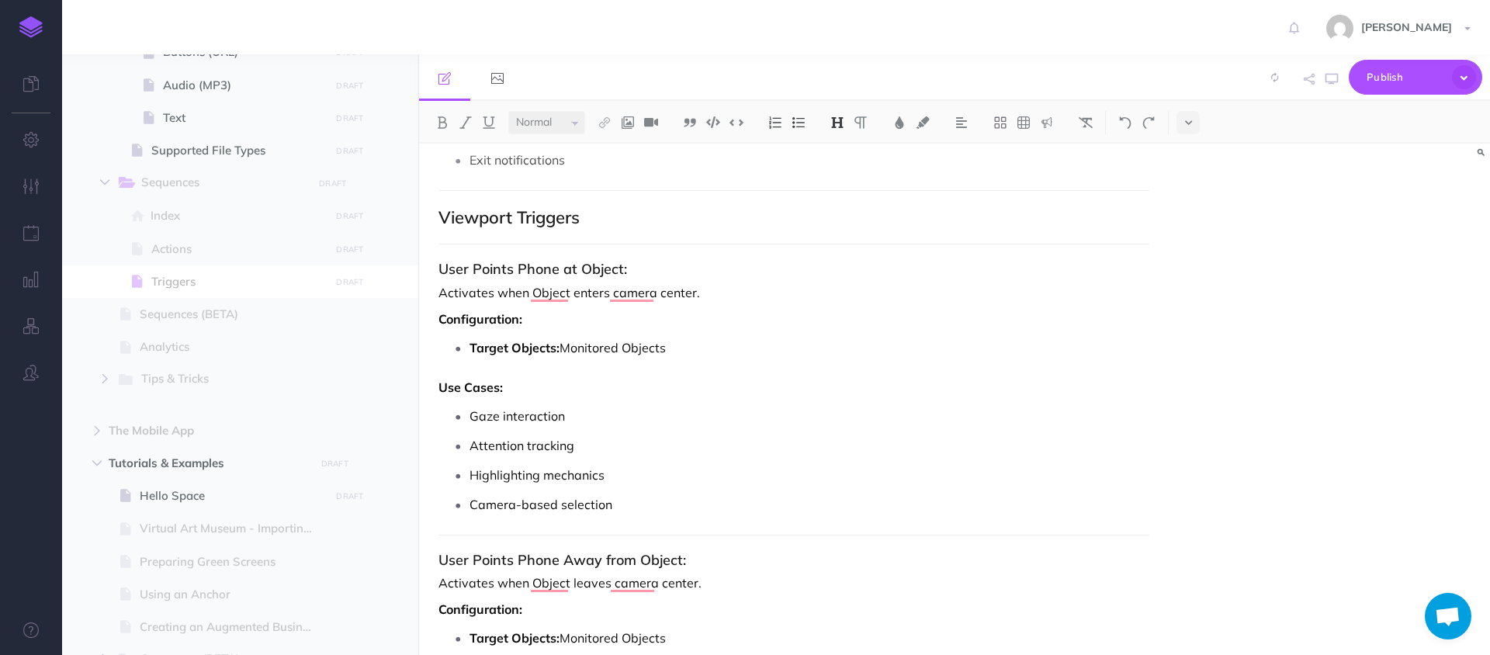
click at [1100, 244] on hr "To enrich screen reader interactions, please activate Accessibility in Grammarl…" at bounding box center [793, 244] width 711 height 1
click at [1077, 244] on hr "To enrich screen reader interactions, please activate Accessibility in Grammarl…" at bounding box center [793, 244] width 711 height 1
click at [1168, 245] on div "PAGE 3: Sequence Types and Triggers Understanding Triggers Triggers define when…" at bounding box center [954, 399] width 1071 height 511
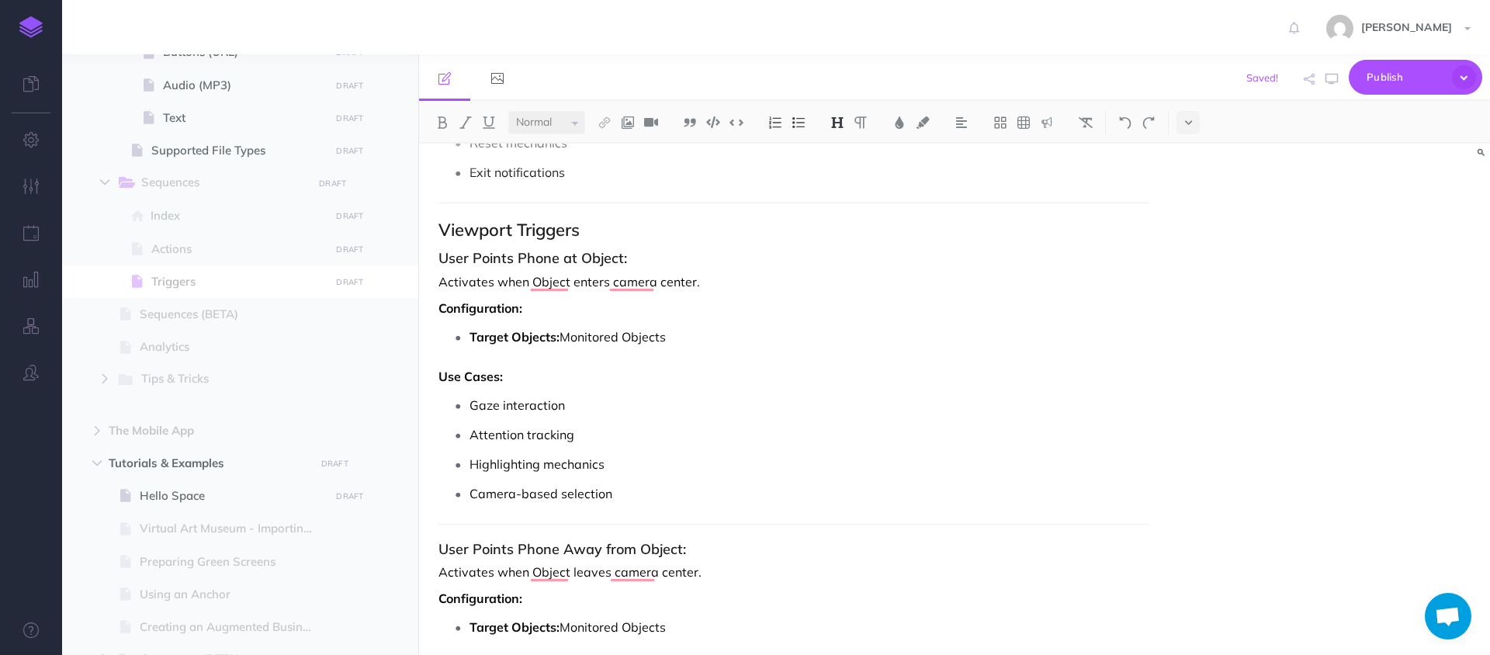
click at [650, 259] on h3 "User Points Phone at Object:" at bounding box center [793, 259] width 711 height 16
drag, startPoint x: 650, startPoint y: 259, endPoint x: 369, endPoint y: 259, distance: 280.9
click at [369, 259] on div "Hoverlay Guide 2.0 Collapse all Expand all Expand to root folders [URL][DOMAIN_…" at bounding box center [776, 354] width 1428 height 601
click at [545, 316] on p "Configuration:" at bounding box center [793, 308] width 711 height 19
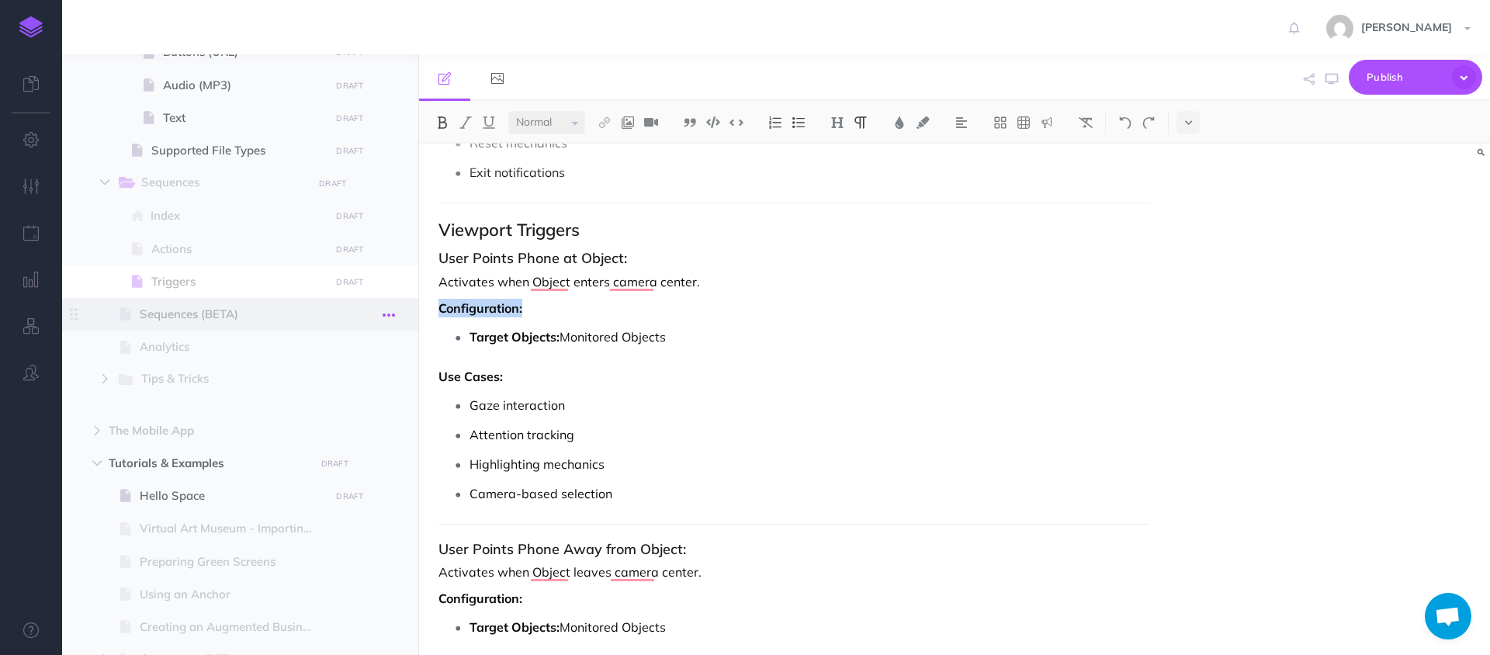
drag, startPoint x: 542, startPoint y: 307, endPoint x: 402, endPoint y: 306, distance: 139.7
click at [402, 306] on div "Hoverlay Guide 2.0 Collapse all Expand all Expand to root folders [URL][DOMAIN_…" at bounding box center [776, 354] width 1428 height 601
click at [635, 260] on h3 "User Points Phone at Object:" at bounding box center [793, 259] width 711 height 16
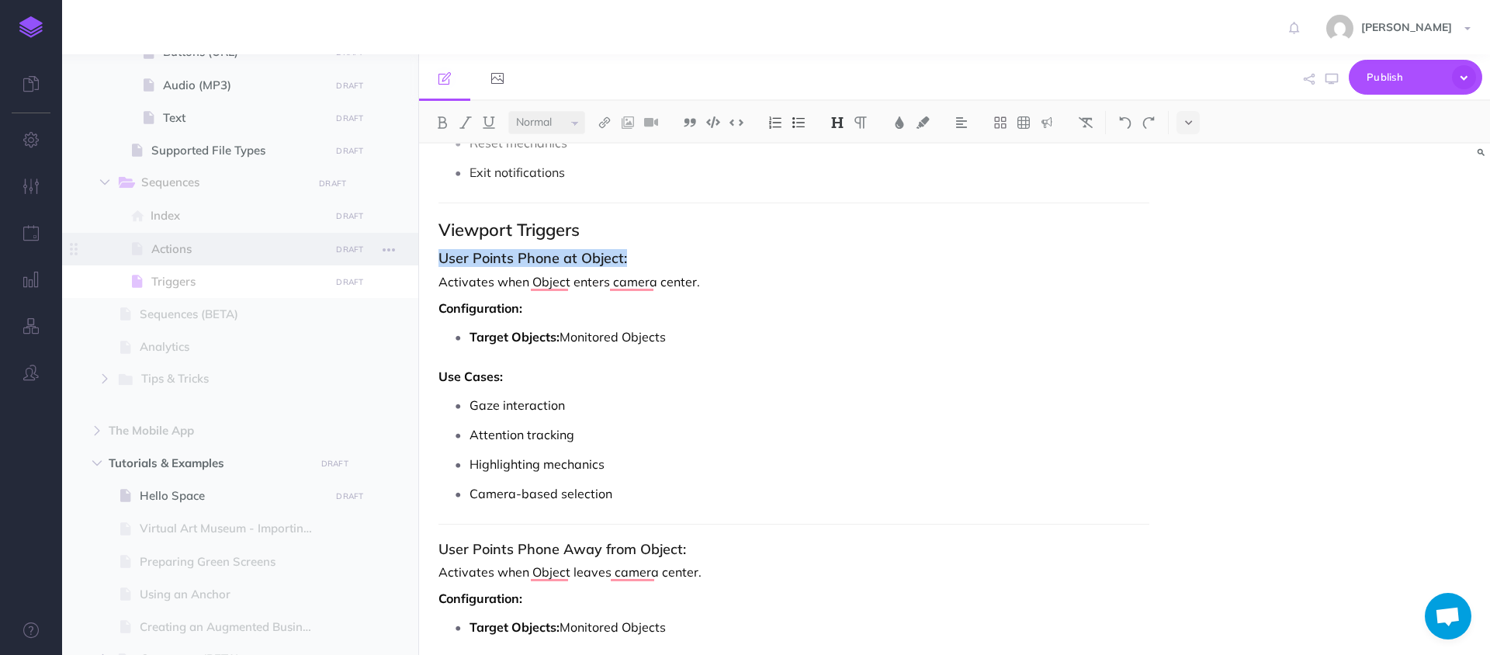
drag, startPoint x: 656, startPoint y: 260, endPoint x: 275, endPoint y: 260, distance: 381.7
click at [275, 260] on div "Hoverlay Guide 2.0 Collapse all Expand all Expand to root folders [URL][DOMAIN_…" at bounding box center [776, 354] width 1428 height 601
click at [595, 232] on h2 "Viewport Triggers" at bounding box center [793, 229] width 711 height 19
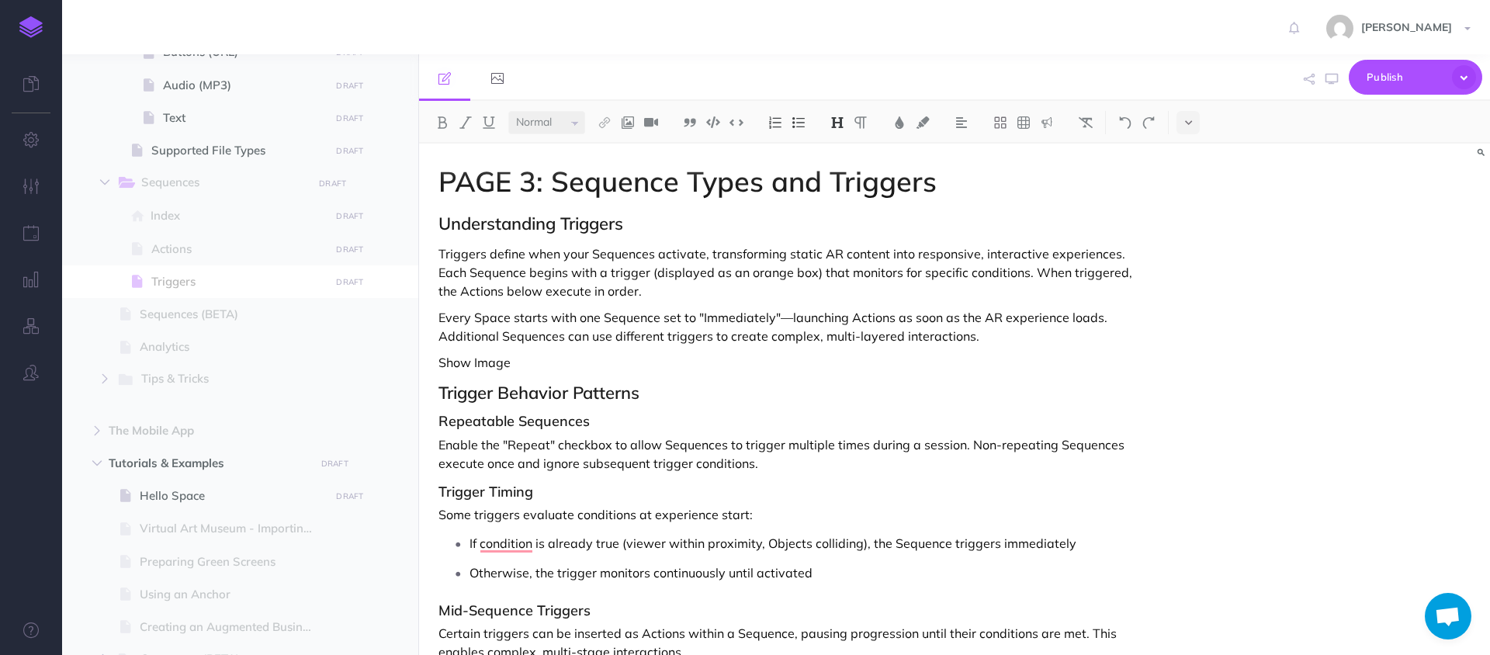
click at [750, 221] on h2 "Understanding Triggers" at bounding box center [793, 223] width 711 height 19
drag, startPoint x: 621, startPoint y: 360, endPoint x: 296, endPoint y: 358, distance: 325.9
click at [296, 358] on div "Hoverlay Guide 2.0 Collapse all Expand all Expand to root folders [URL][DOMAIN_…" at bounding box center [776, 354] width 1428 height 601
click at [929, 125] on img at bounding box center [923, 122] width 14 height 12
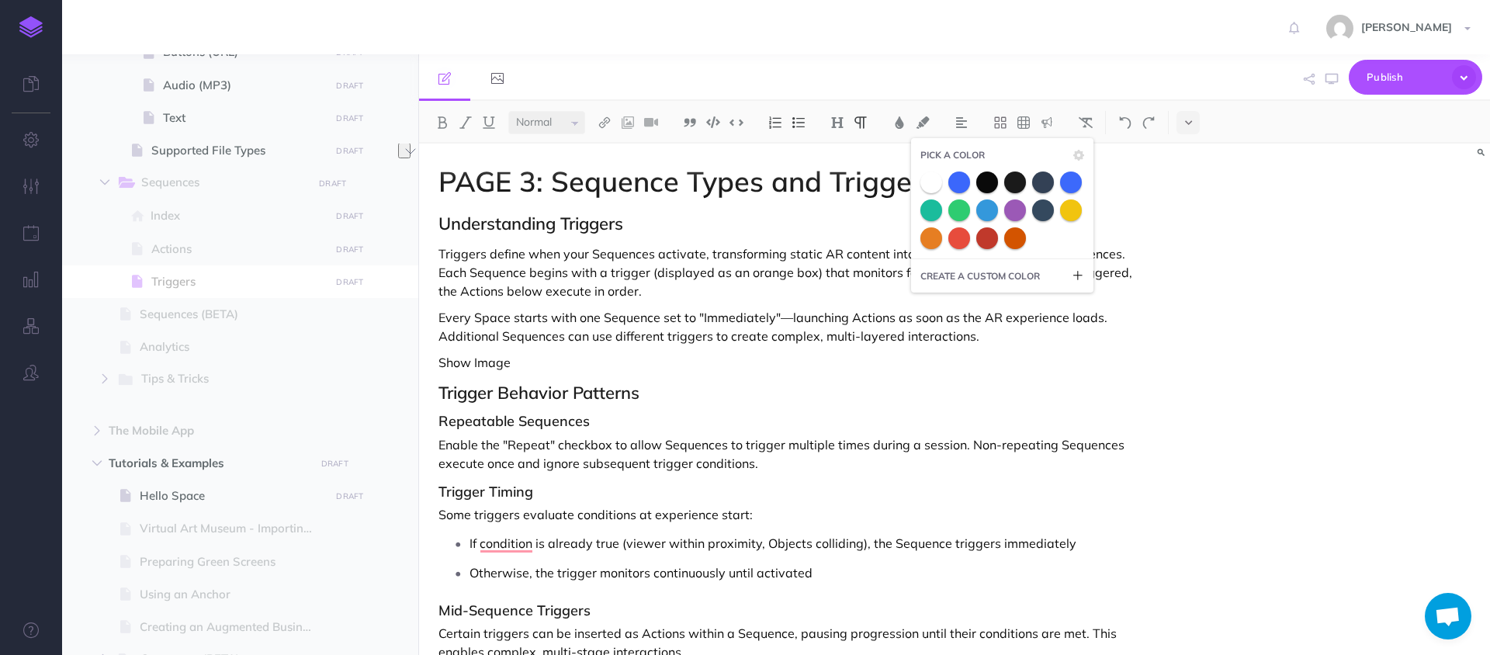
click at [1067, 196] on div at bounding box center [1002, 210] width 164 height 78
click at [1067, 208] on span at bounding box center [1071, 210] width 28 height 28
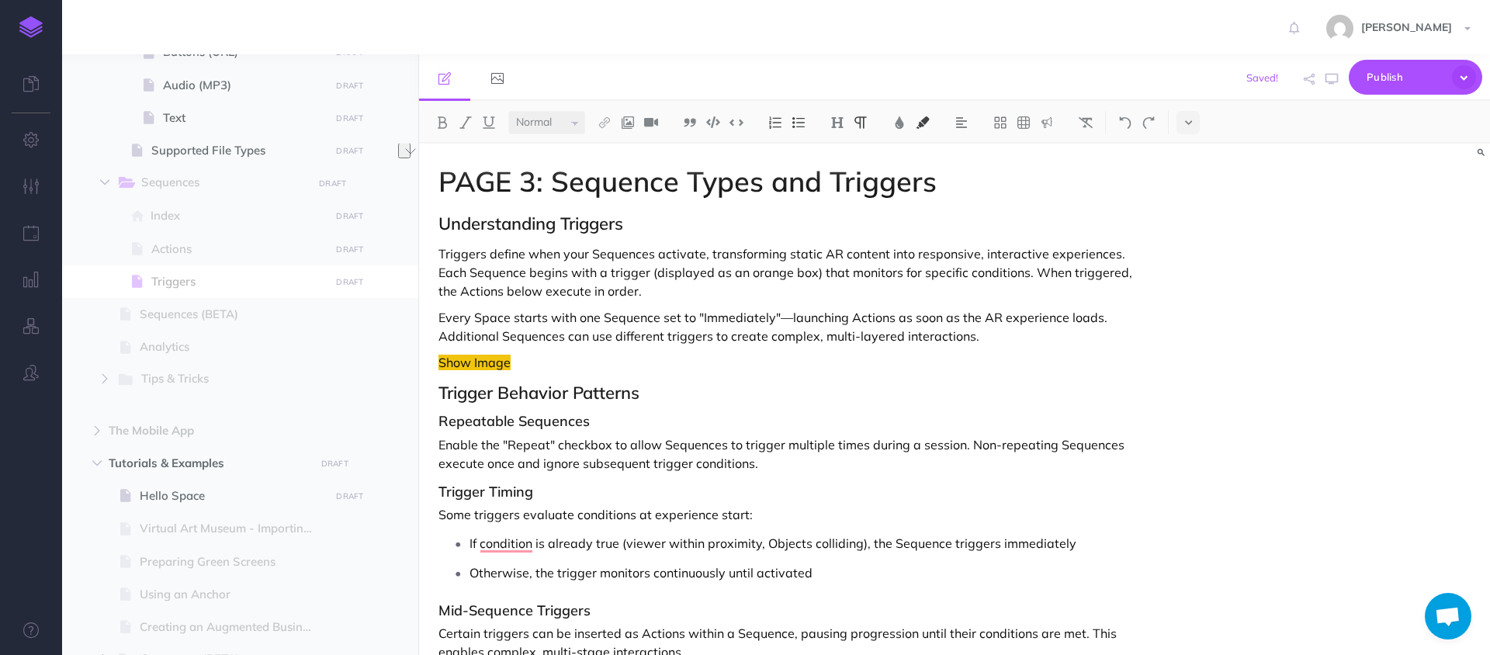
click at [685, 325] on p "Every Space starts with one Sequence set to "Immediately"—launching Actions as …" at bounding box center [793, 326] width 711 height 37
click at [706, 278] on p "Triggers define when your Sequences activate, transforming static AR content in…" at bounding box center [793, 272] width 711 height 56
click at [706, 282] on p "Triggers define when your Sequences activate, transforming static AR content in…" at bounding box center [793, 272] width 711 height 56
click at [1002, 330] on p "Every Space starts with one Sequence set to "Immediately"—launching Actions as …" at bounding box center [793, 326] width 711 height 37
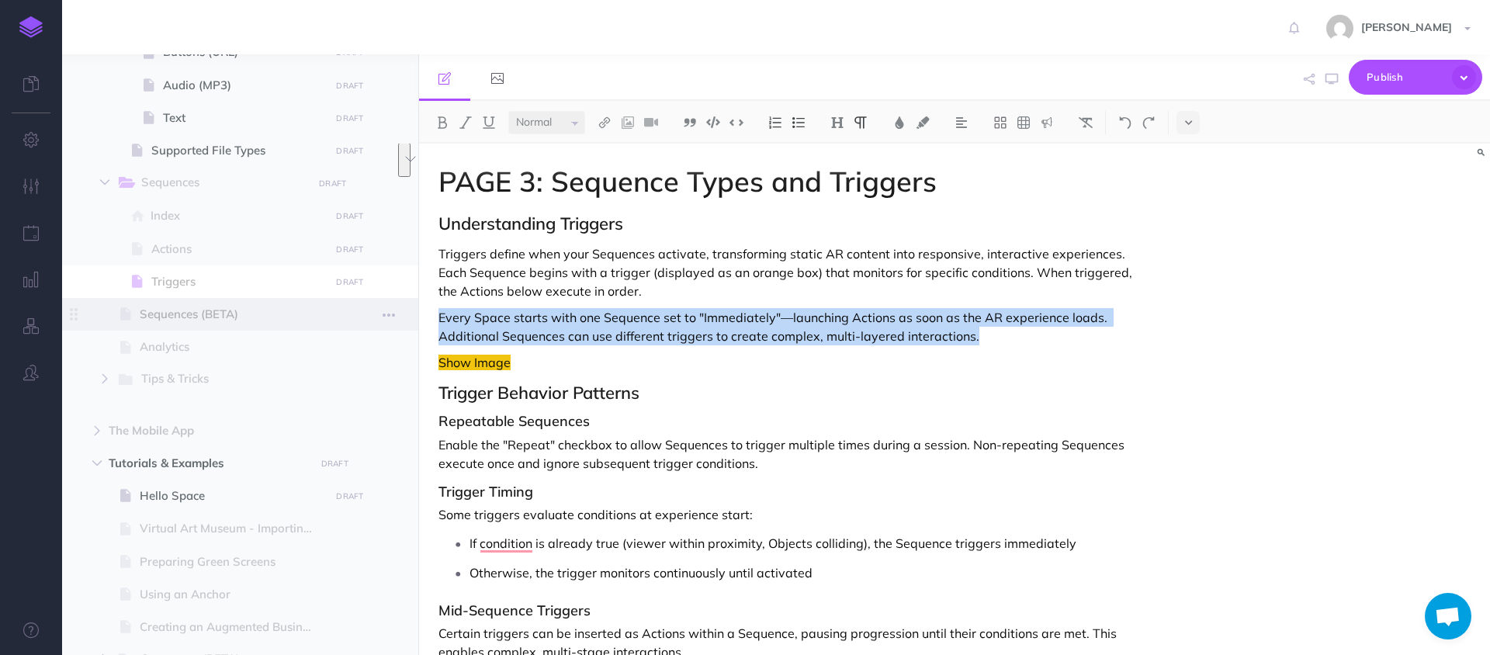
drag, startPoint x: 1013, startPoint y: 329, endPoint x: 137, endPoint y: 301, distance: 875.6
click at [137, 301] on div "Hoverlay Guide 2.0 Collapse all Expand all Expand to root folders [URL][DOMAIN_…" at bounding box center [776, 354] width 1428 height 601
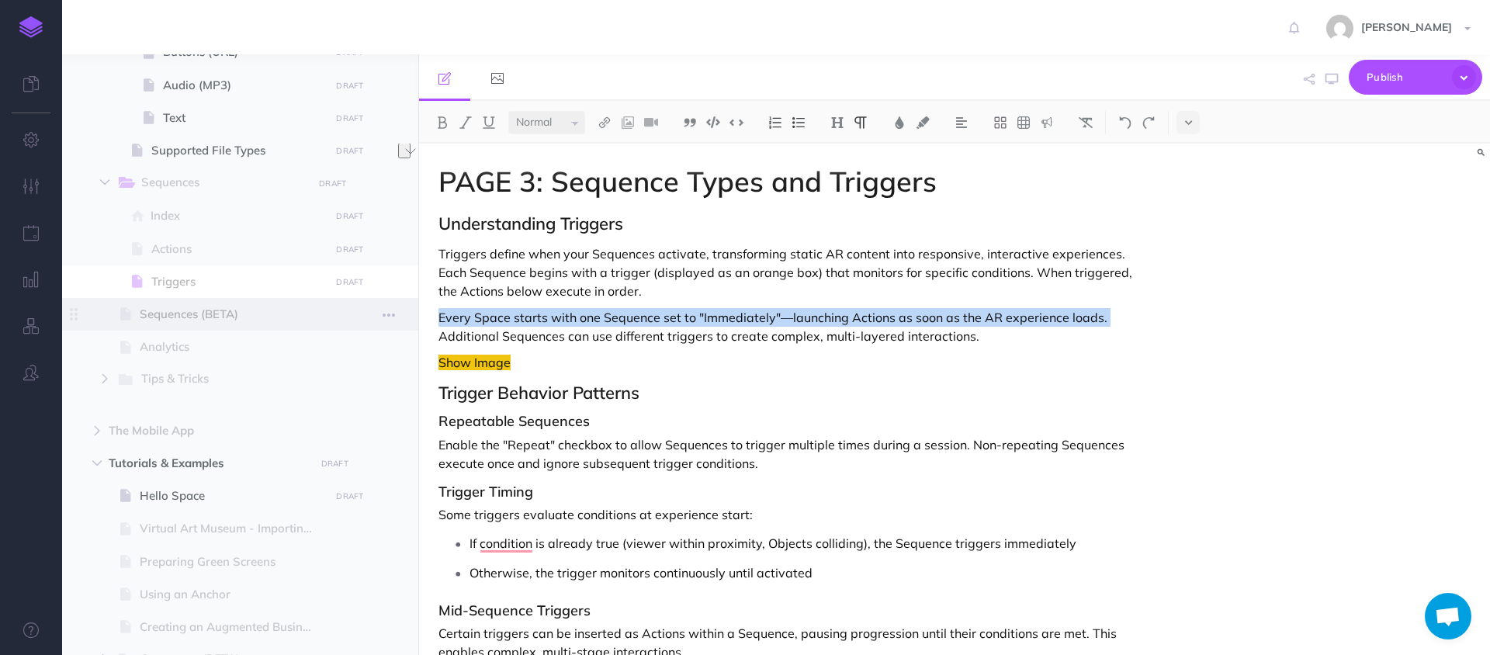
drag, startPoint x: 1111, startPoint y: 314, endPoint x: 248, endPoint y: 306, distance: 862.8
click at [248, 306] on div "Hoverlay Guide 2.0 Collapse all Expand all Expand to root folders [URL][DOMAIN_…" at bounding box center [776, 354] width 1428 height 601
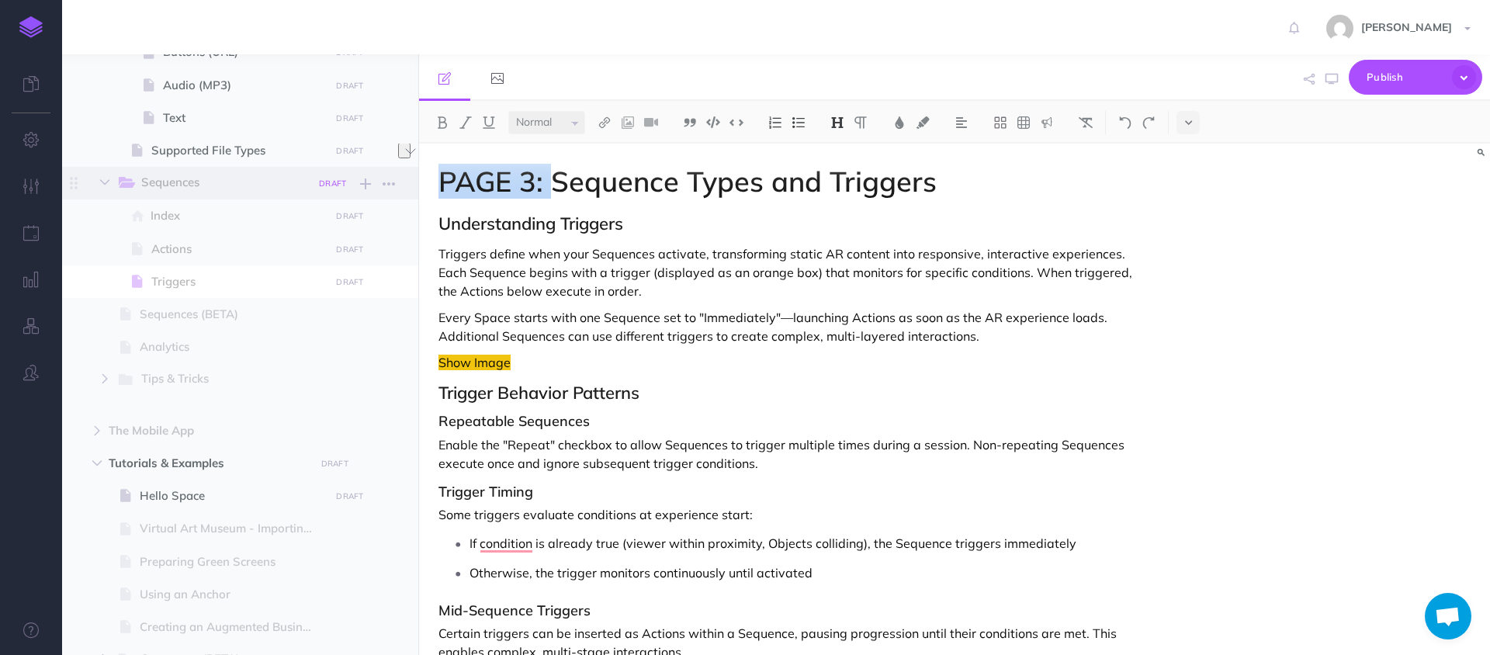
drag, startPoint x: 552, startPoint y: 184, endPoint x: 326, endPoint y: 184, distance: 226.6
click at [326, 184] on div "Hoverlay Guide 2.0 Collapse all Expand all Expand to root folders [URL][DOMAIN_…" at bounding box center [776, 354] width 1428 height 601
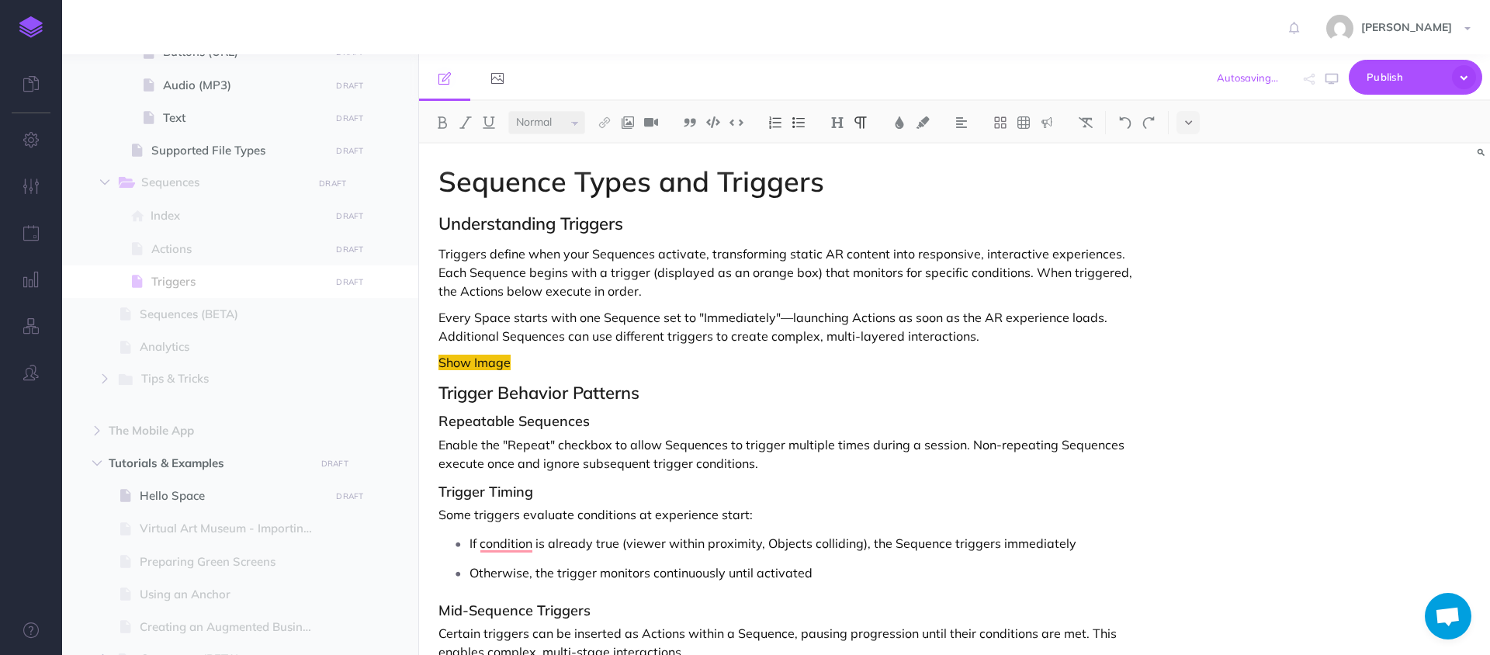
click at [749, 276] on p "Triggers define when your Sequences activate, transforming static AR content in…" at bounding box center [793, 272] width 711 height 56
click at [735, 291] on p "Triggers define when your Sequences activate, transforming static AR content in…" at bounding box center [793, 272] width 711 height 56
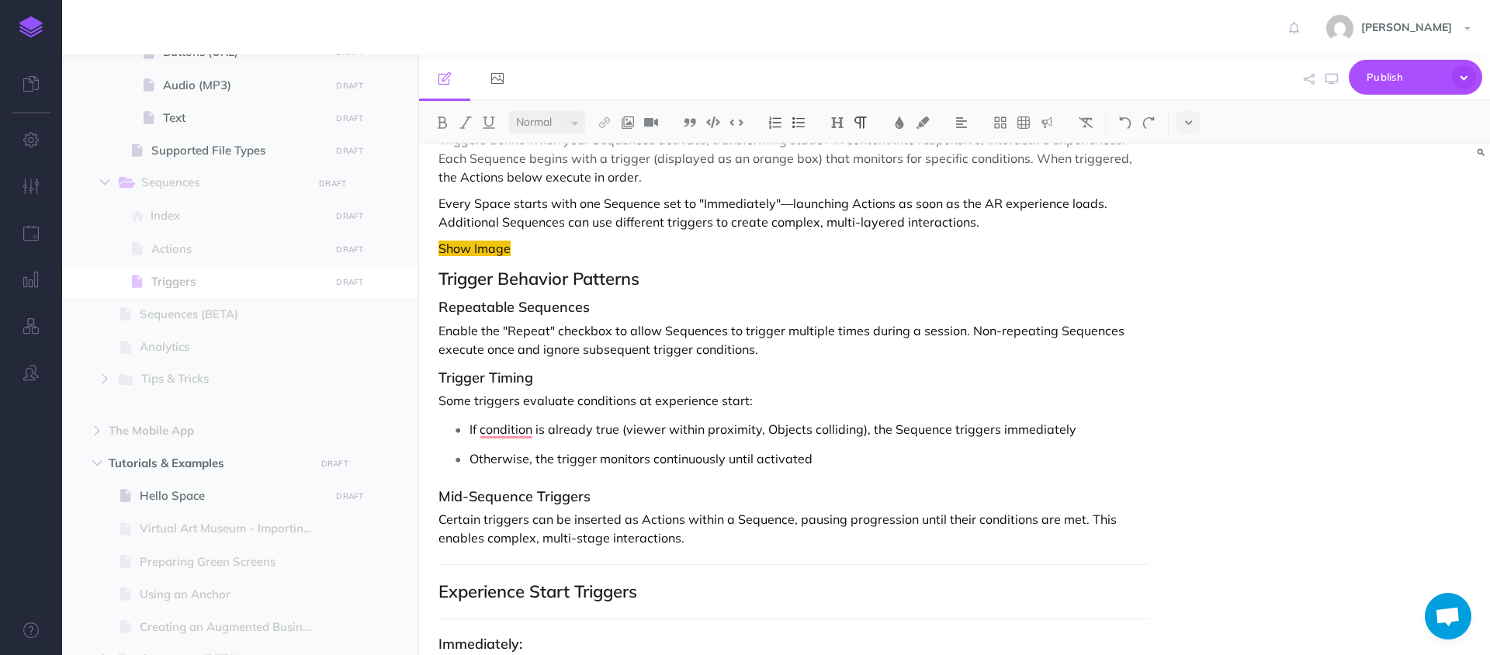
scroll to position [119, 0]
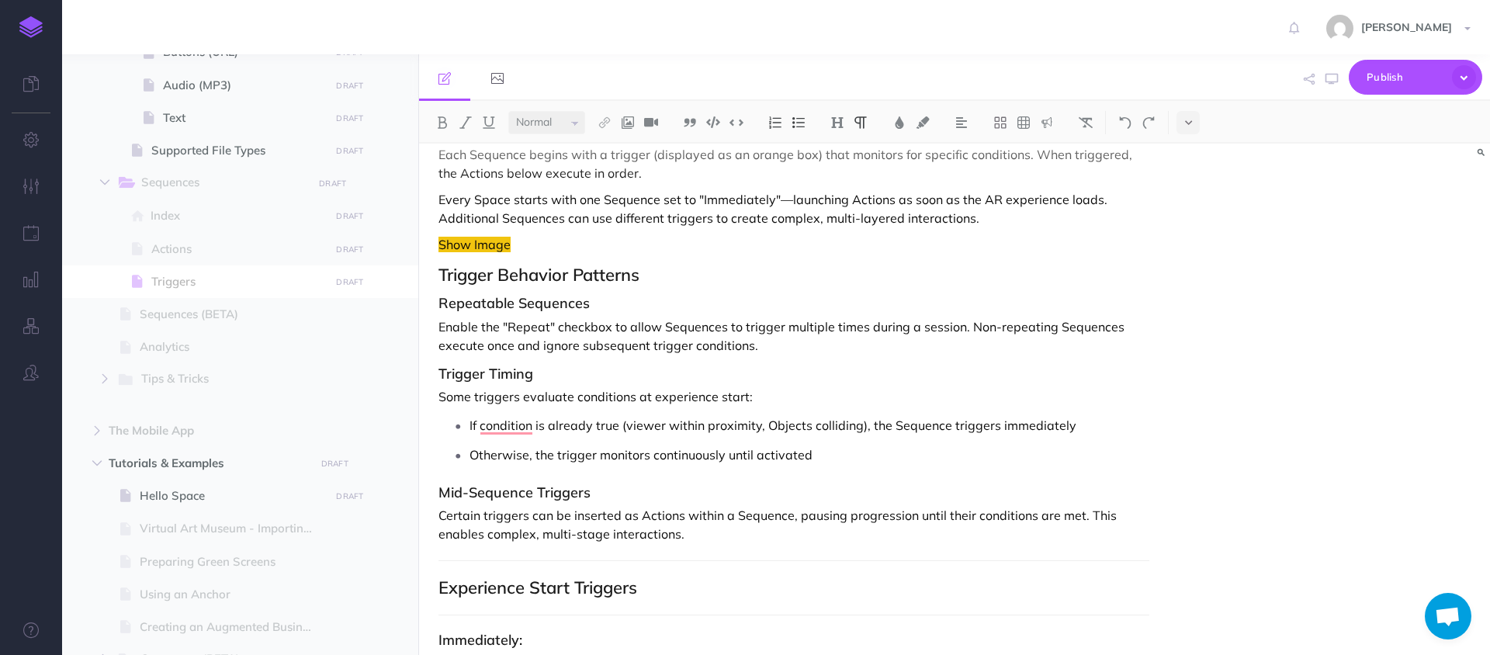
click at [616, 331] on p "Enable the "Repeat" checkbox to allow Sequences to trigger multiple times durin…" at bounding box center [793, 335] width 711 height 37
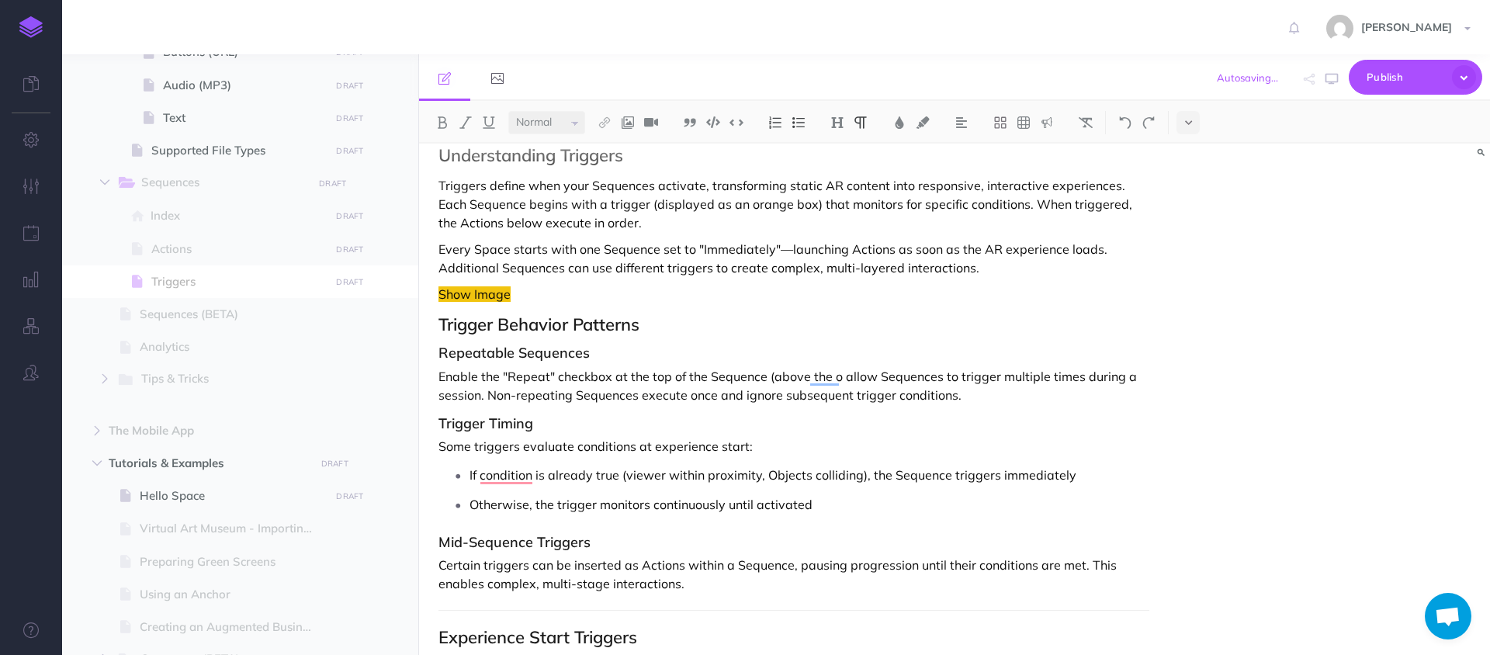
scroll to position [53, 0]
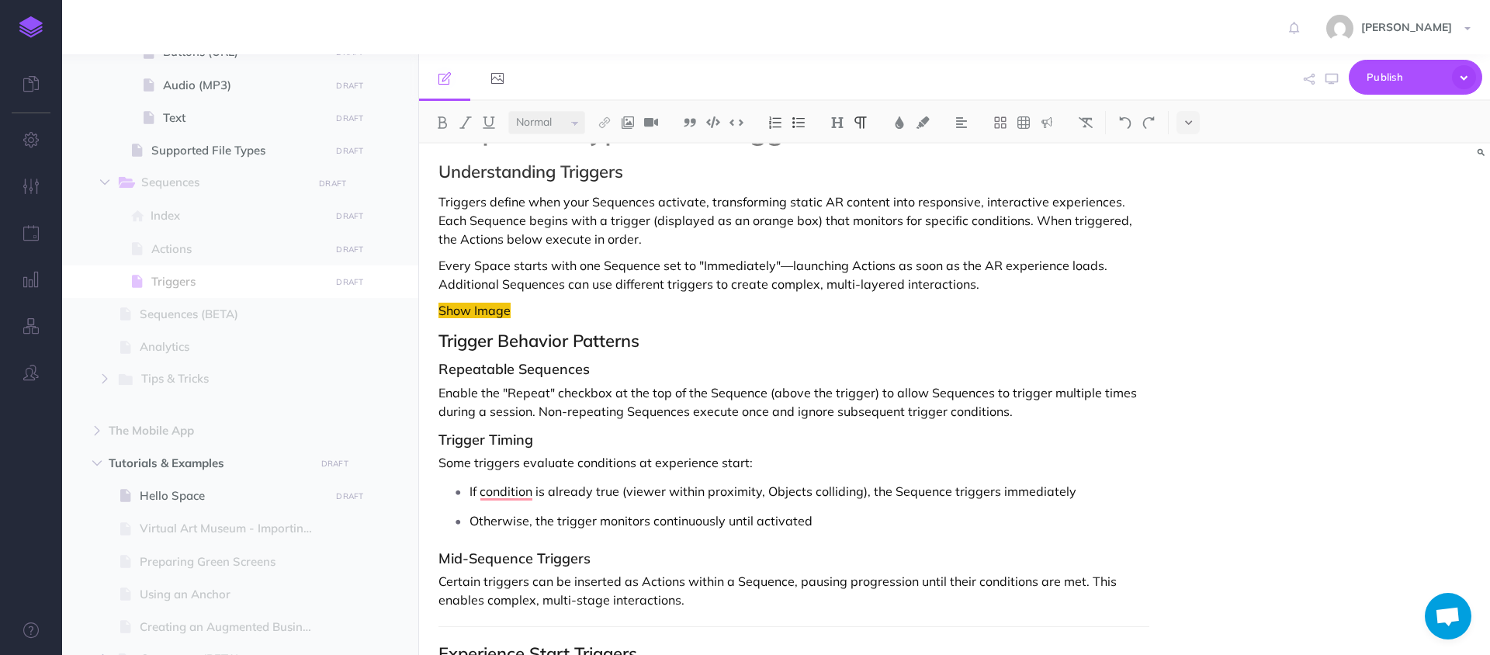
click at [1041, 407] on p "Enable the "Repeat" checkbox at the top of the Sequence (above the trigger) to …" at bounding box center [793, 401] width 711 height 37
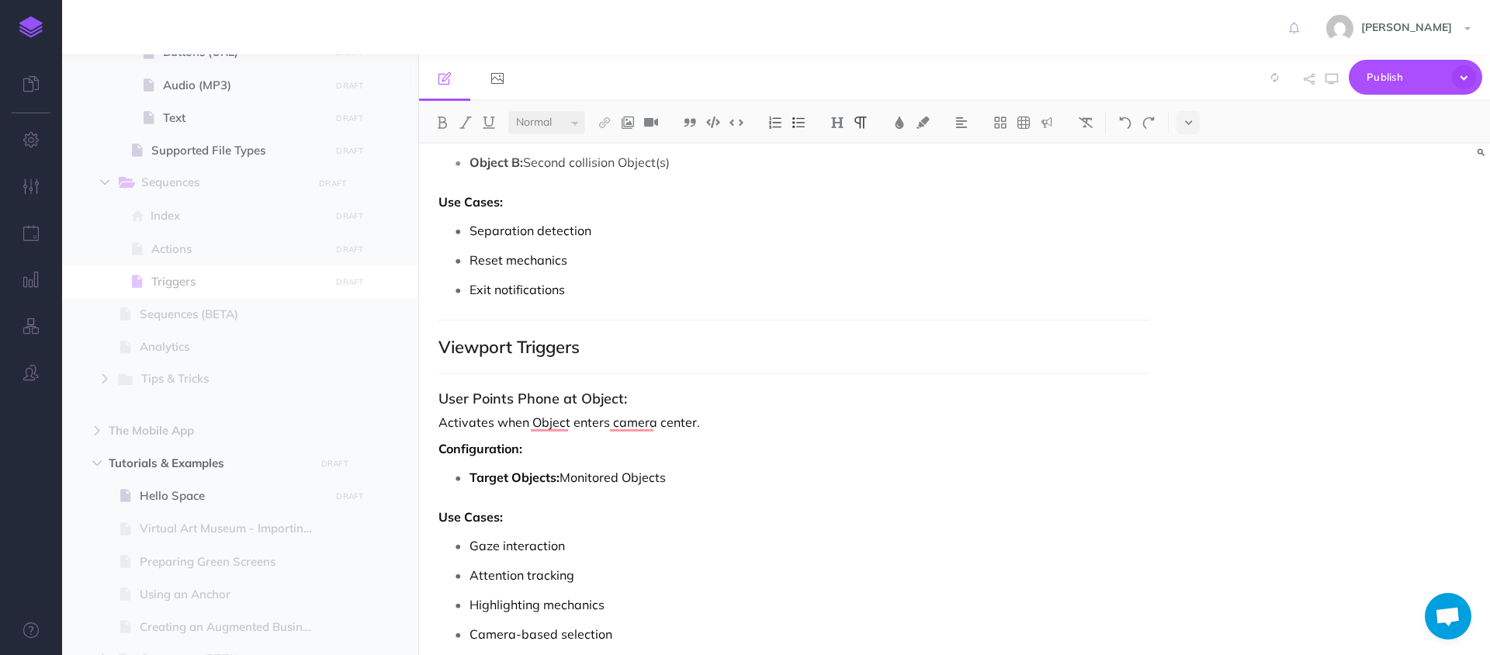
scroll to position [4041, 0]
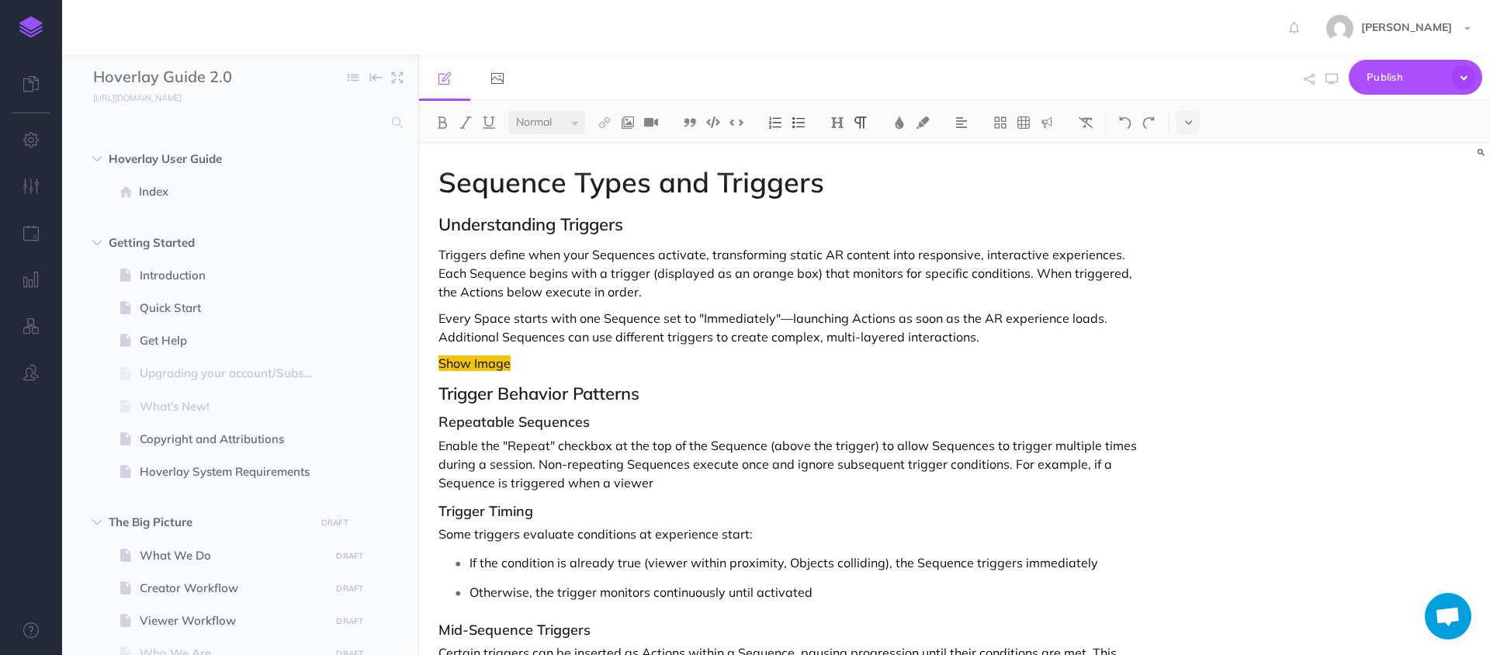
click at [670, 486] on p "Enable the "Repeat" checkbox at the top of the Sequence (above the trigger) to …" at bounding box center [793, 464] width 711 height 56
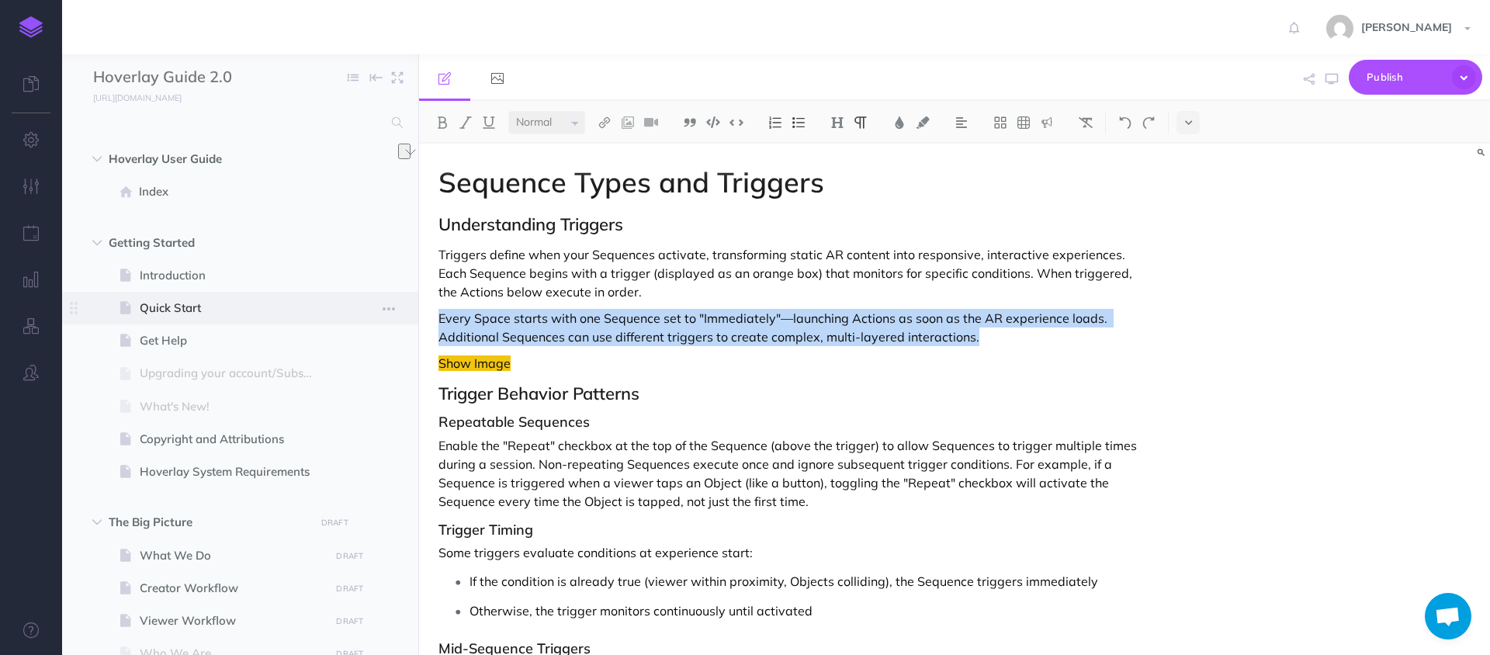
drag, startPoint x: 1022, startPoint y: 334, endPoint x: 400, endPoint y: 323, distance: 622.4
click at [399, 323] on div "Hoverlay Guide 2.0 Collapse all Expand all Expand to root folders [URL][DOMAIN_…" at bounding box center [776, 354] width 1428 height 601
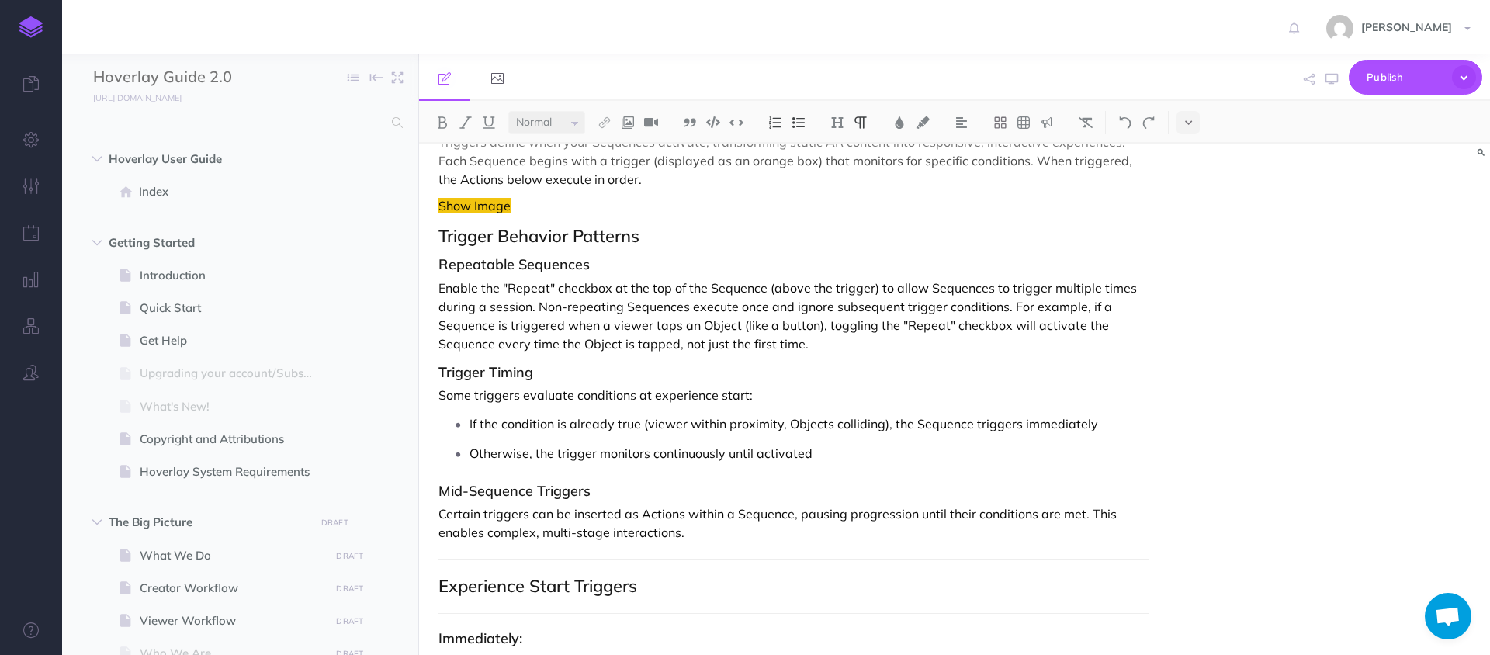
scroll to position [144, 0]
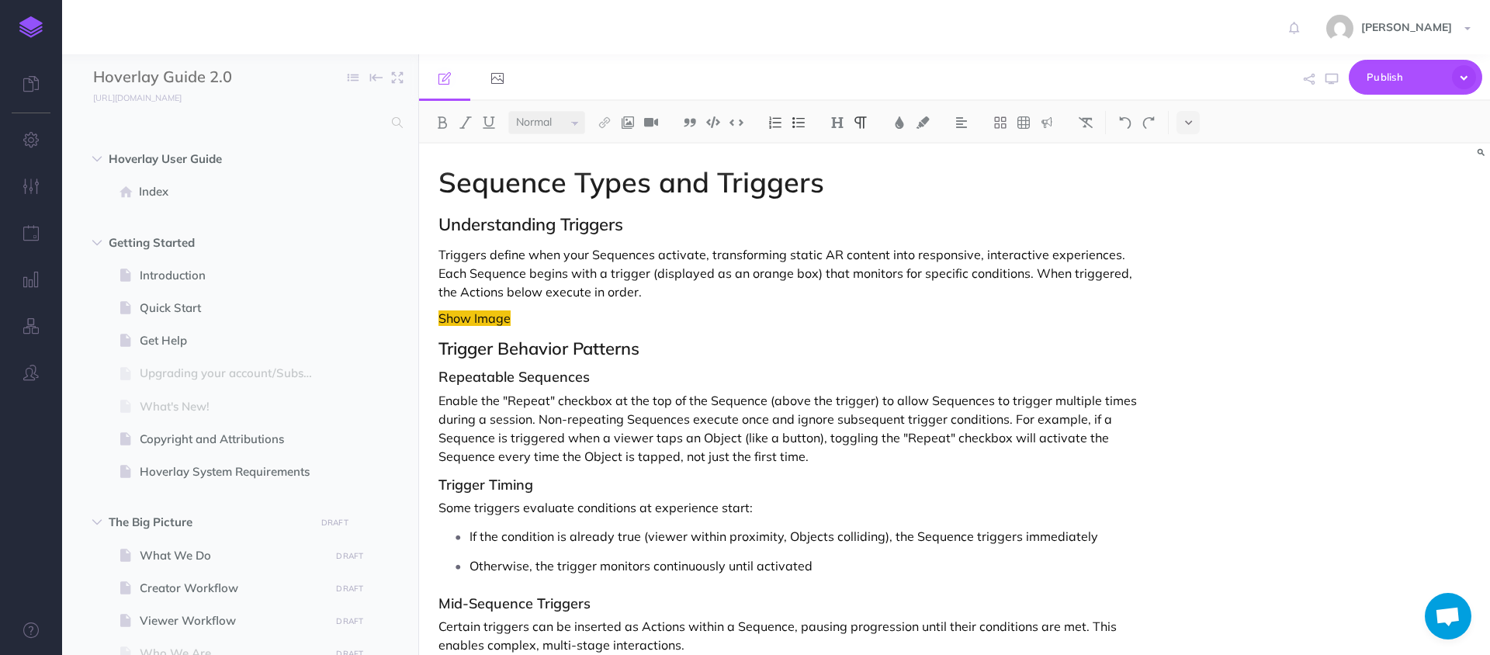
select select "null"
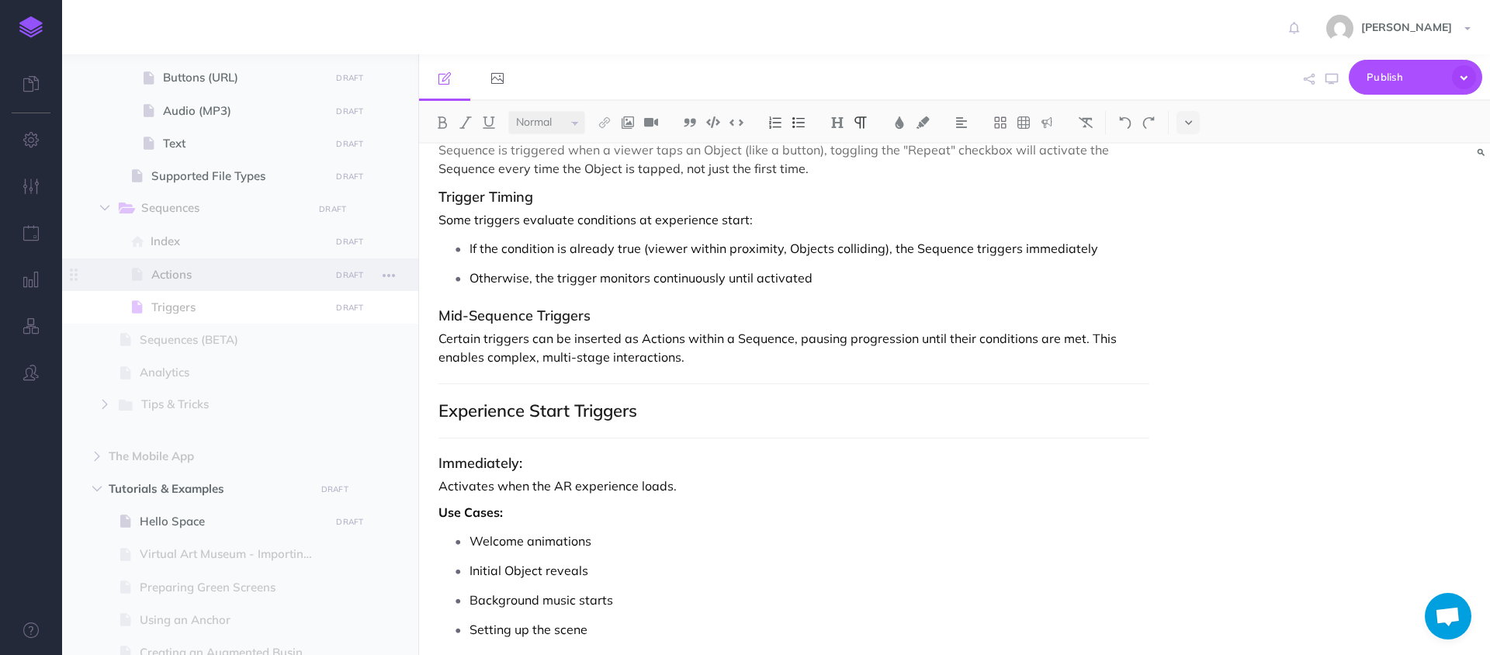
click at [268, 277] on span "Actions" at bounding box center [238, 274] width 174 height 19
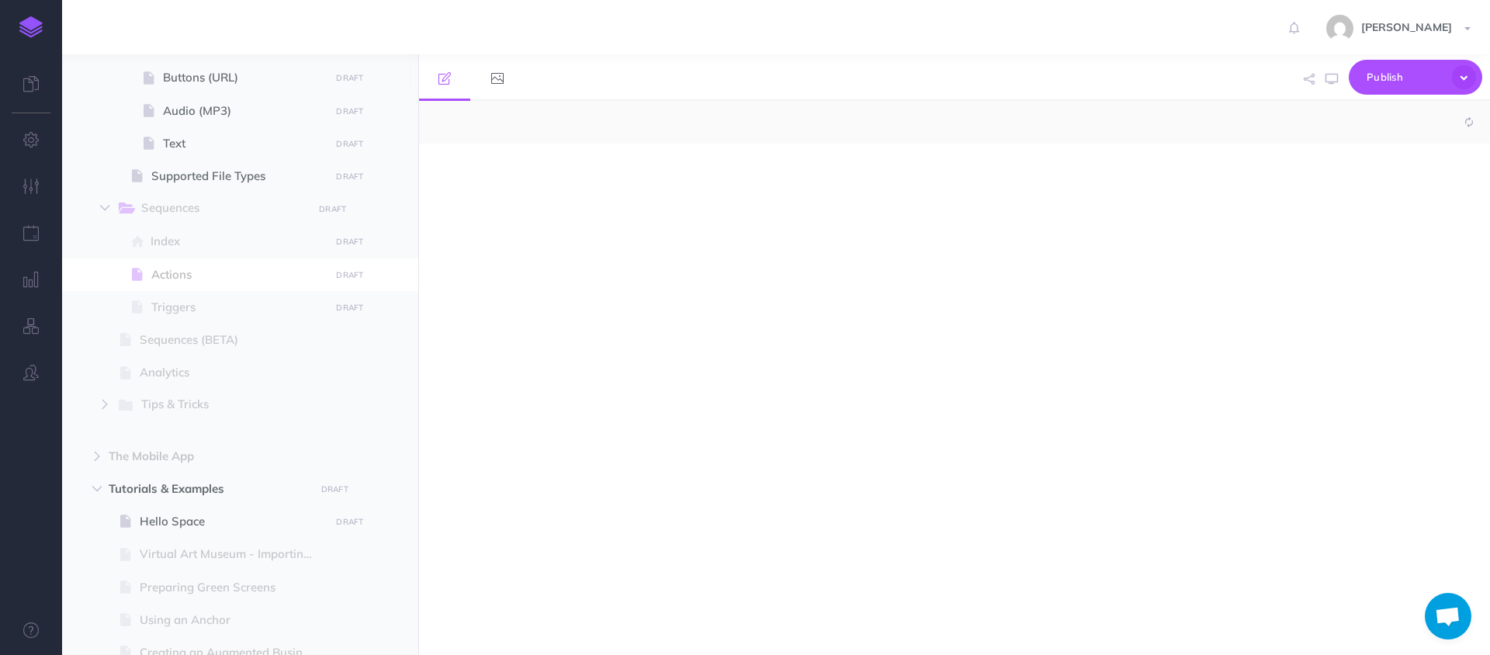
select select "null"
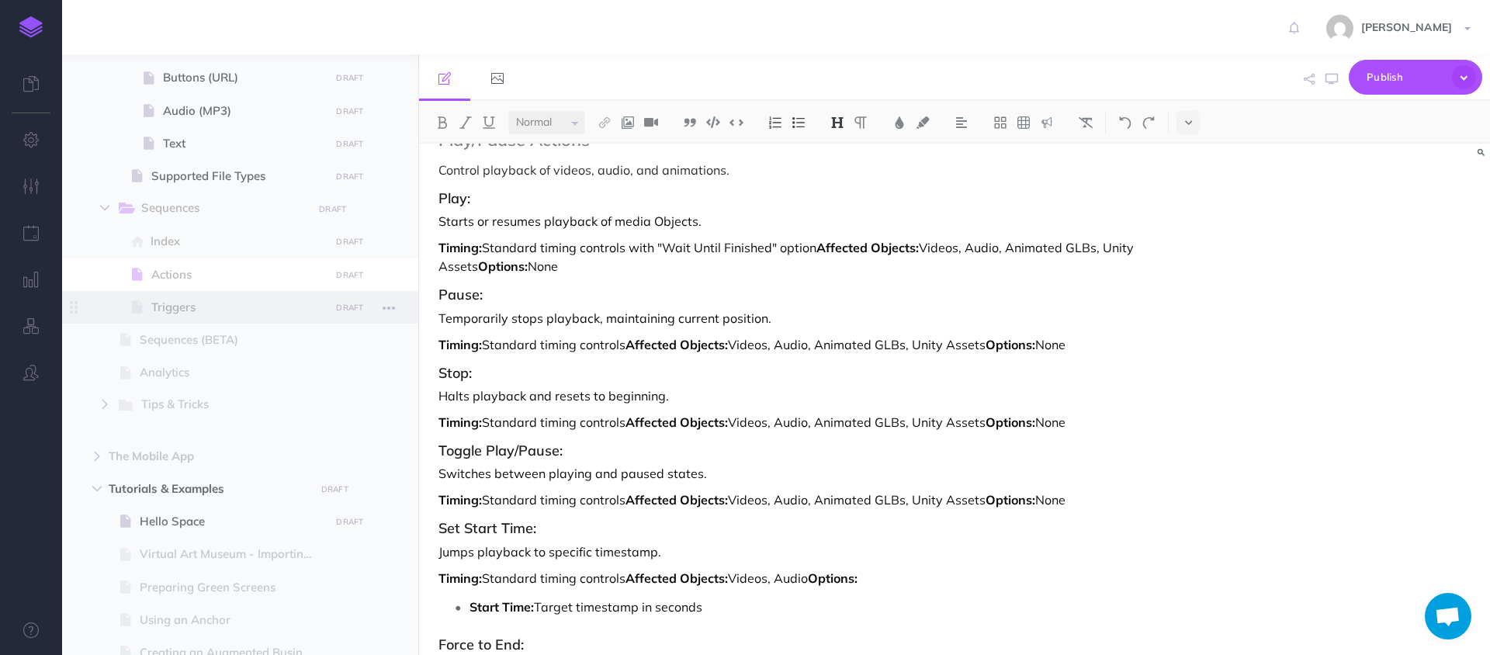
click at [212, 310] on span "Triggers" at bounding box center [238, 307] width 174 height 19
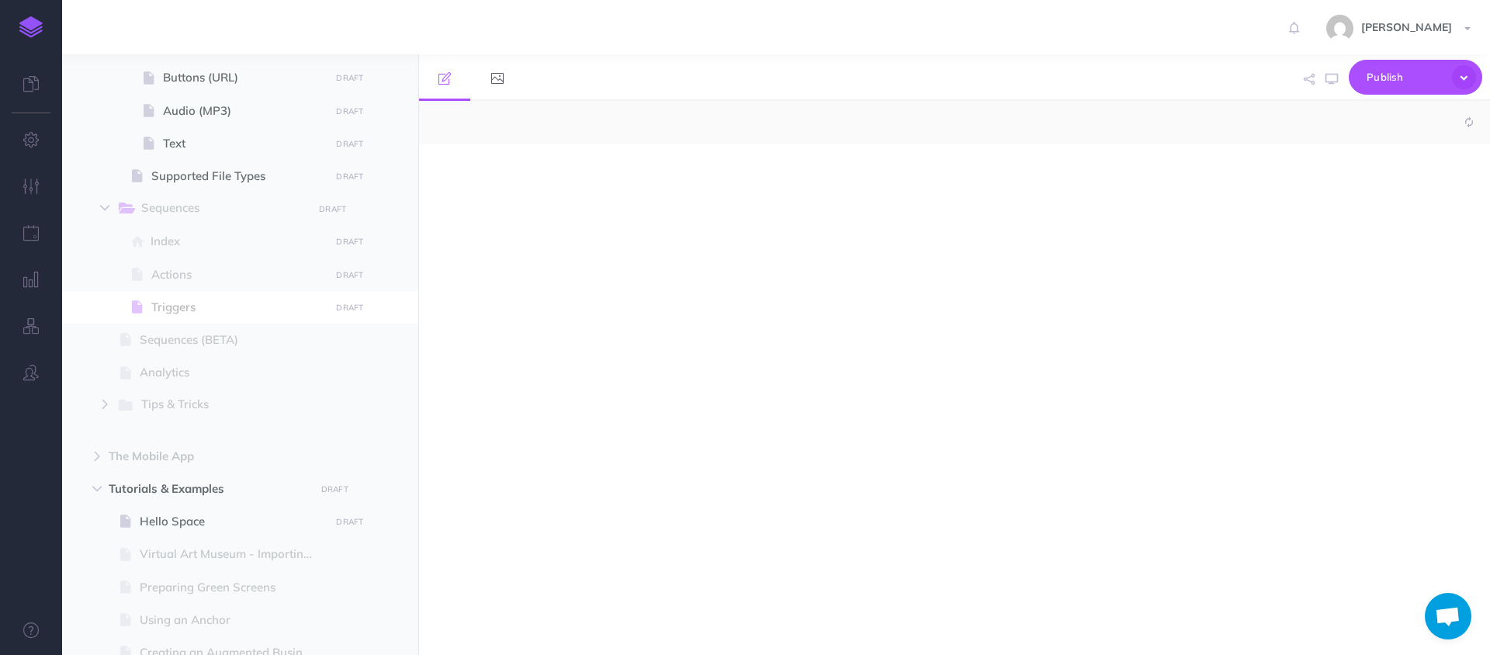
select select "null"
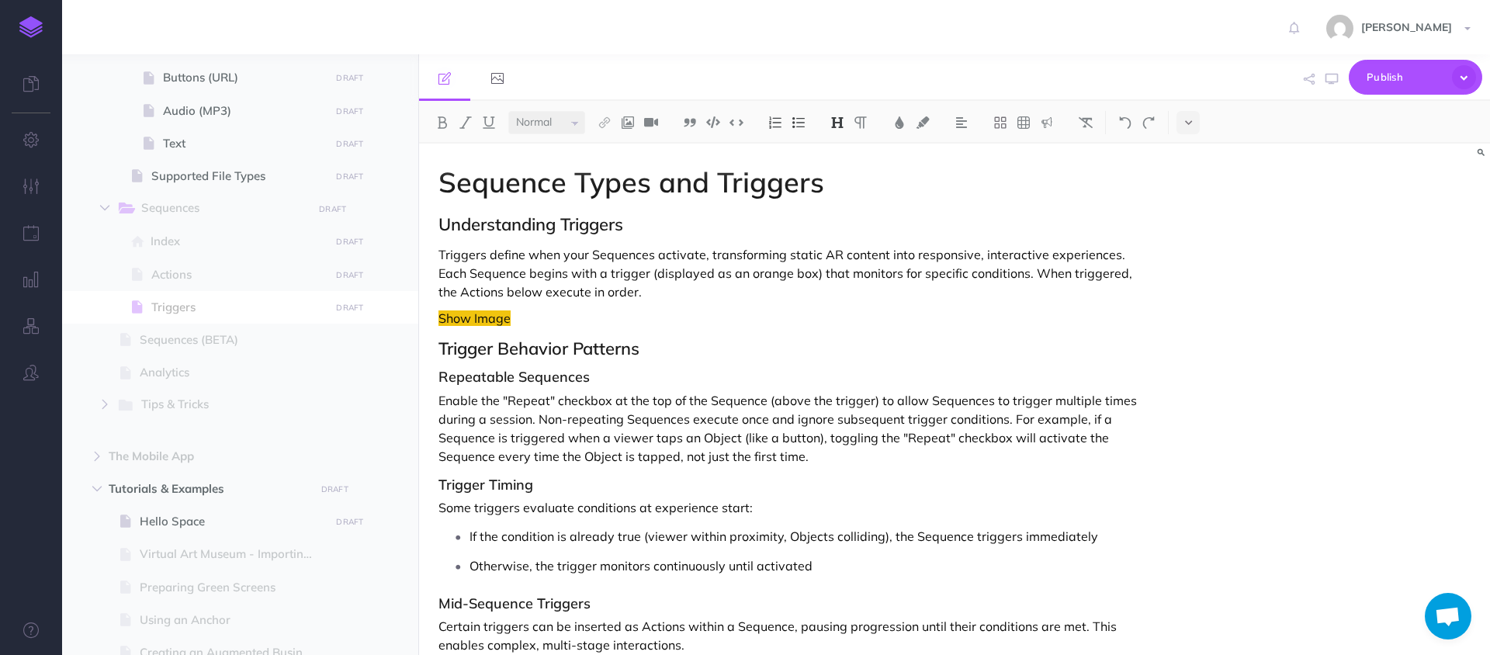
click at [524, 321] on p "Show Image" at bounding box center [793, 318] width 711 height 19
drag, startPoint x: 524, startPoint y: 321, endPoint x: 423, endPoint y: 317, distance: 101.7
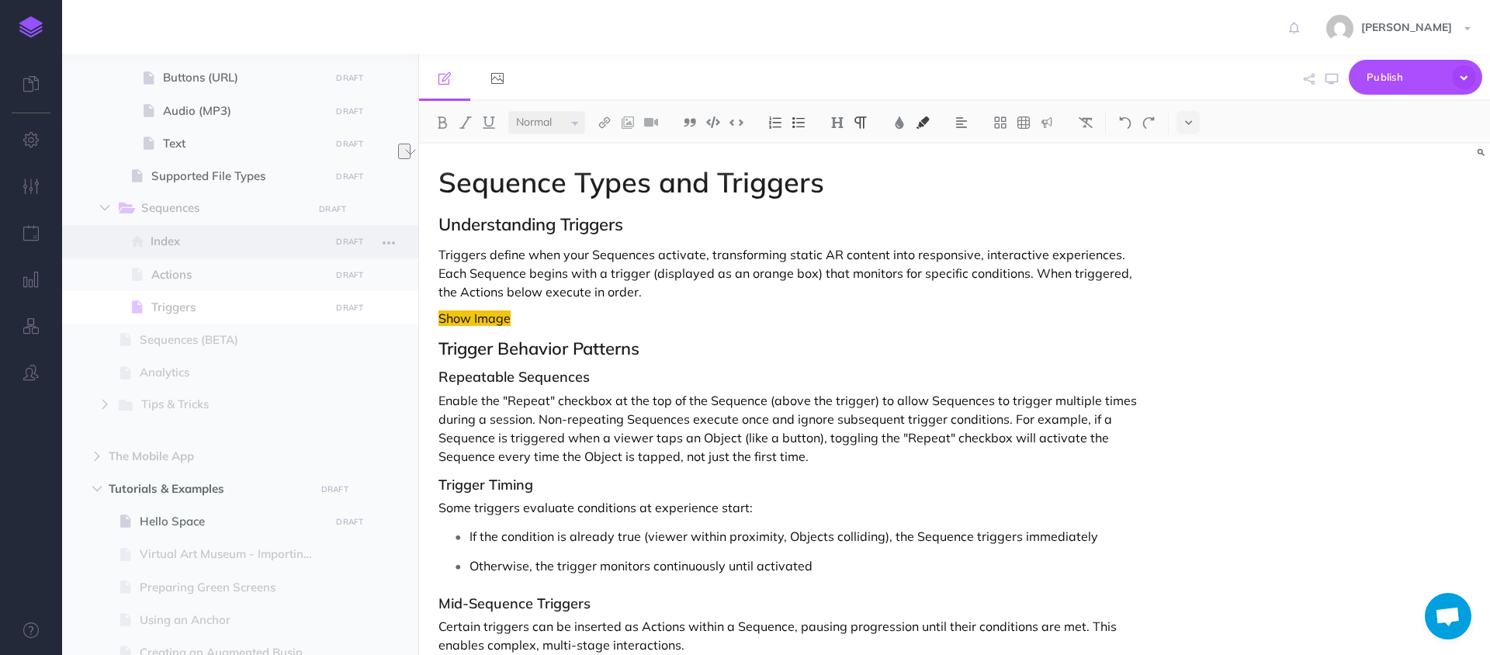
click at [275, 236] on span "Index" at bounding box center [238, 241] width 175 height 19
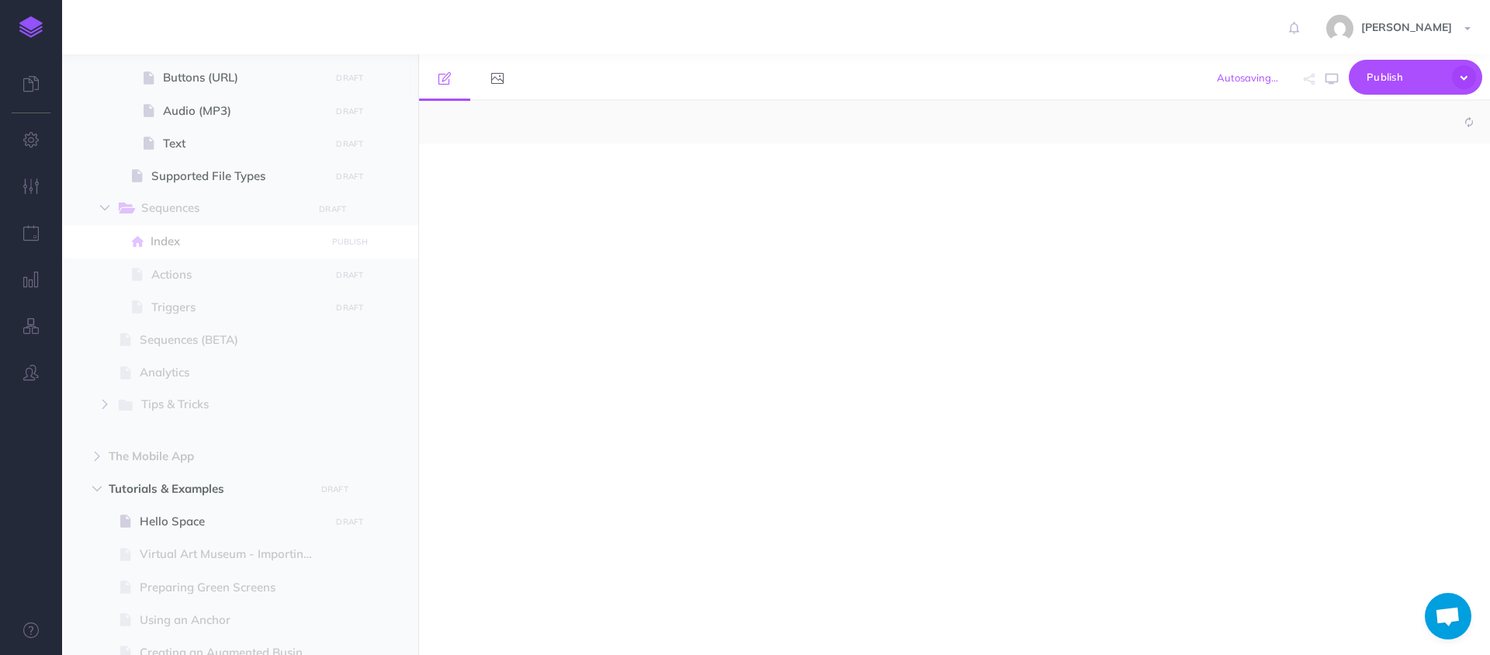
select select "null"
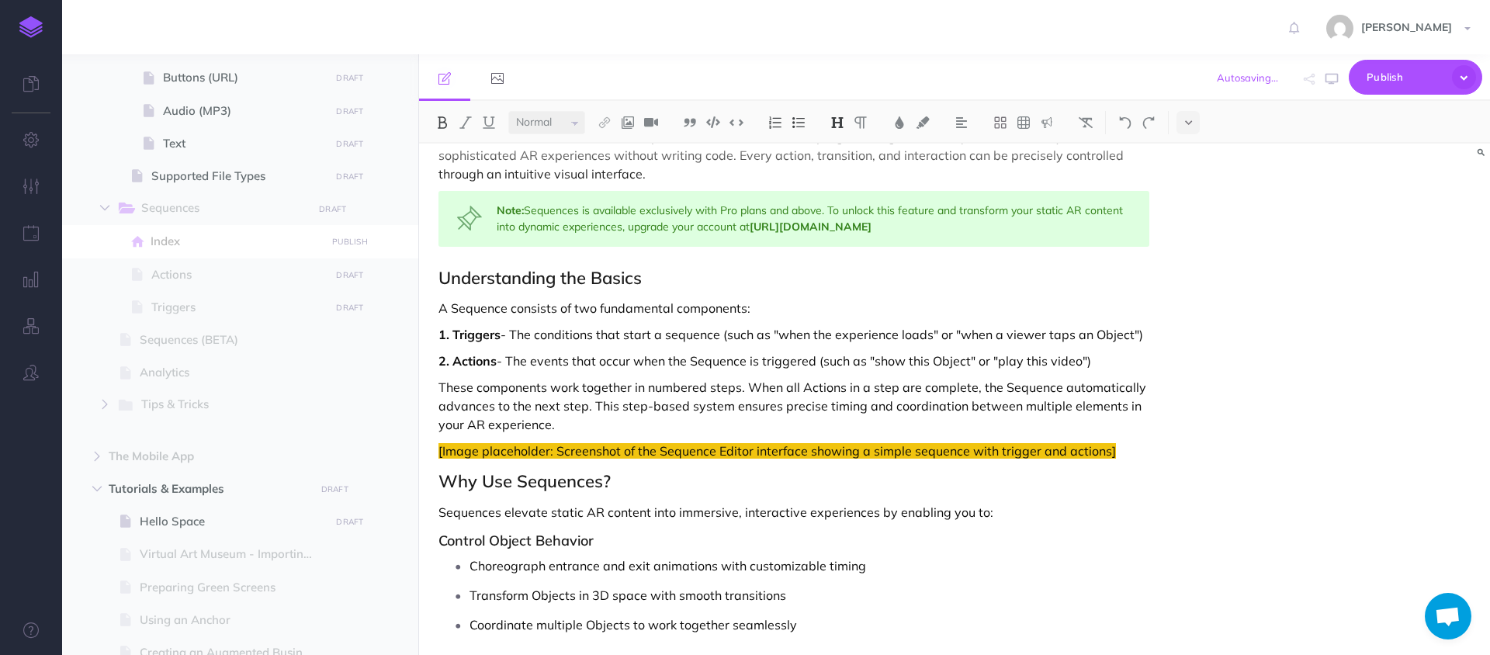
scroll to position [206, 0]
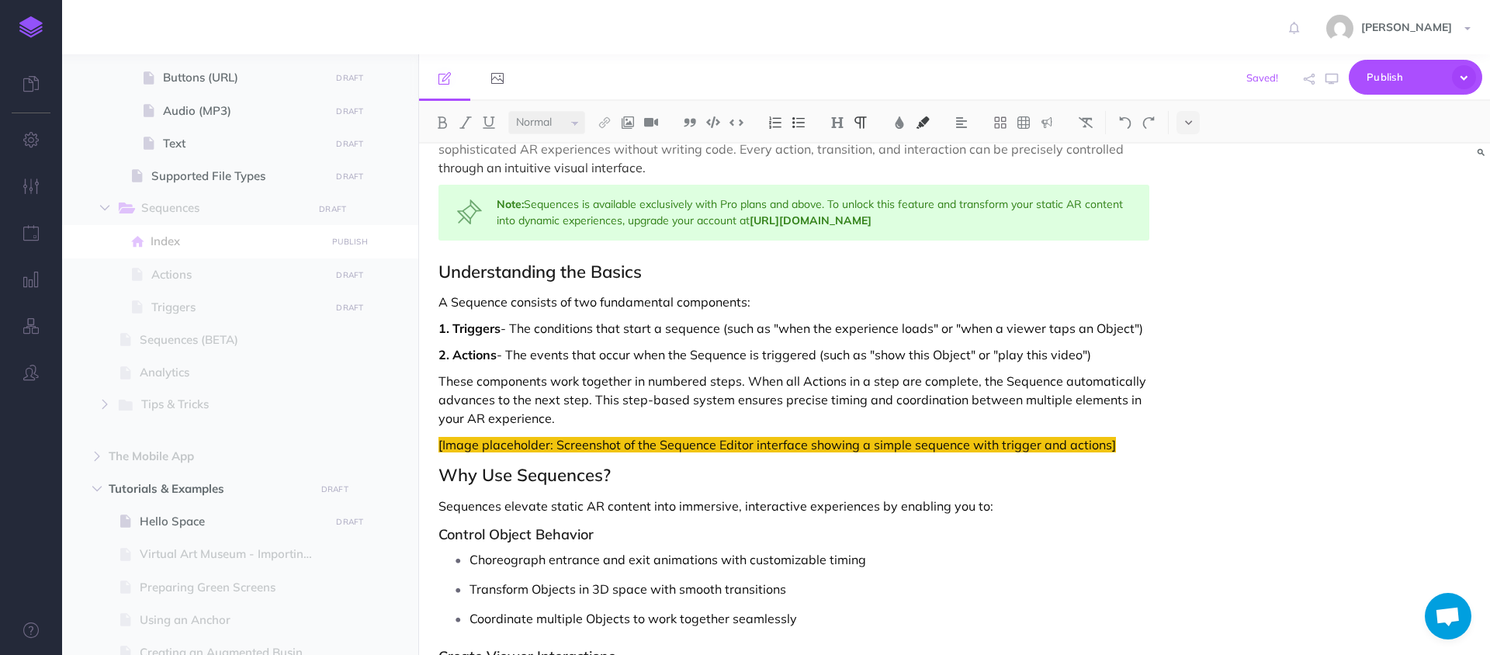
click at [1113, 450] on p "[Image placeholder: Screenshot of the Sequence Editor interface showing a simpl…" at bounding box center [793, 444] width 711 height 19
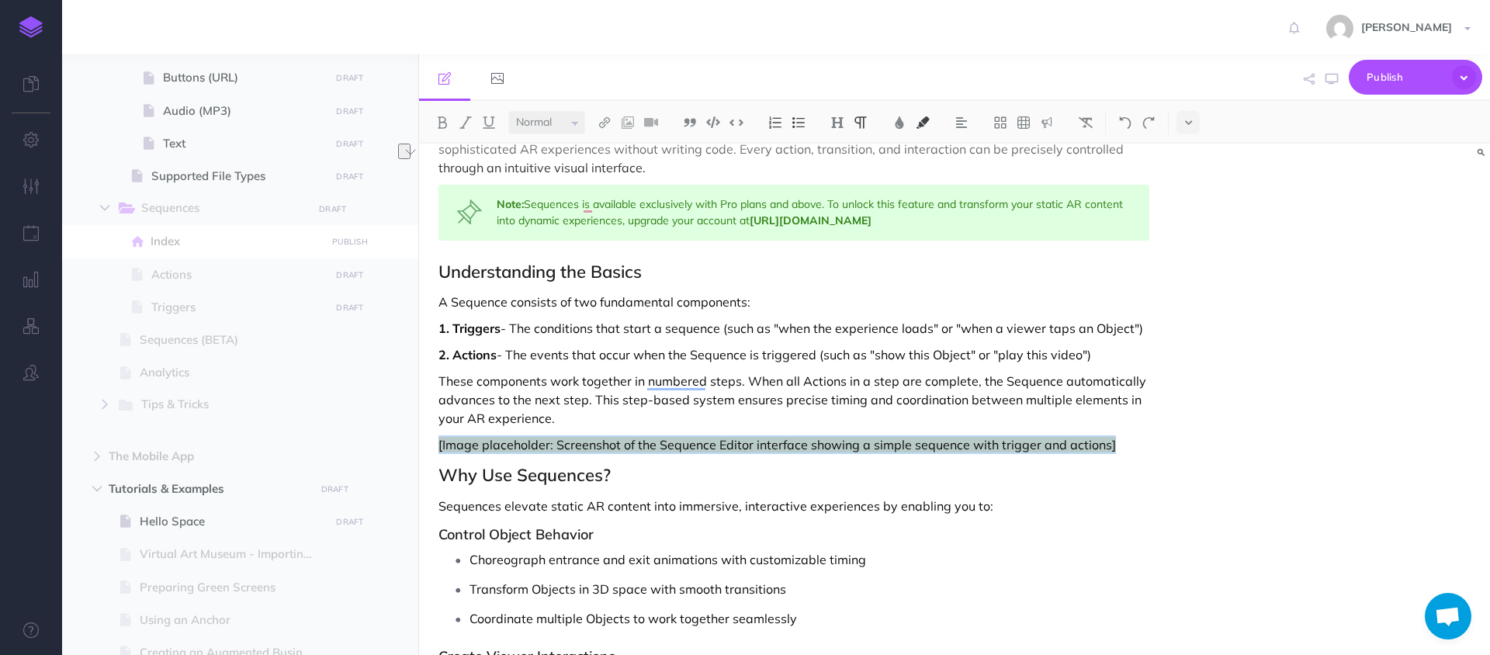
drag, startPoint x: 1121, startPoint y: 442, endPoint x: 428, endPoint y: 440, distance: 693.6
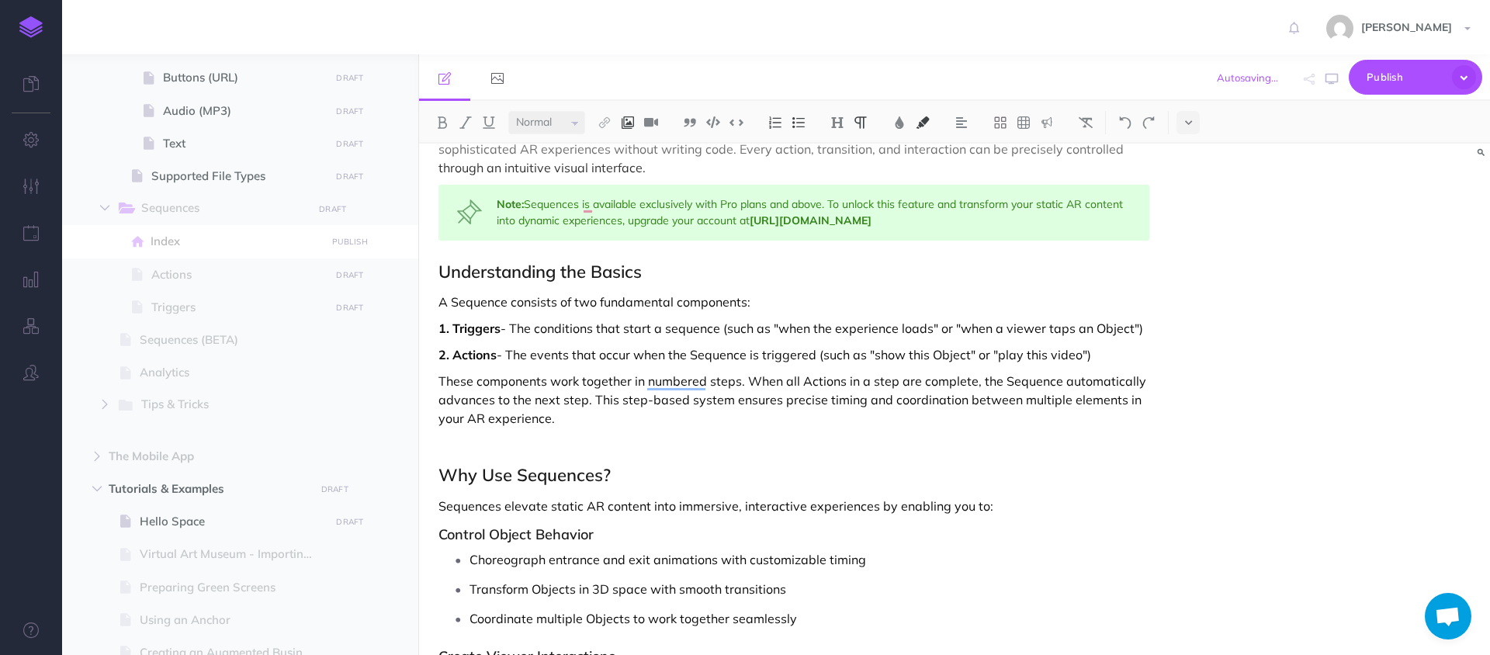
click at [625, 124] on img at bounding box center [628, 122] width 14 height 12
click at [634, 151] on icon at bounding box center [627, 149] width 12 height 11
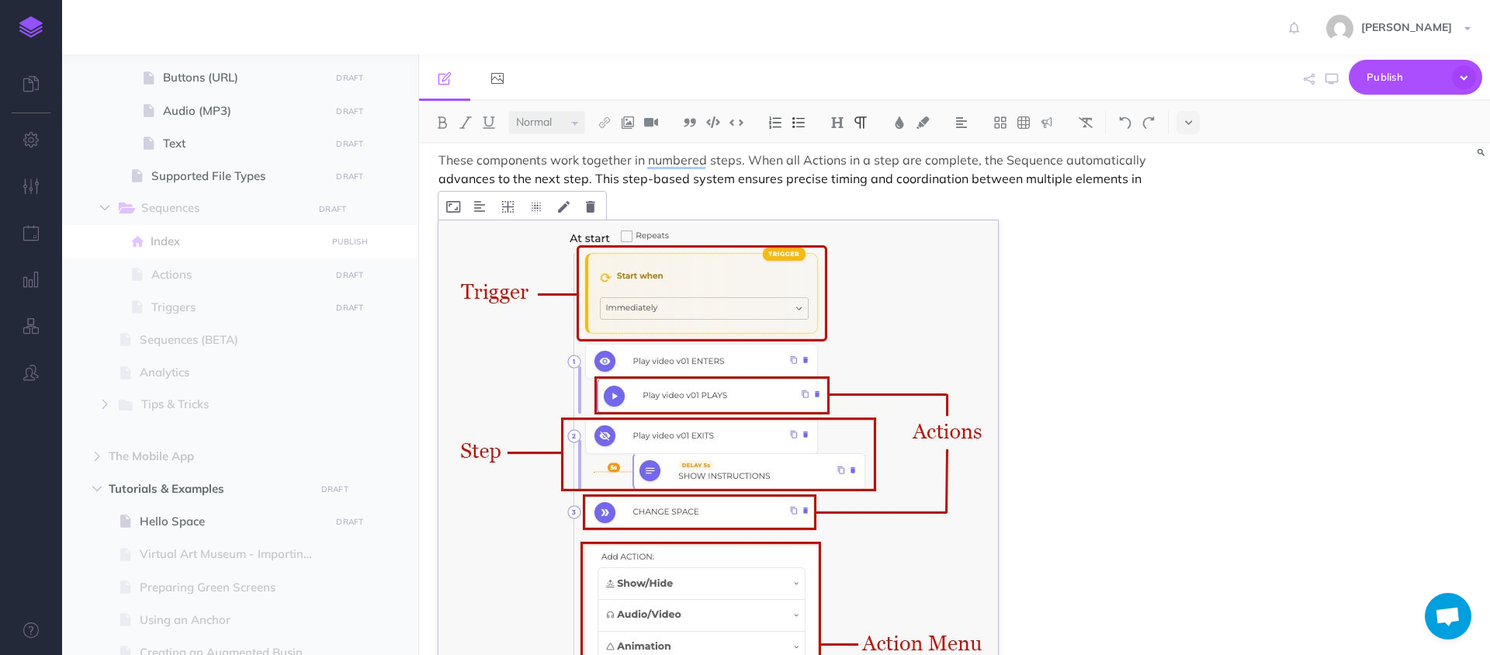
scroll to position [435, 0]
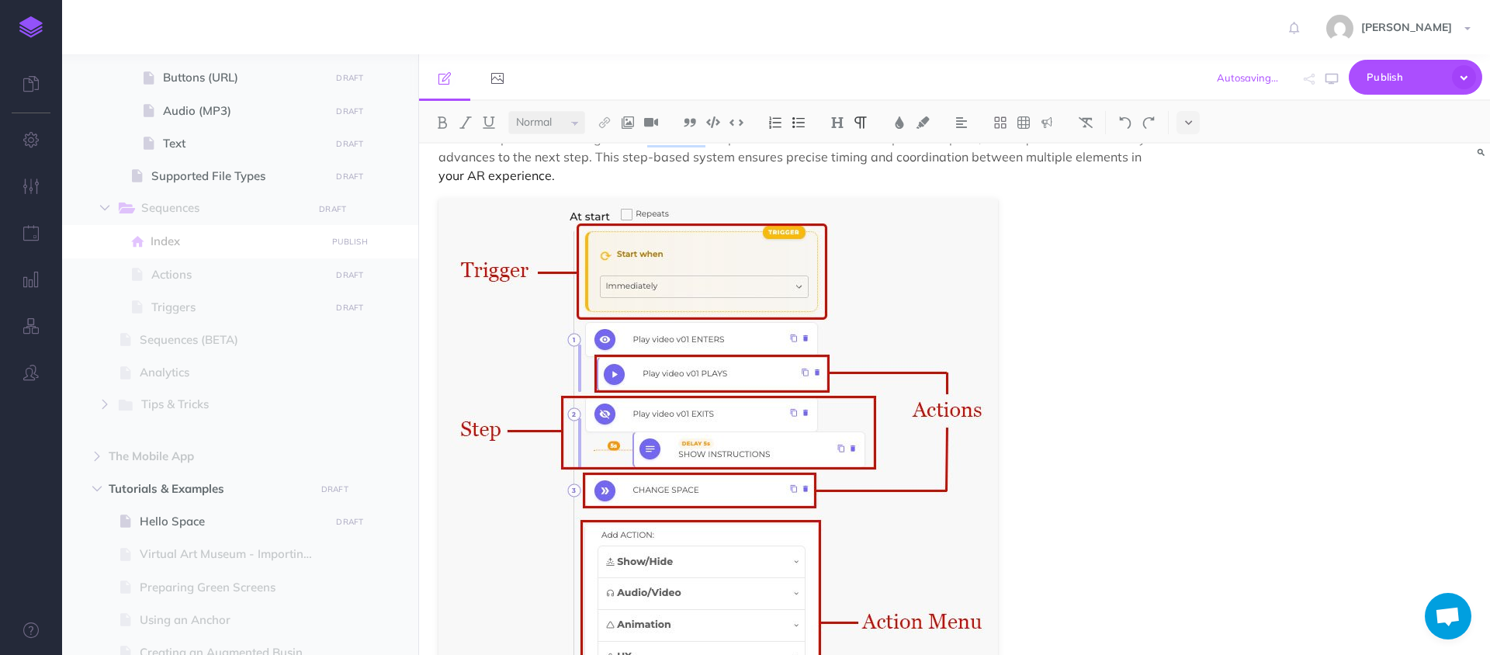
click at [1013, 427] on figure "To enrich screen reader interactions, please activate Accessibility in Grammarl…" at bounding box center [793, 475] width 711 height 553
click at [879, 263] on img "To enrich screen reader interactions, please activate Accessibility in Grammarl…" at bounding box center [717, 475] width 559 height 553
click at [532, 184] on icon "To enrich screen reader interactions, please activate Accessibility in Grammarl…" at bounding box center [536, 185] width 12 height 12
click at [748, 170] on p "These components work together in numbered steps. When all Actions in a step ar…" at bounding box center [793, 157] width 711 height 56
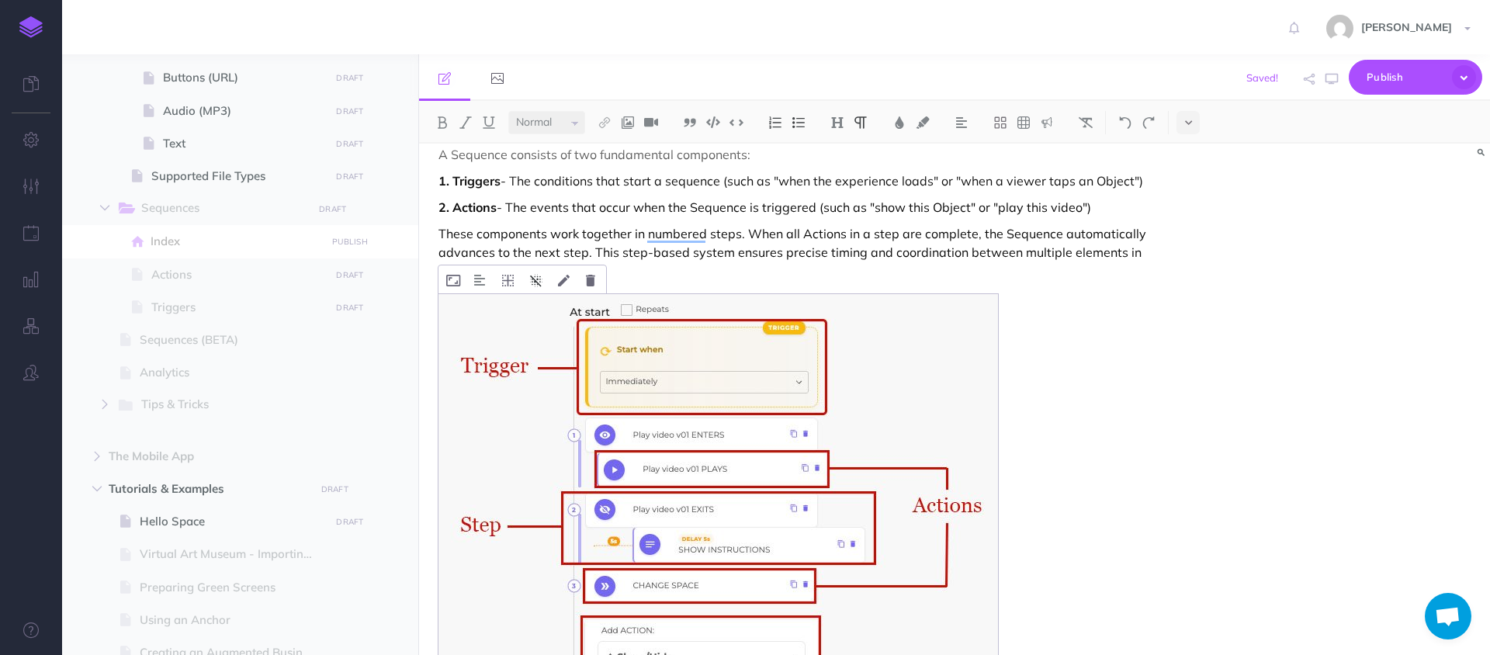
click at [533, 280] on icon "To enrich screen reader interactions, please activate Accessibility in Grammarl…" at bounding box center [536, 281] width 12 height 12
click at [502, 277] on icon "To enrich screen reader interactions, please activate Accessibility in Grammarl…" at bounding box center [508, 281] width 12 height 12
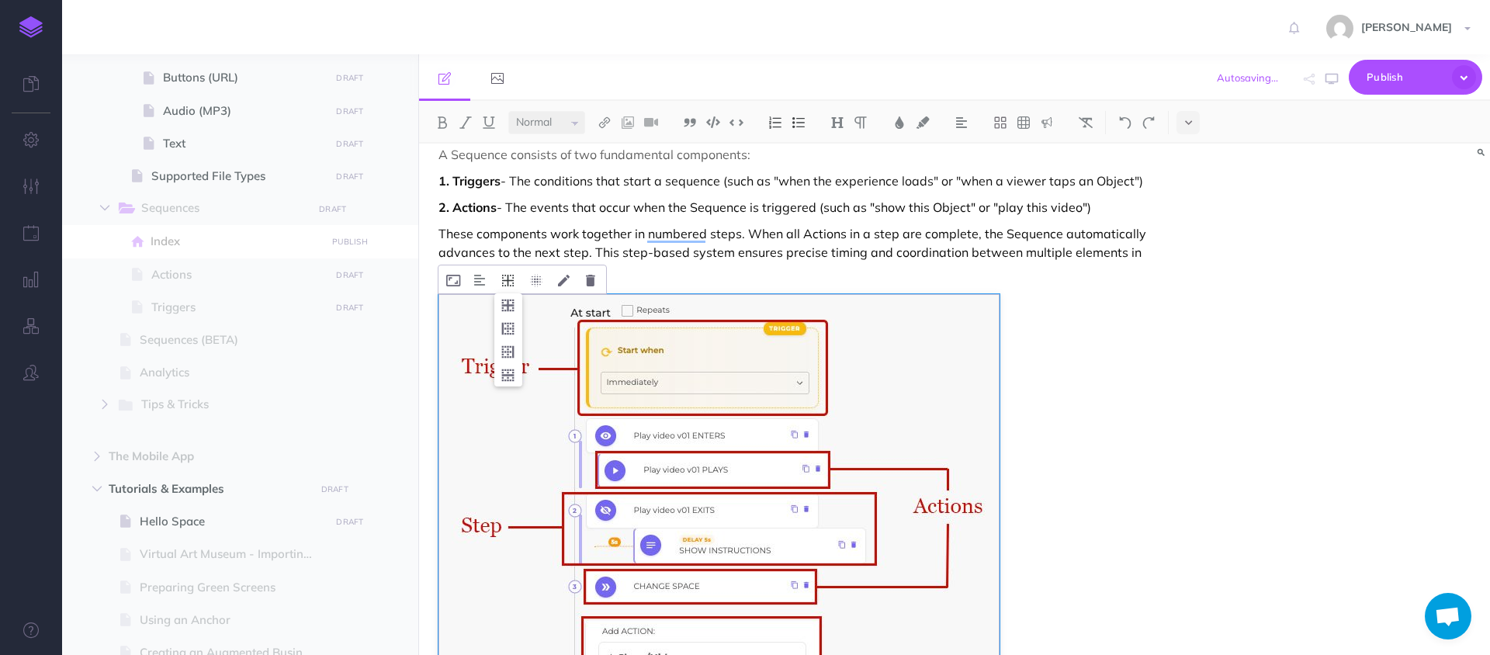
click at [502, 276] on icon "To enrich screen reader interactions, please activate Accessibility in Grammarl…" at bounding box center [508, 281] width 12 height 12
click at [479, 280] on img "To enrich screen reader interactions, please activate Accessibility in Grammarl…" at bounding box center [479, 280] width 11 height 12
click at [478, 322] on button "To enrich screen reader interactions, please activate Accessibility in Grammarl…" at bounding box center [480, 328] width 28 height 23
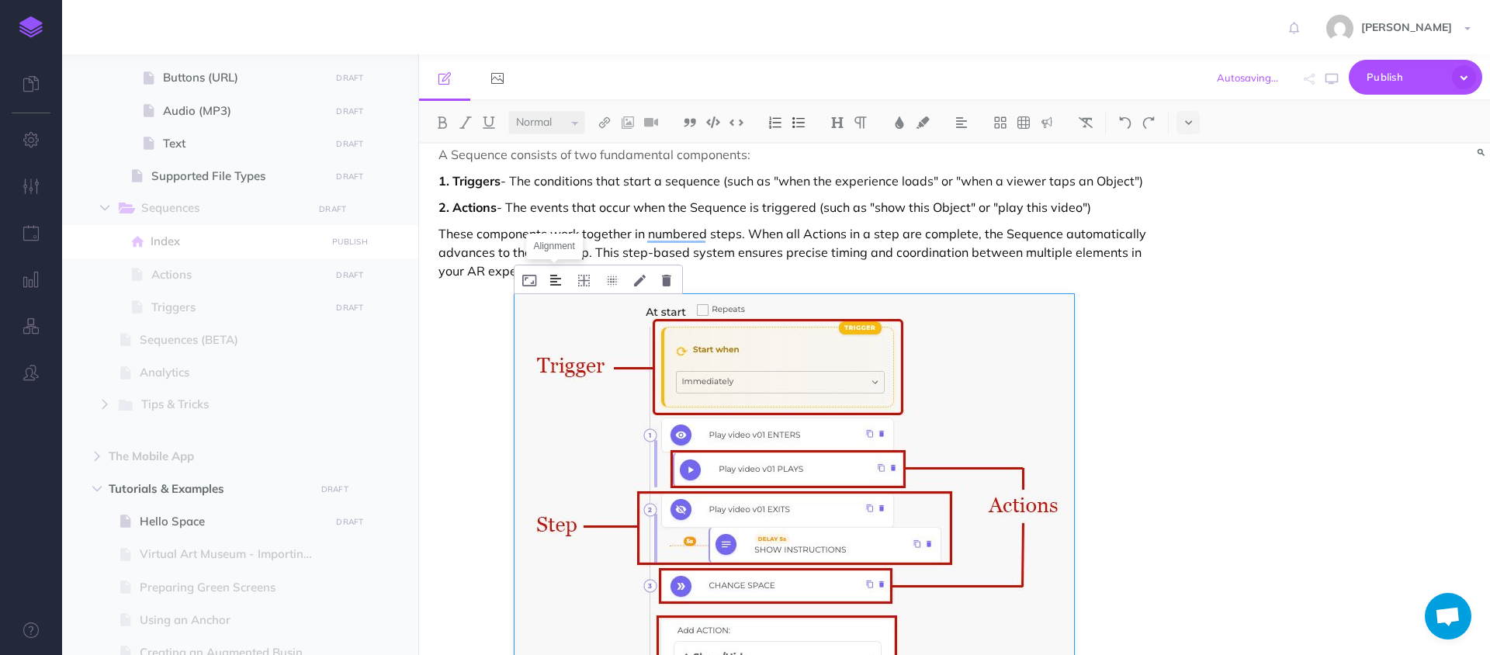
click at [558, 279] on img "To enrich screen reader interactions, please activate Accessibility in Grammarl…" at bounding box center [555, 280] width 11 height 12
click at [556, 310] on img "To enrich screen reader interactions, please activate Accessibility in Grammarl…" at bounding box center [556, 305] width 28 height 12
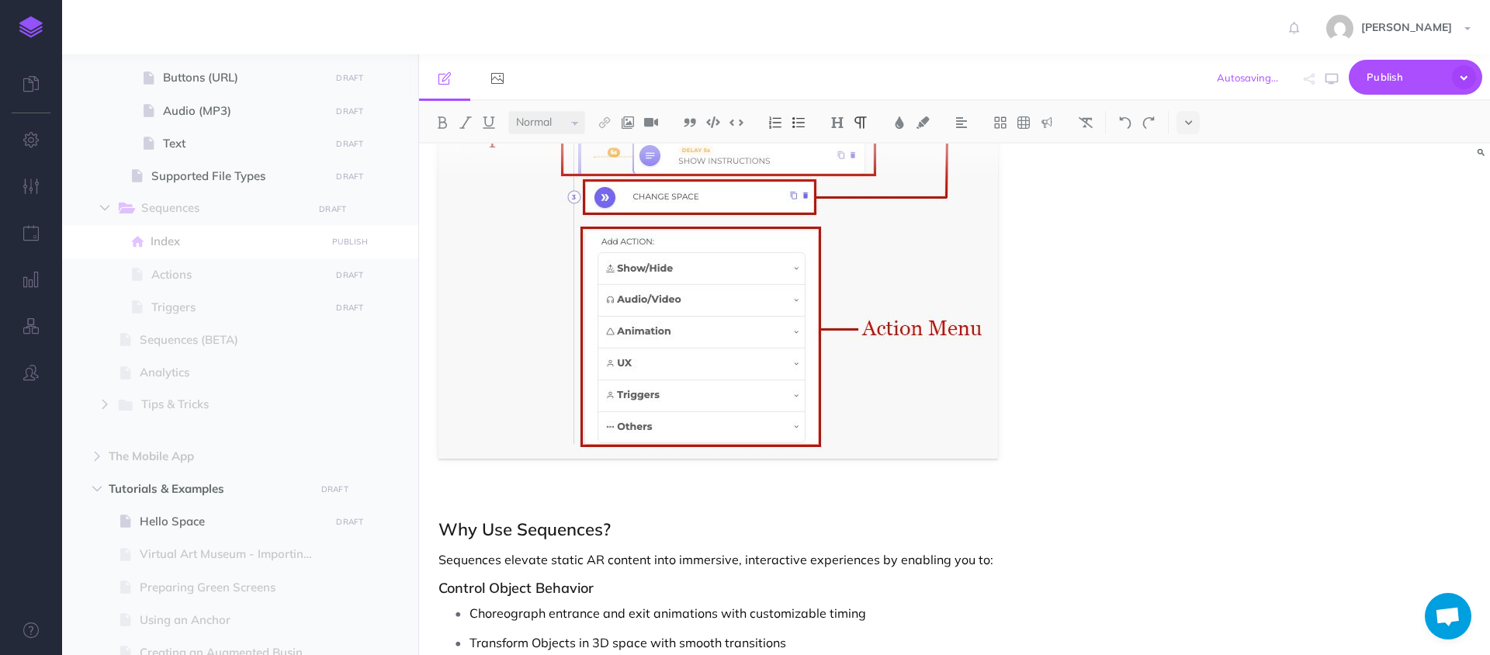
click at [714, 474] on div "SEQUENCES What Are Sequences? Sequences is Hoverlay's powerful animation and in…" at bounding box center [793, 524] width 749 height 2246
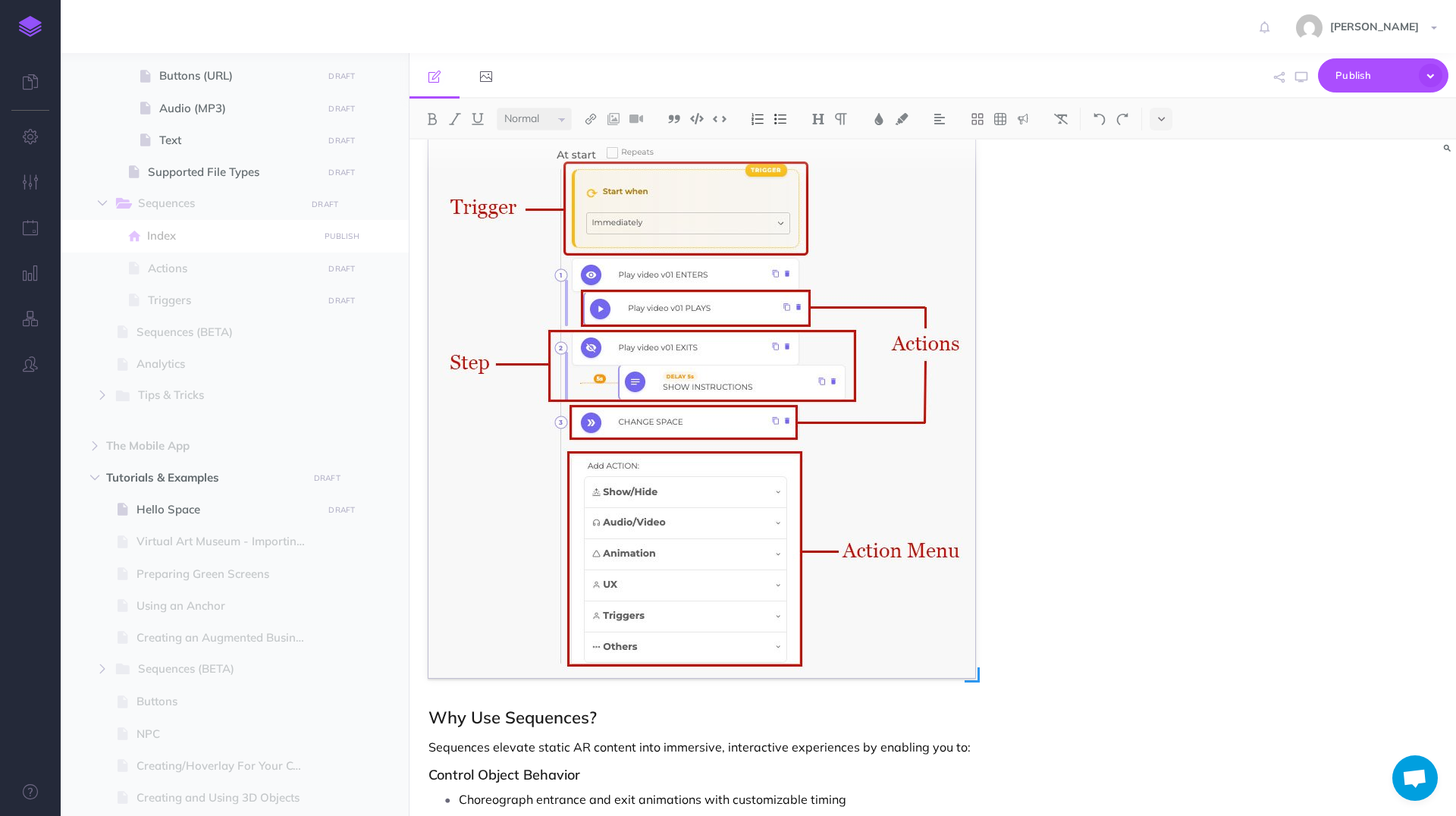
click at [731, 509] on img "To enrich screen reader interactions, please activate Accessibility in Grammarl…" at bounding box center [701, 407] width 546 height 540
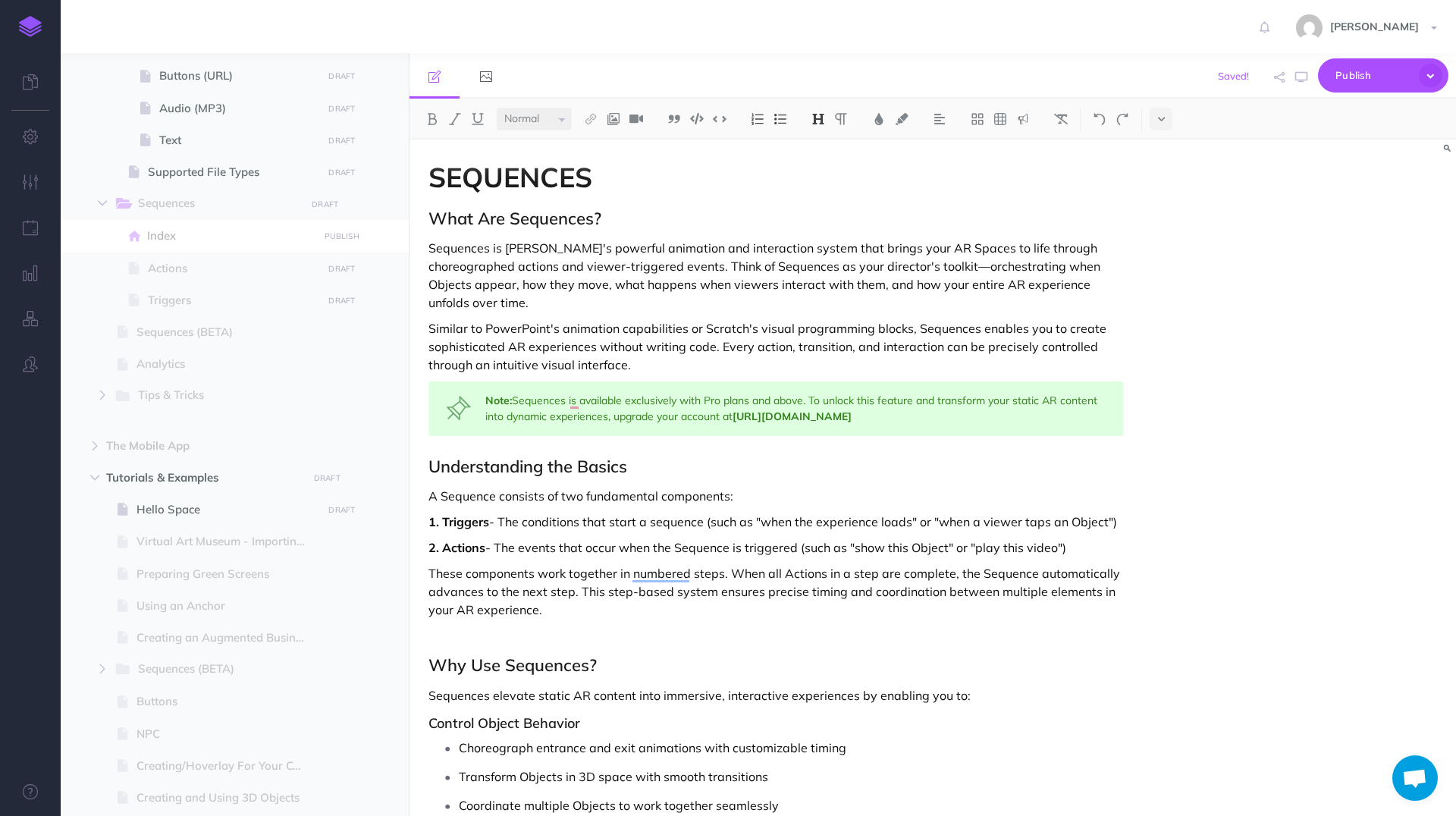
click at [594, 639] on p "To enrich screen reader interactions, please activate Accessibility in Grammarl…" at bounding box center [775, 635] width 695 height 19
click at [617, 121] on img at bounding box center [614, 119] width 14 height 12
click at [619, 147] on icon at bounding box center [613, 146] width 12 height 11
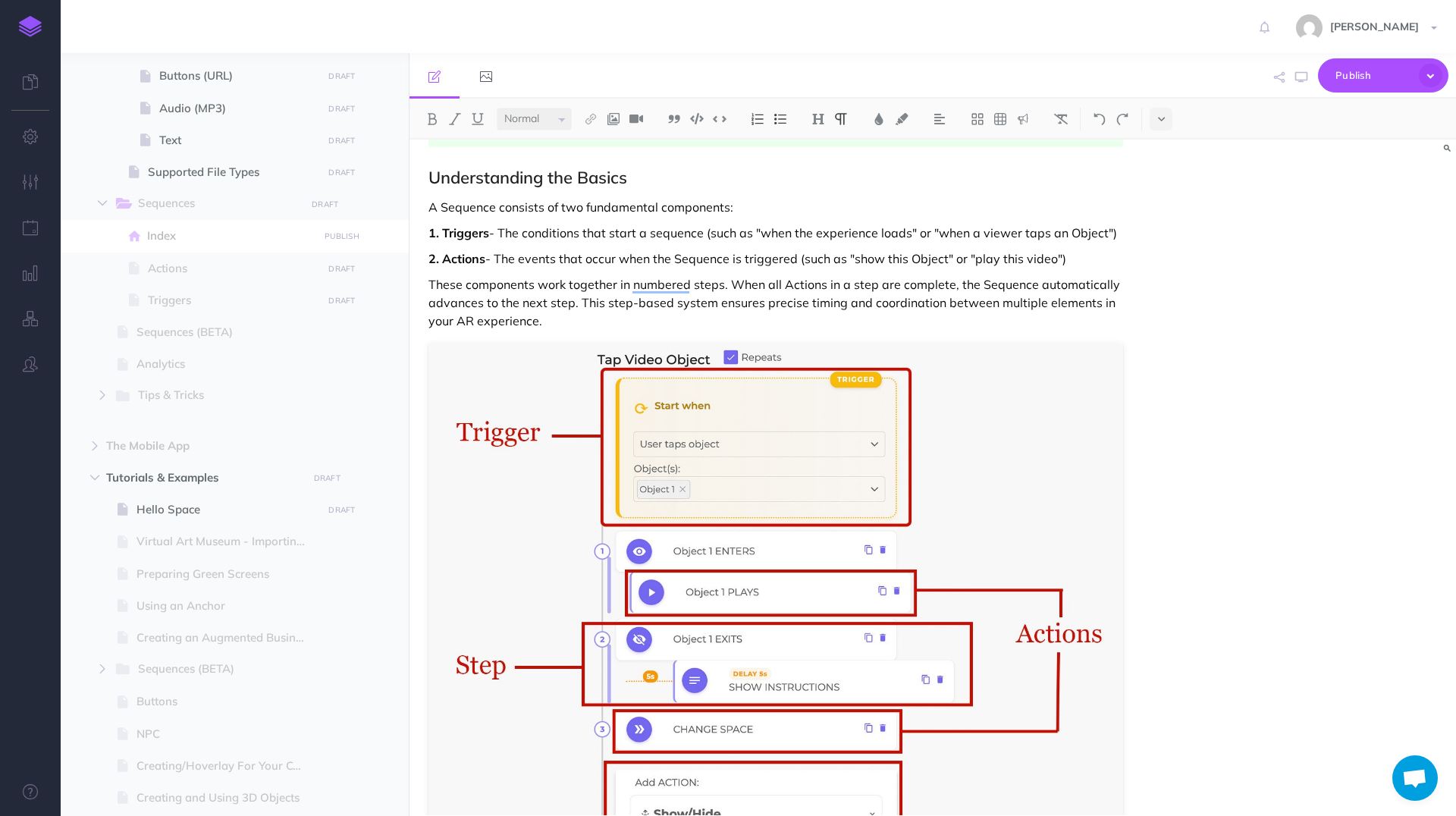
scroll to position [414, 0]
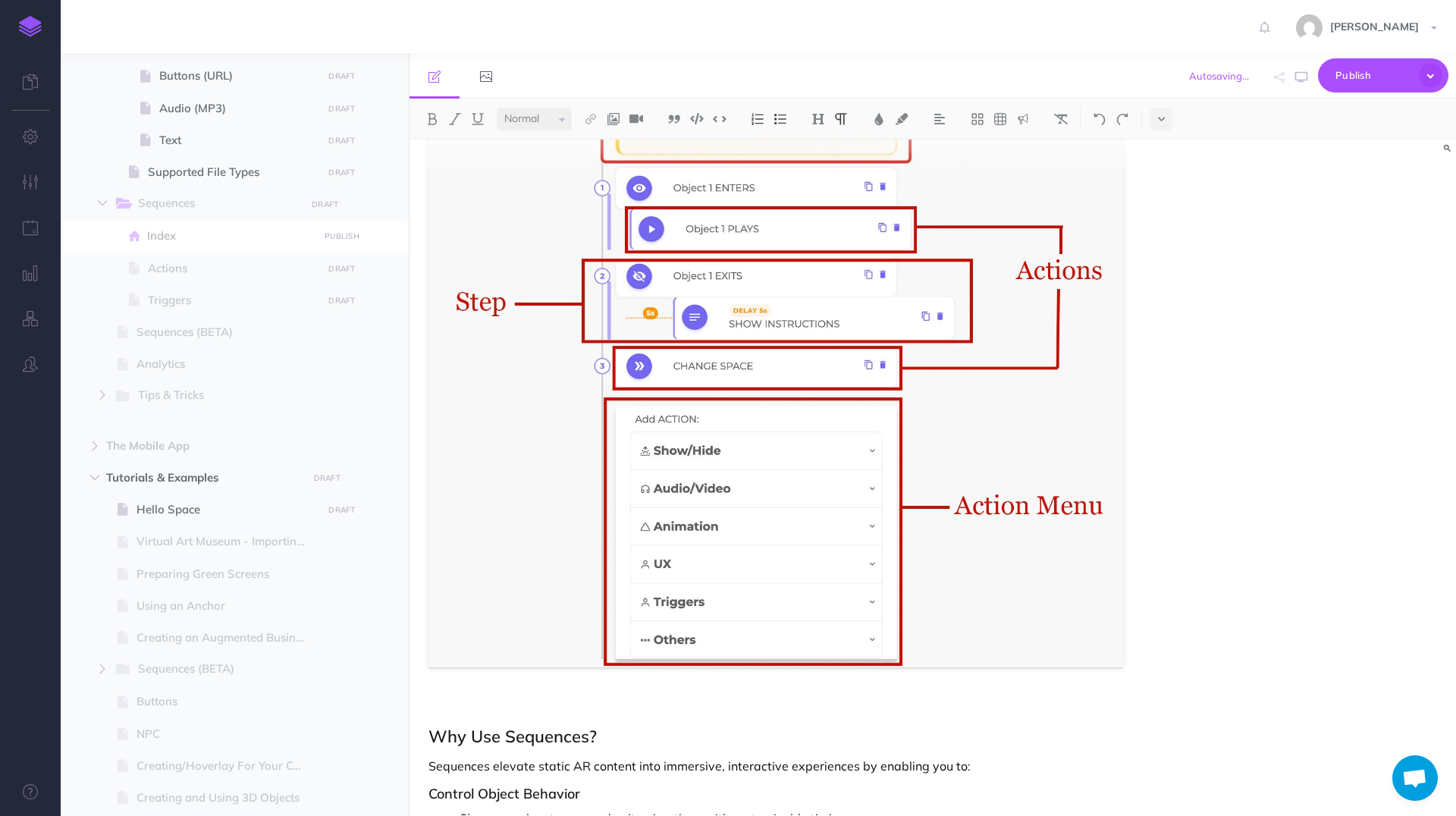
click at [631, 639] on div "SEQUENCES What Are Sequences? Sequences is Hoverlay's powerful animation and in…" at bounding box center [775, 659] width 732 height 2341
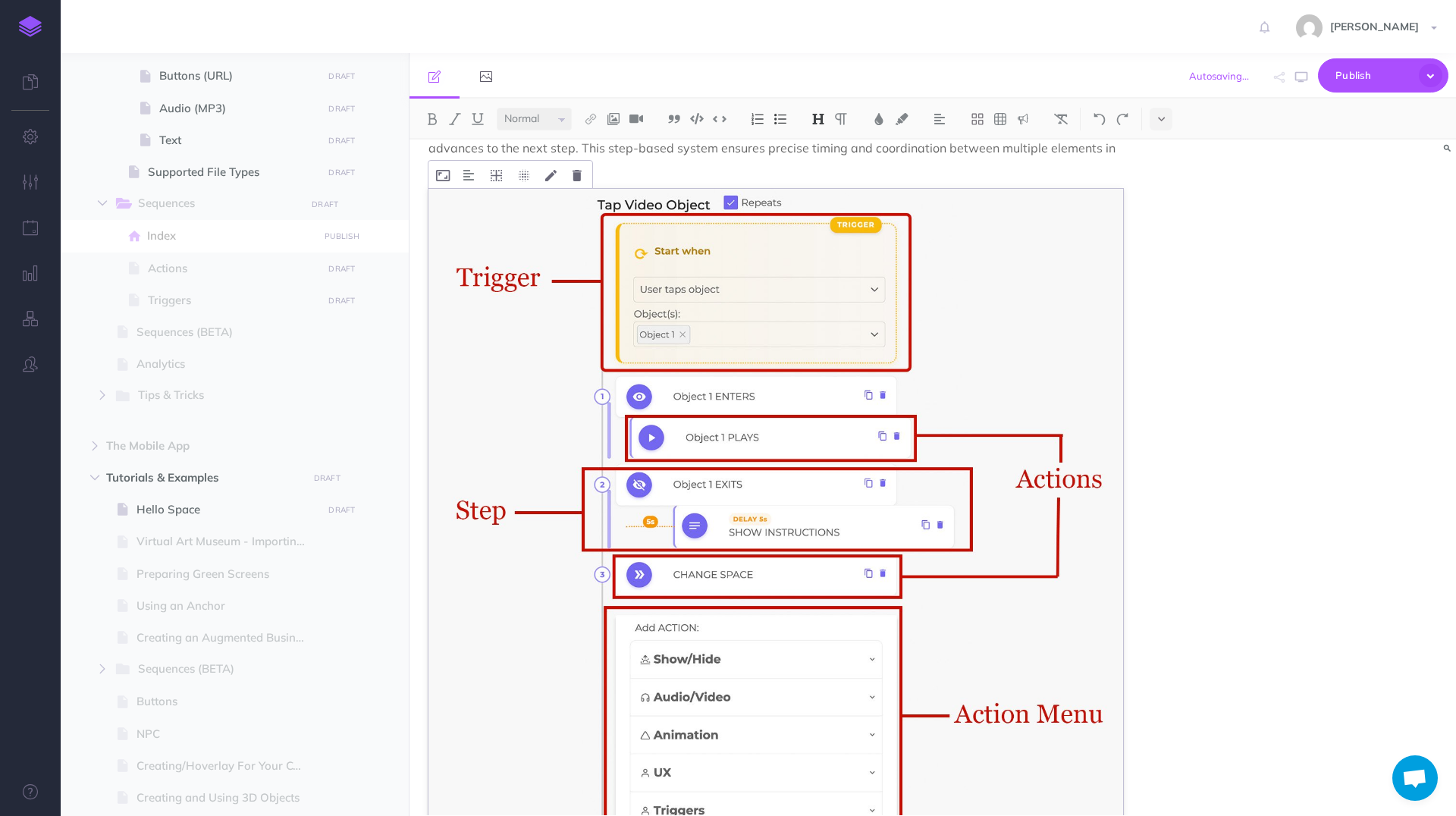
click at [861, 614] on img "To enrich screen reader interactions, please activate Accessibility in Grammarl…" at bounding box center [775, 532] width 695 height 687
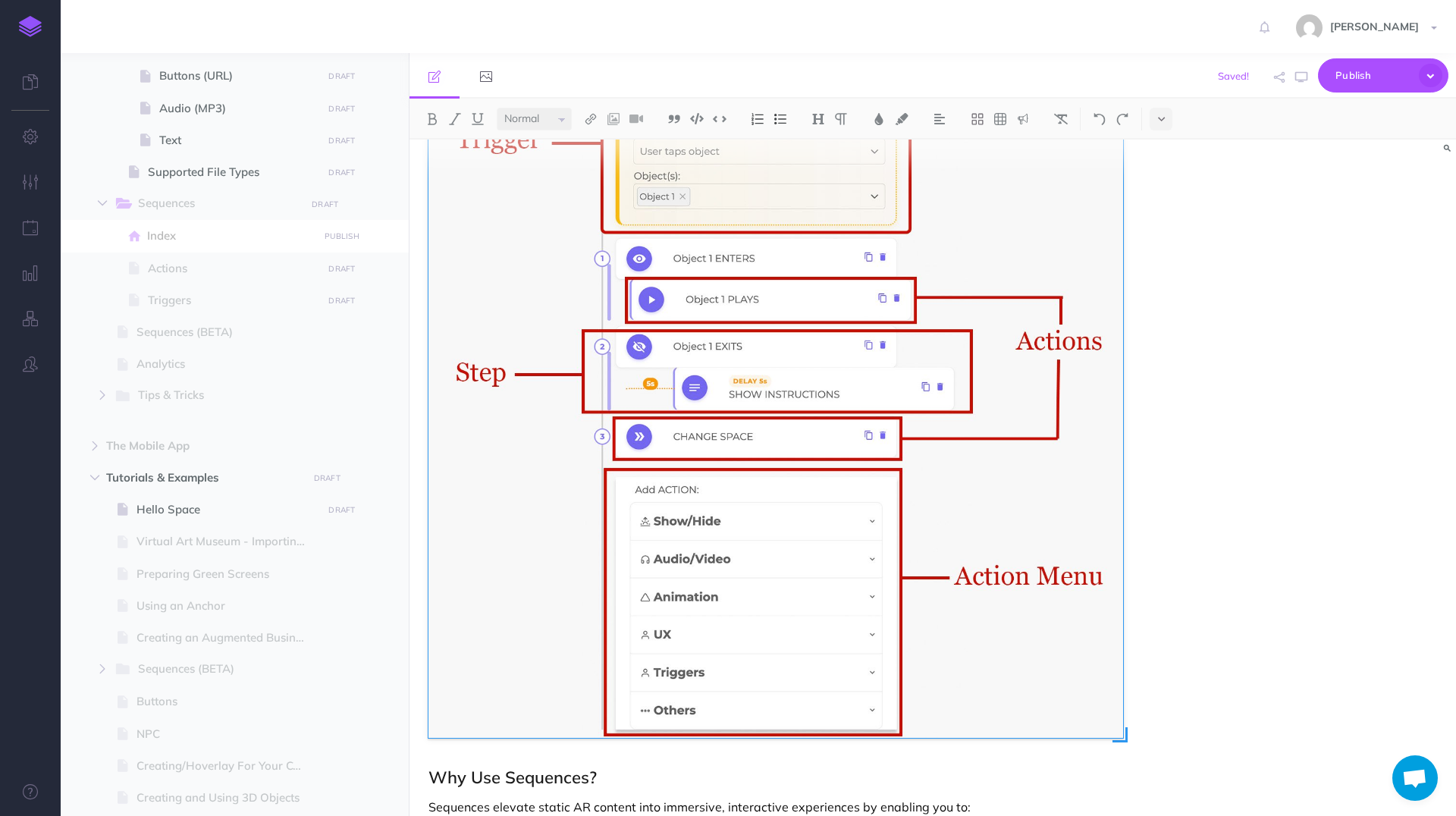
drag, startPoint x: 1125, startPoint y: 738, endPoint x: 1022, endPoint y: 626, distance: 152.2
click at [1112, 639] on span "To enrich screen reader interactions, please activate Accessibility in Grammarl…" at bounding box center [1120, 735] width 16 height 16
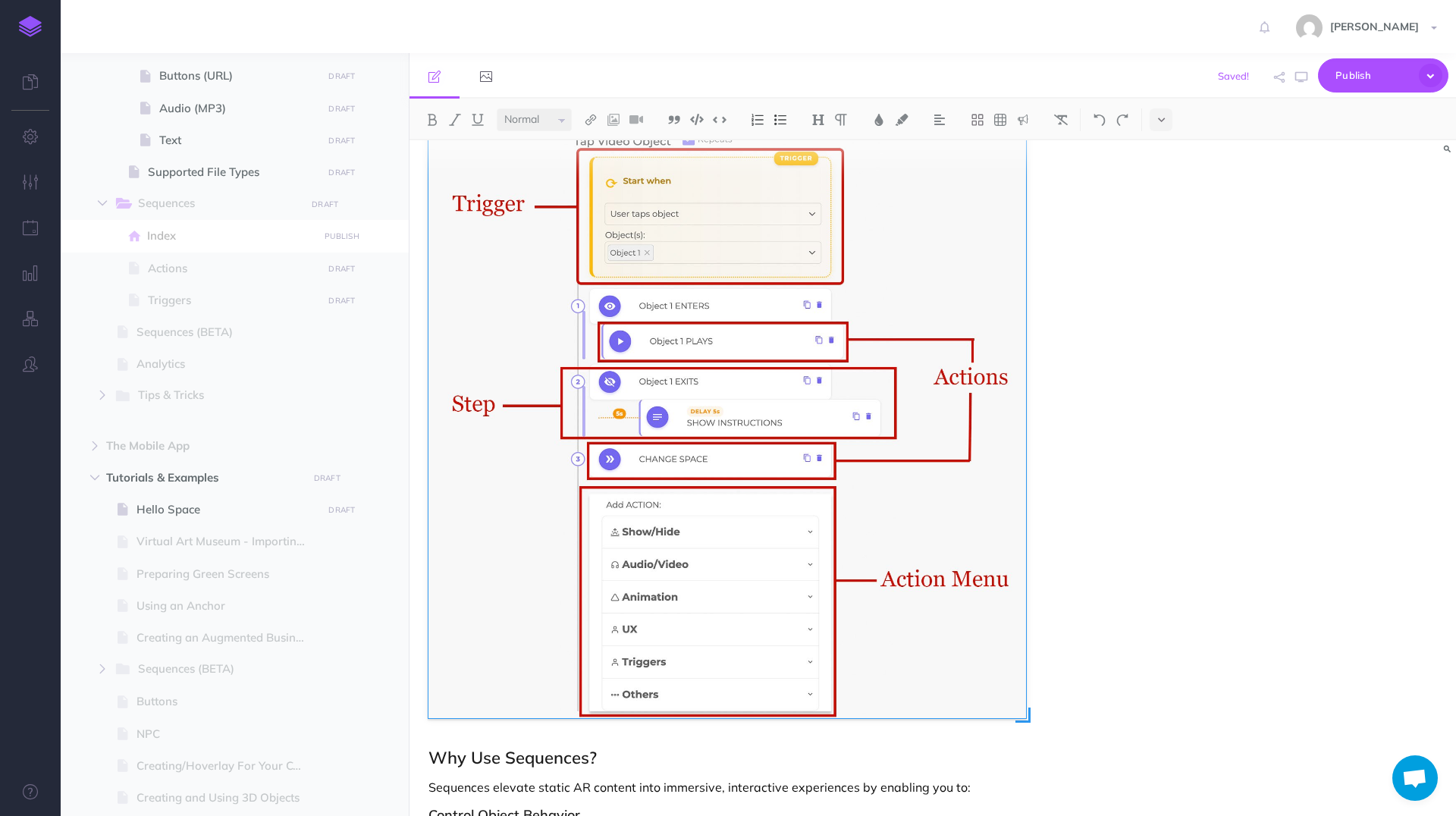
drag, startPoint x: 1025, startPoint y: 719, endPoint x: 957, endPoint y: 672, distance: 82.7
click at [959, 639] on div "To enrich screen reader interactions, please activate Accessibility in Grammarl…" at bounding box center [726, 422] width 597 height 590
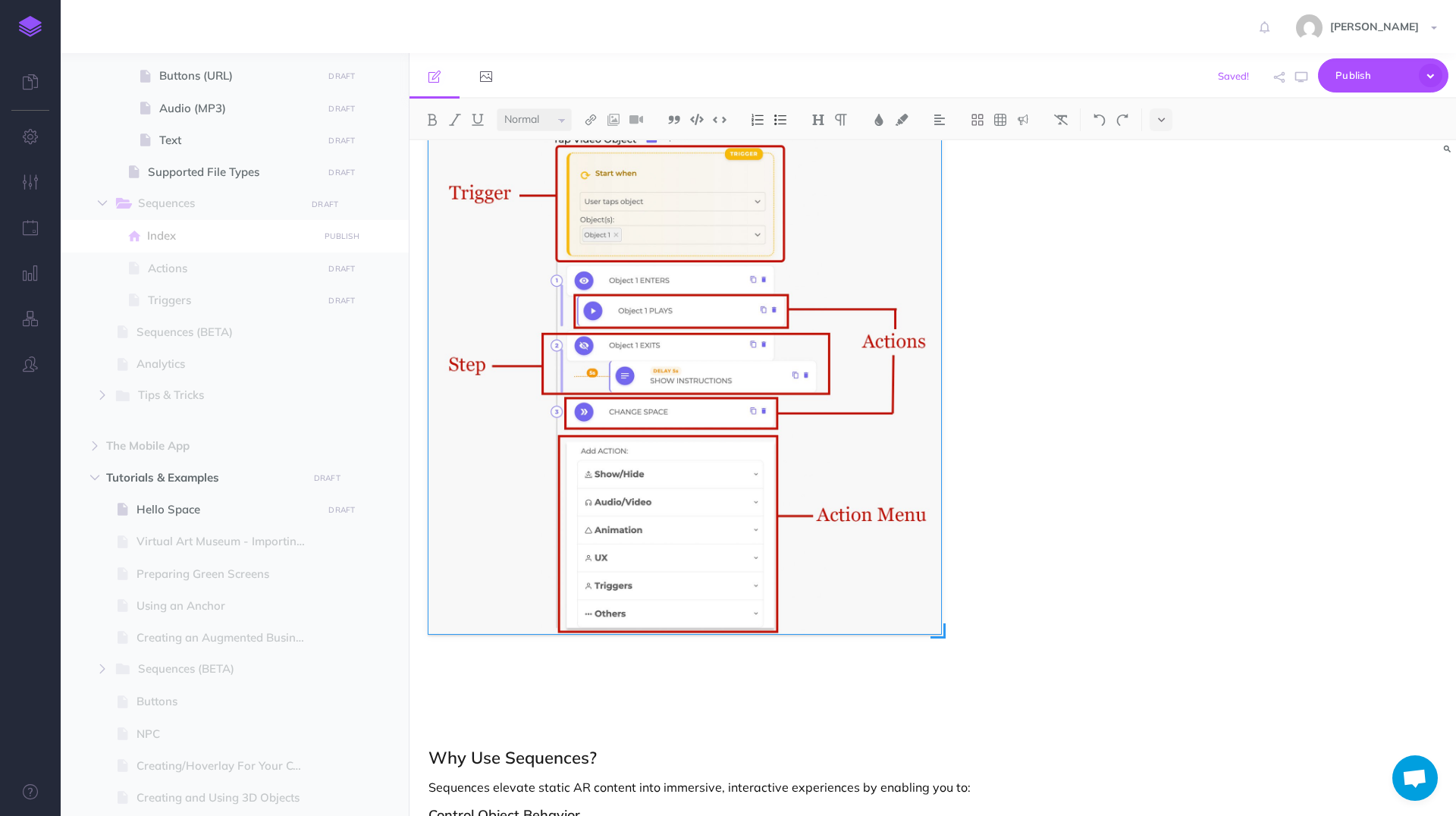
click at [941, 576] on img "To enrich screen reader interactions, please activate Accessibility in Grammarl…" at bounding box center [726, 422] width 597 height 590
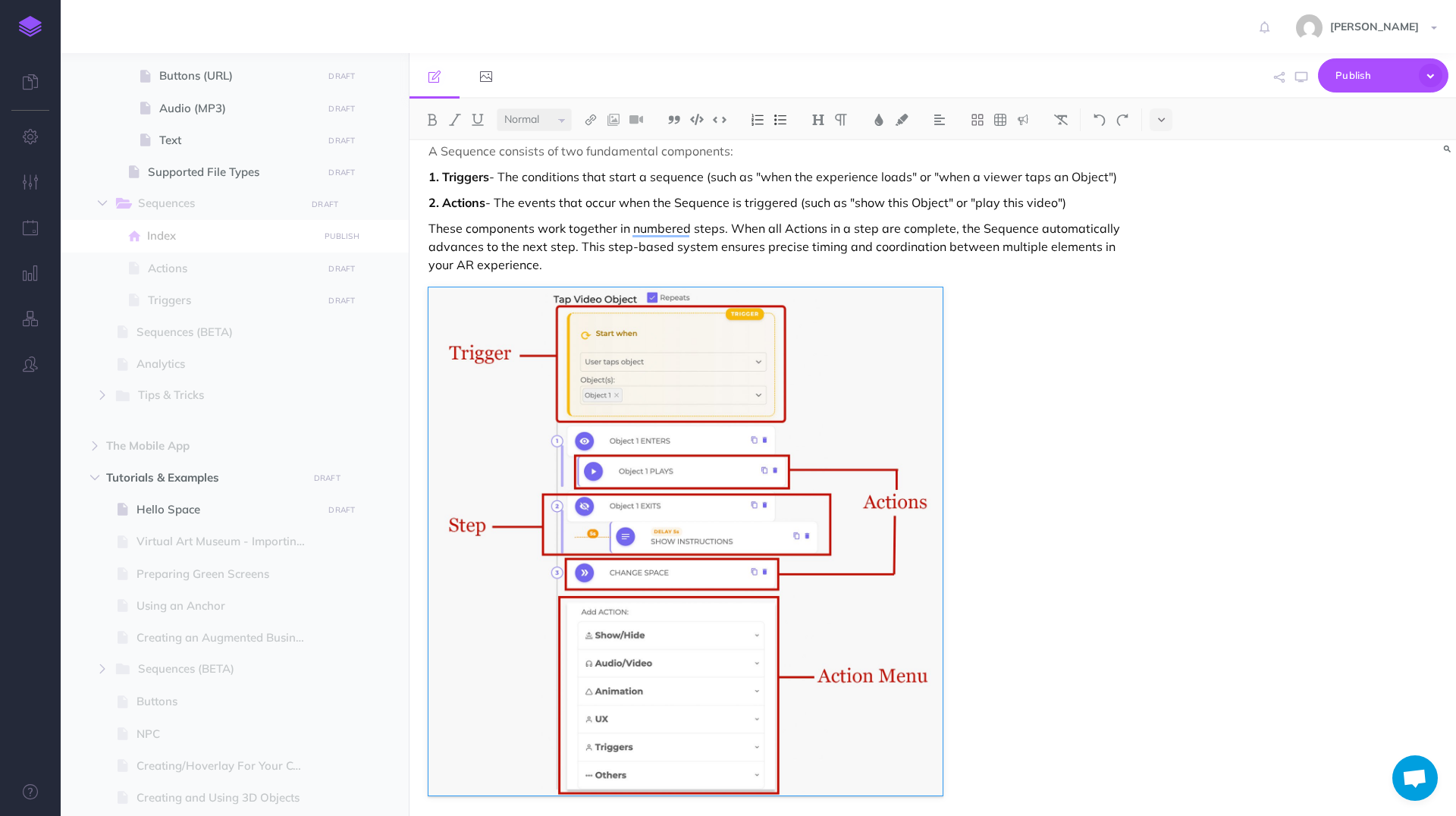
scroll to position [346, 0]
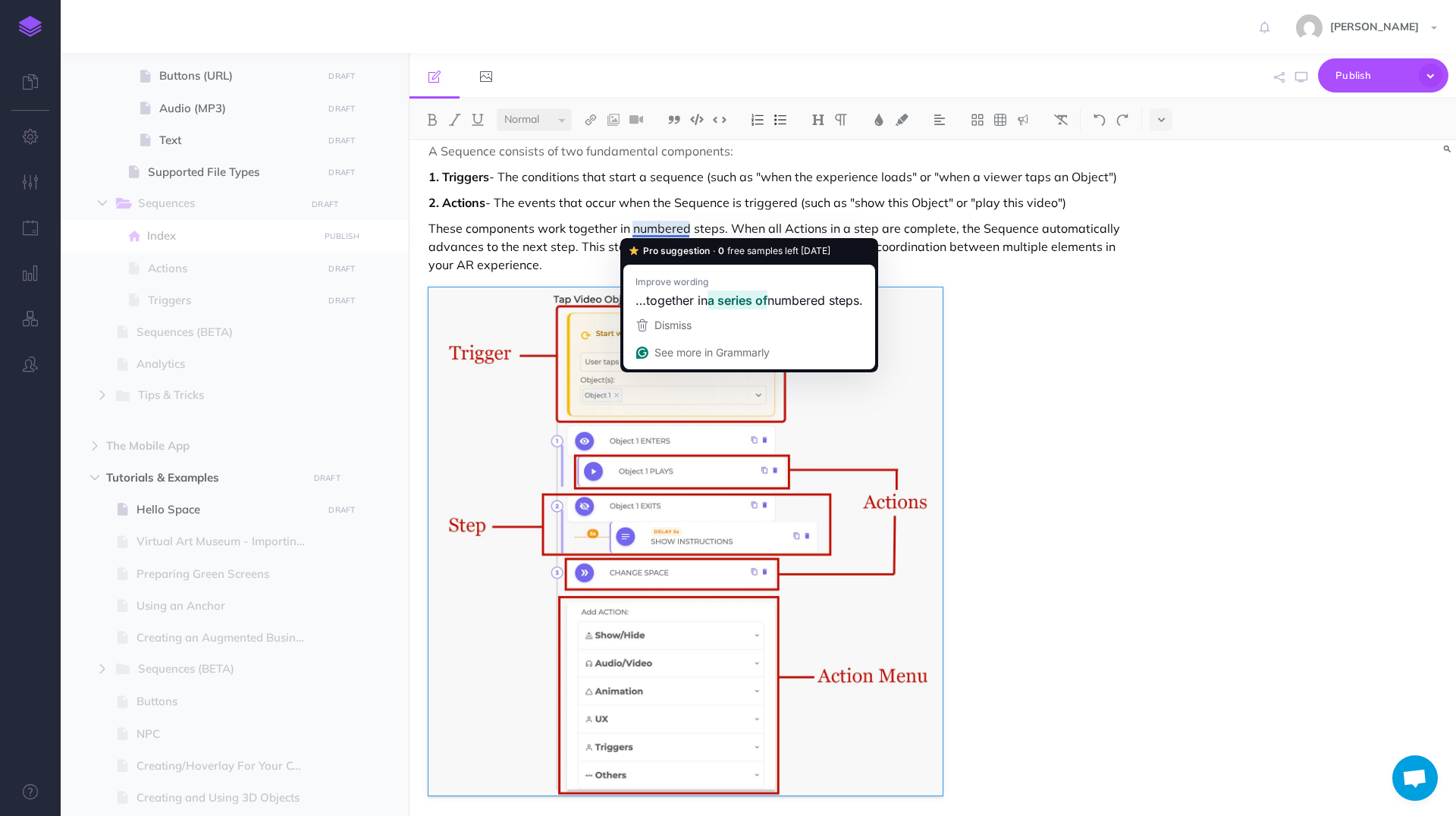
click at [596, 261] on p "These components work together in numbered steps. When all Actions in a step ar…" at bounding box center [775, 246] width 695 height 55
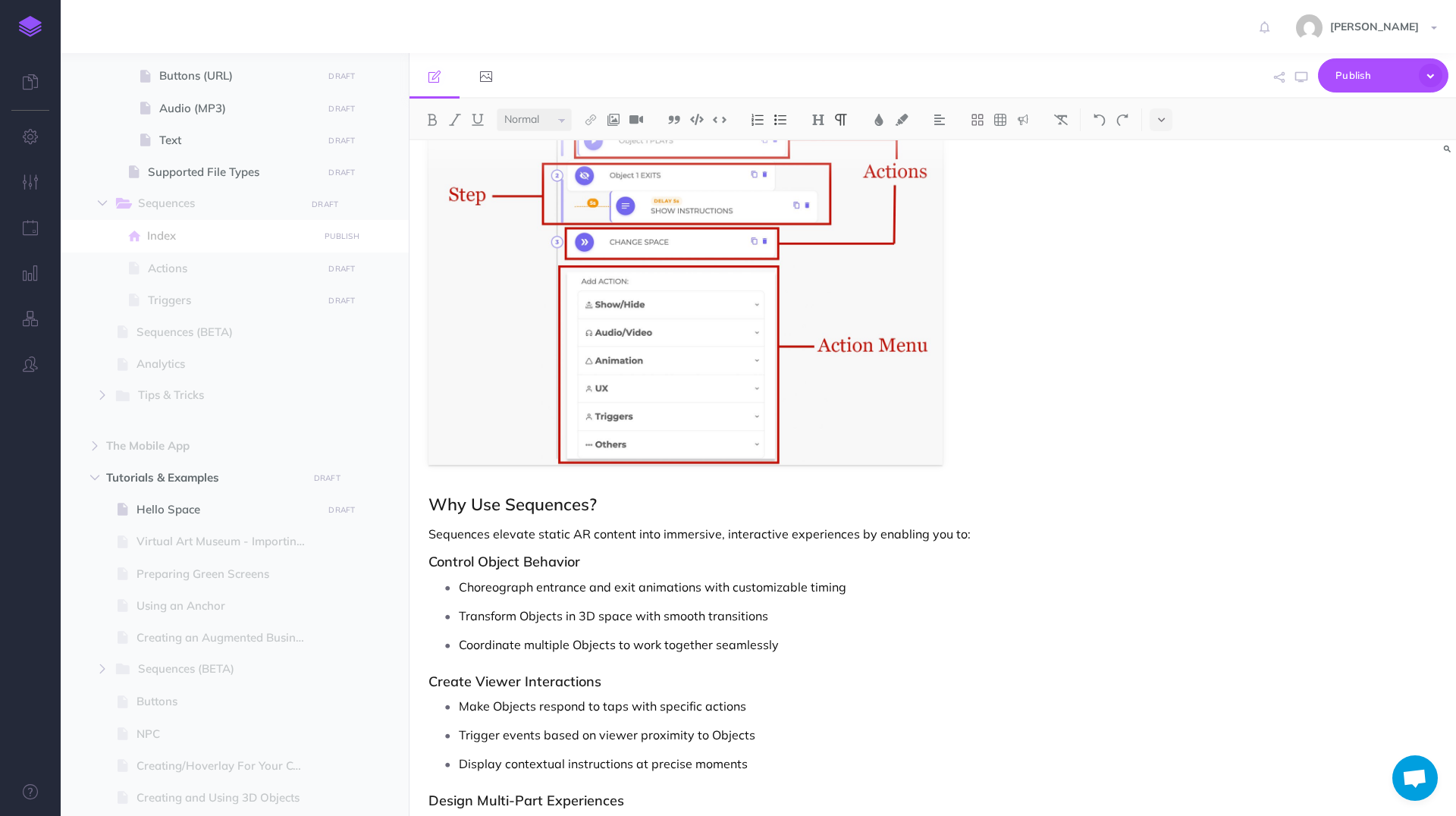
scroll to position [336, 0]
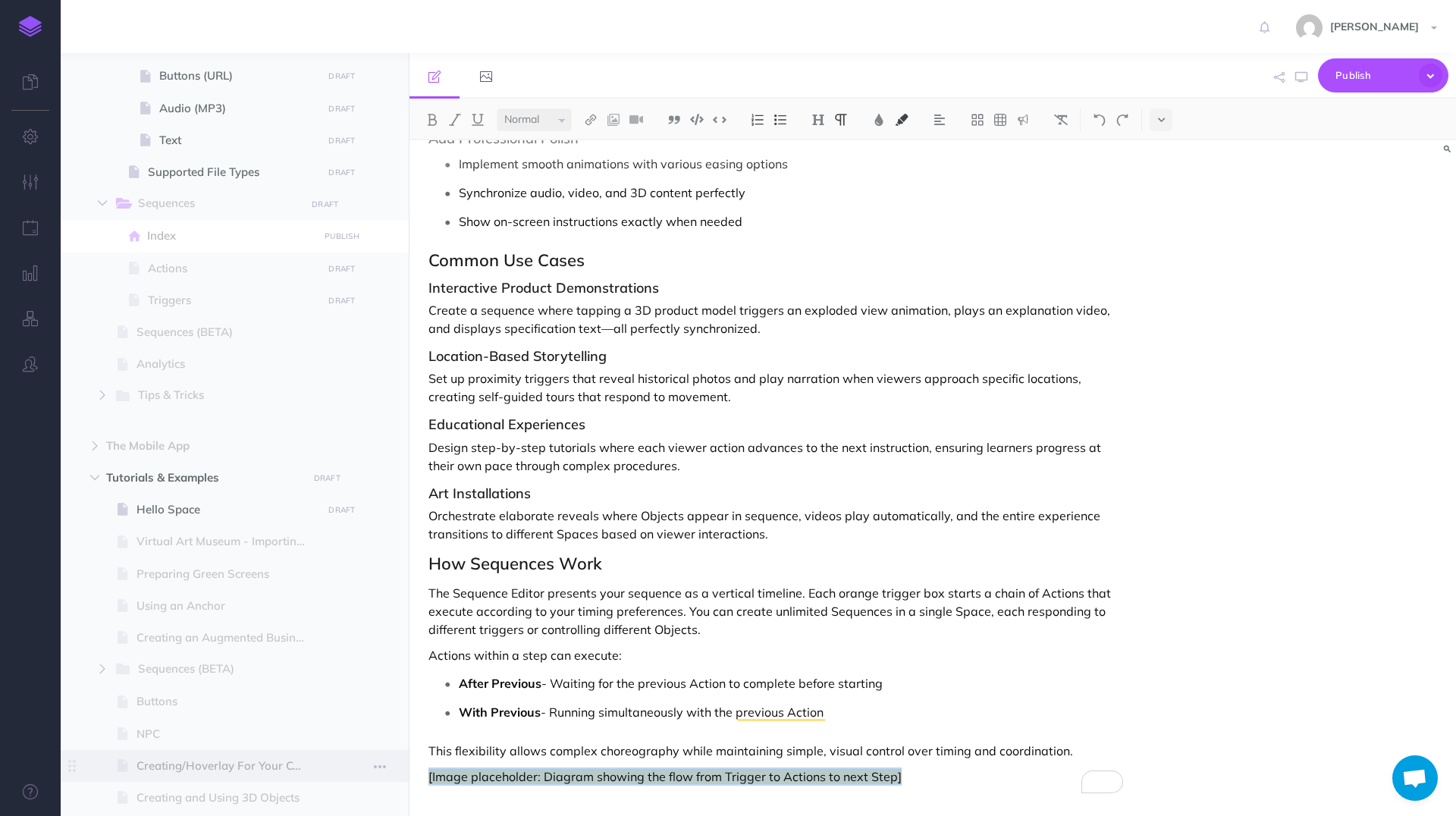
drag, startPoint x: 905, startPoint y: 776, endPoint x: 274, endPoint y: 778, distance: 631.0
click at [274, 639] on div "Hoverlay Guide 2.0 Collapse all Expand all Expand to root folders [URL][DOMAIN_…" at bounding box center [758, 434] width 1395 height 763
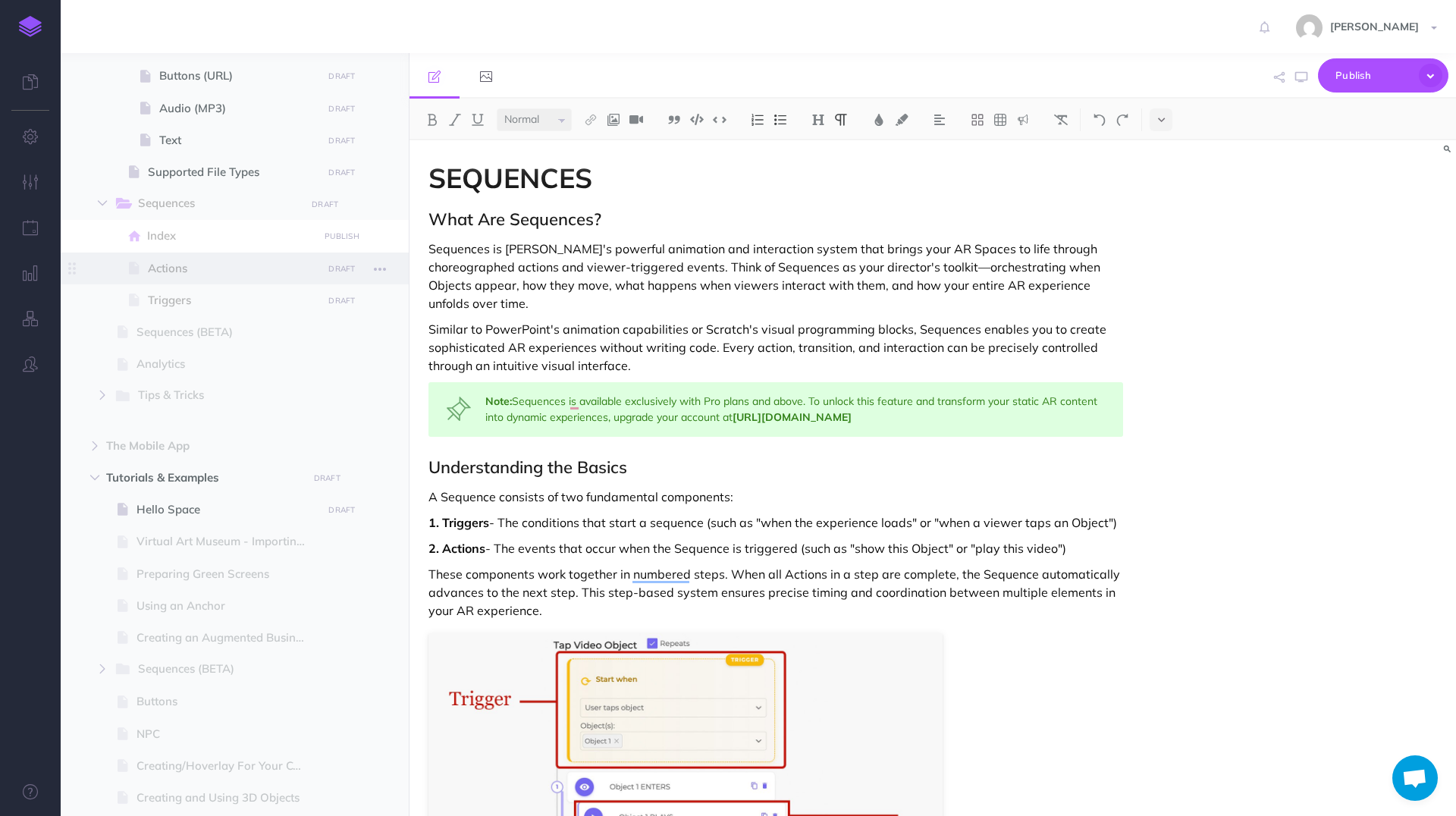
click at [193, 274] on span "Actions" at bounding box center [233, 268] width 170 height 19
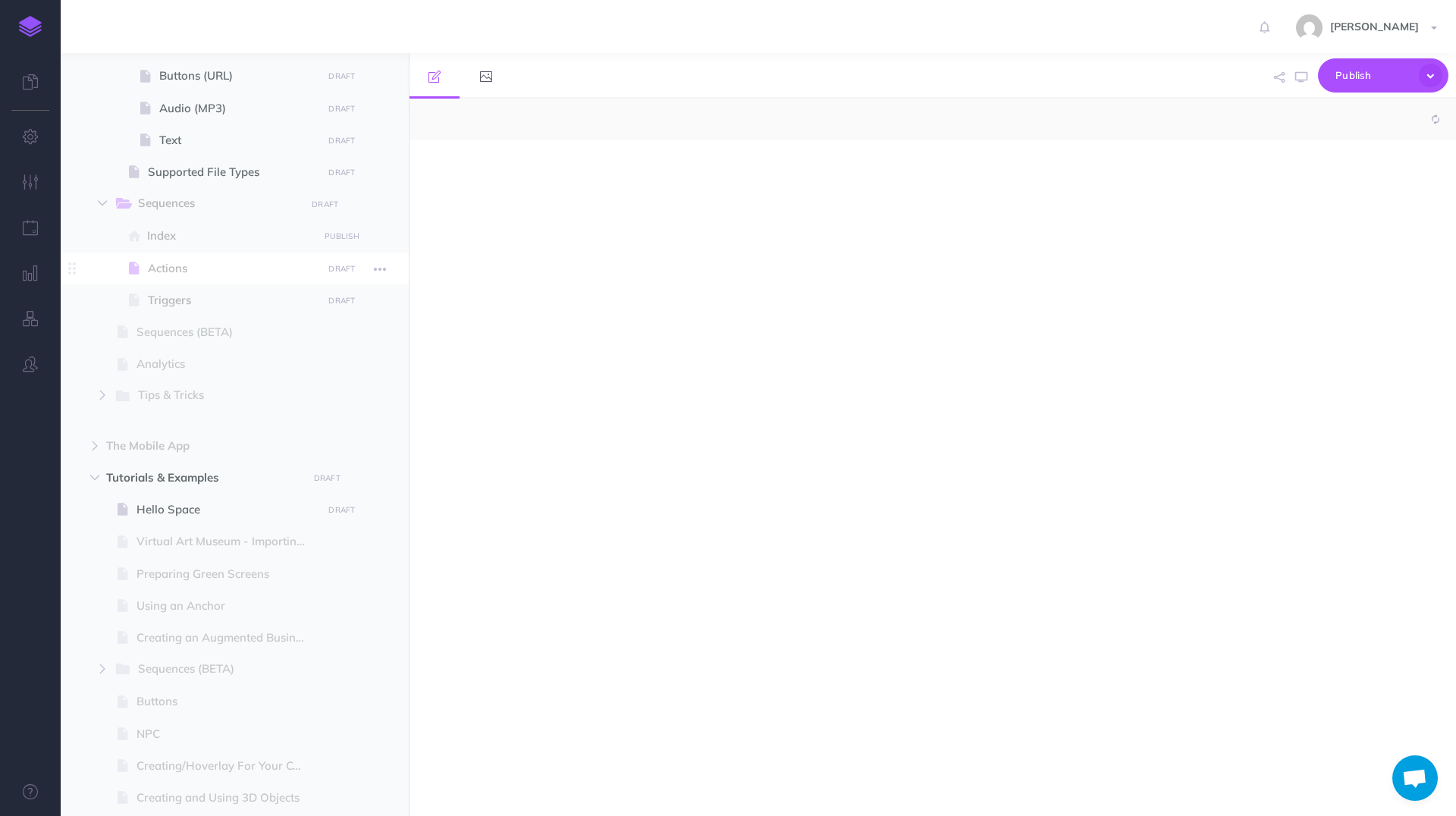
select select "null"
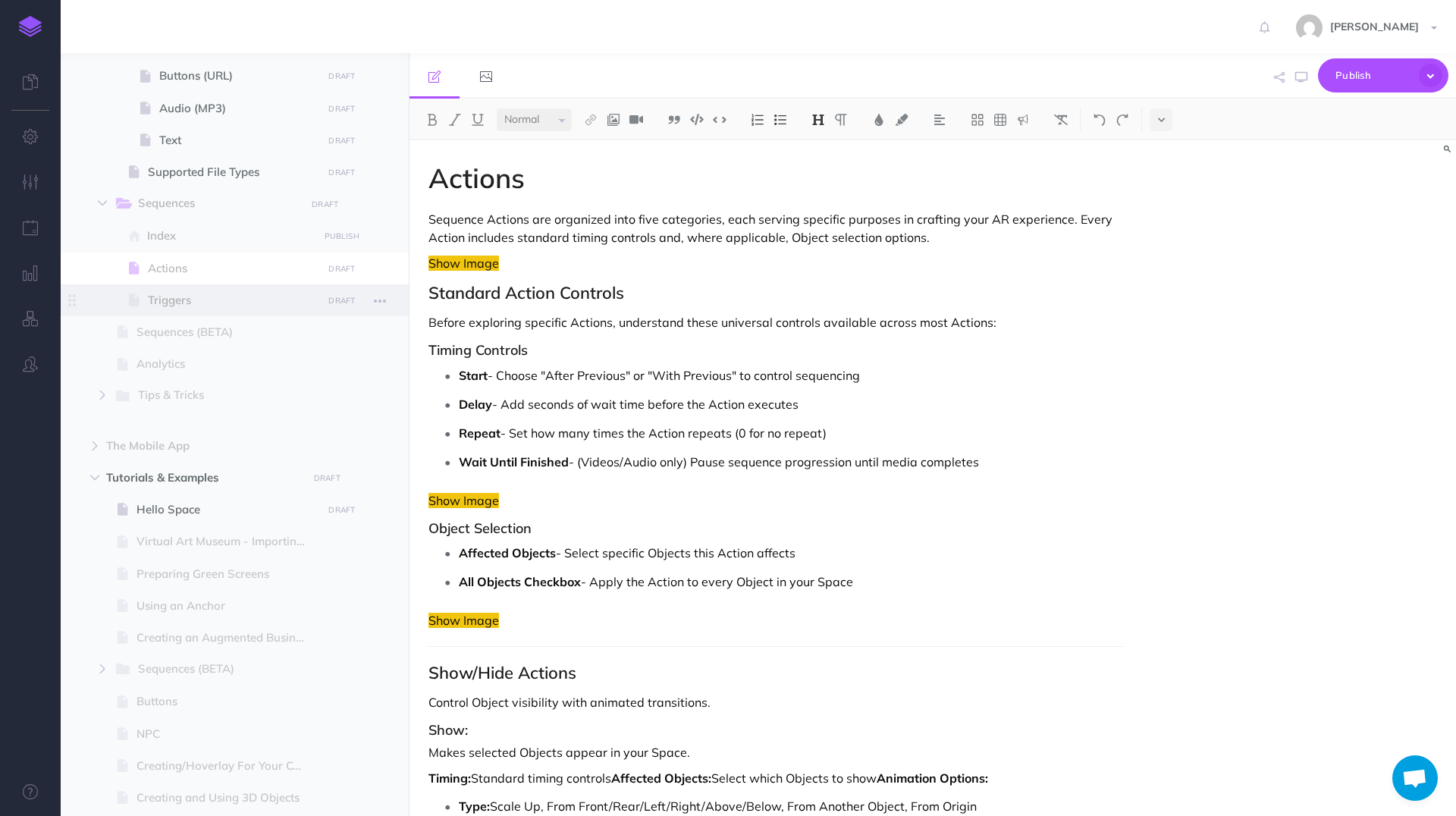
click at [215, 303] on span "Triggers" at bounding box center [233, 300] width 170 height 19
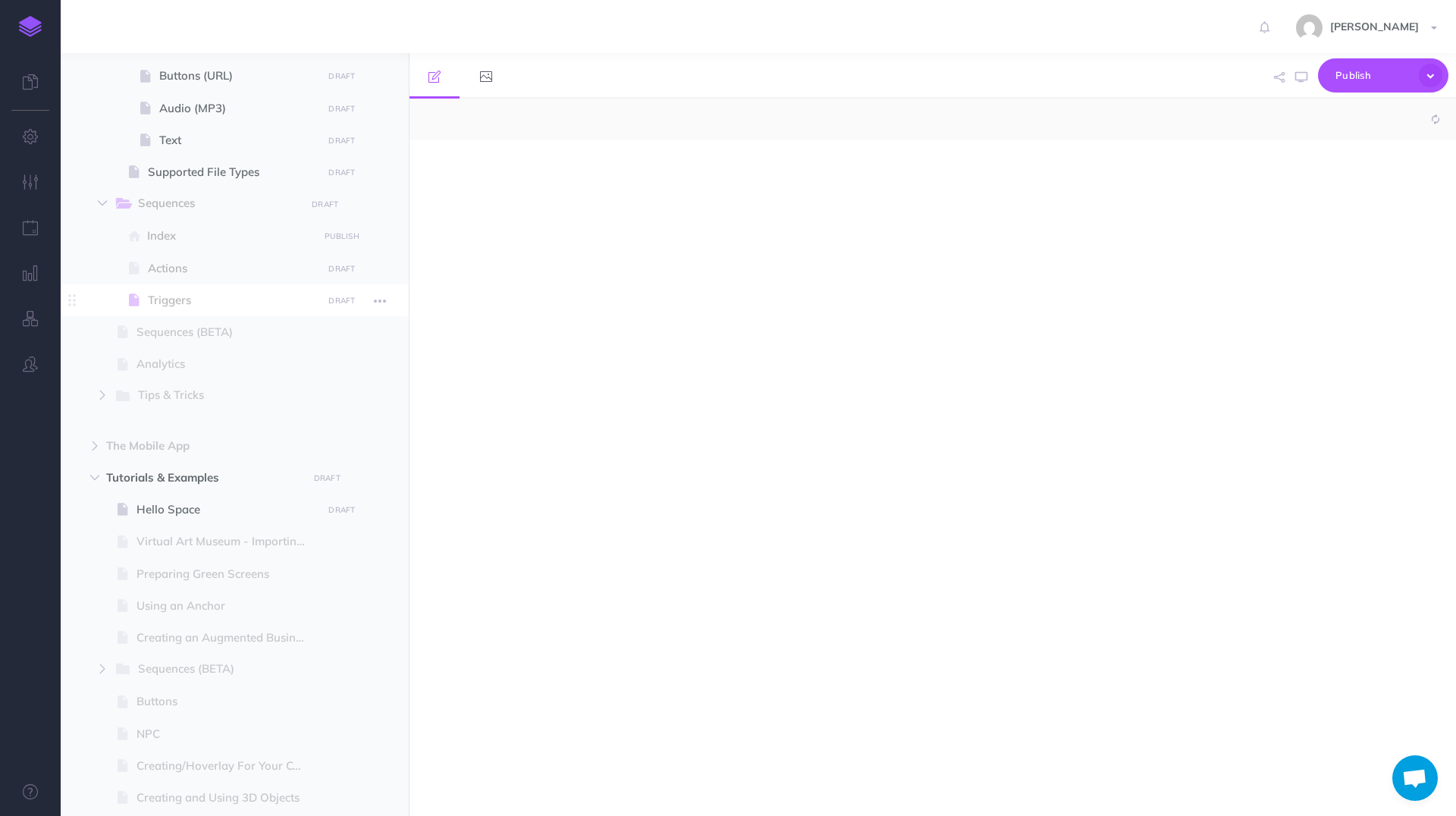
select select "null"
